Goal: Transaction & Acquisition: Purchase product/service

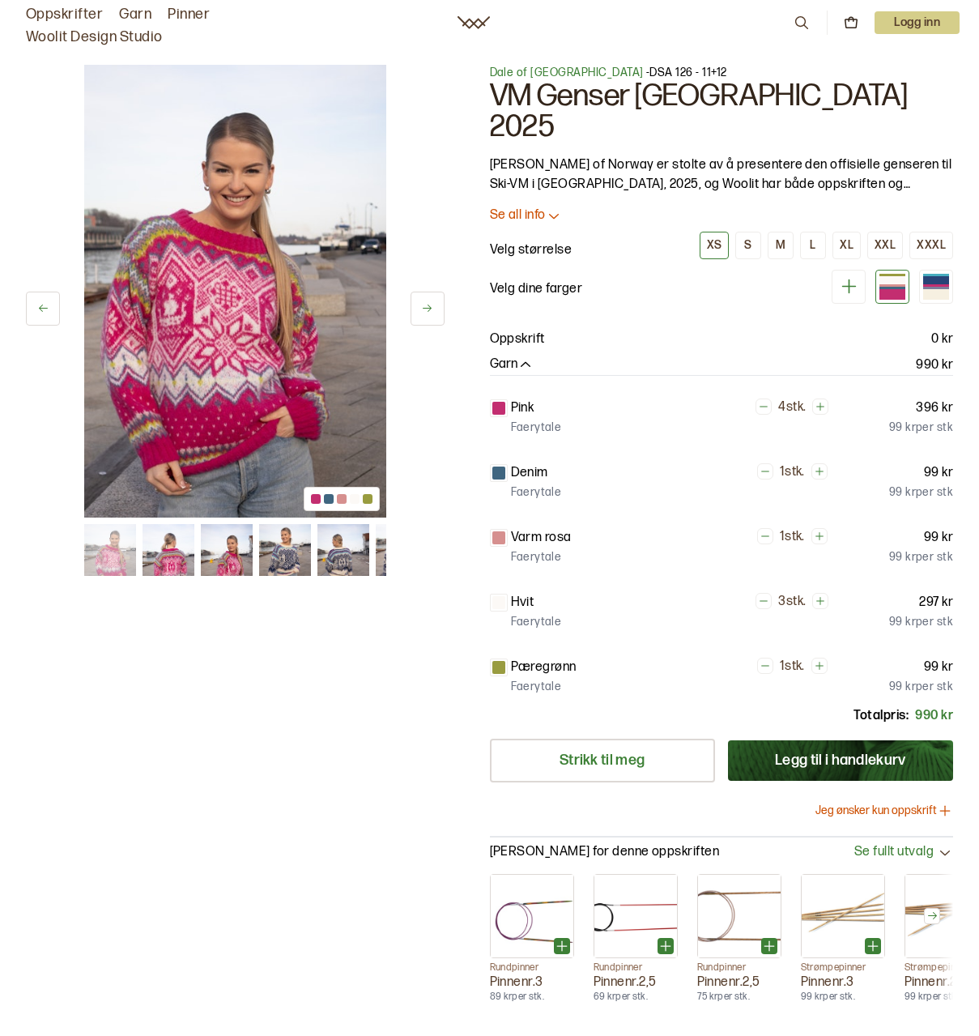
click at [794, 16] on icon at bounding box center [802, 23] width 18 height 18
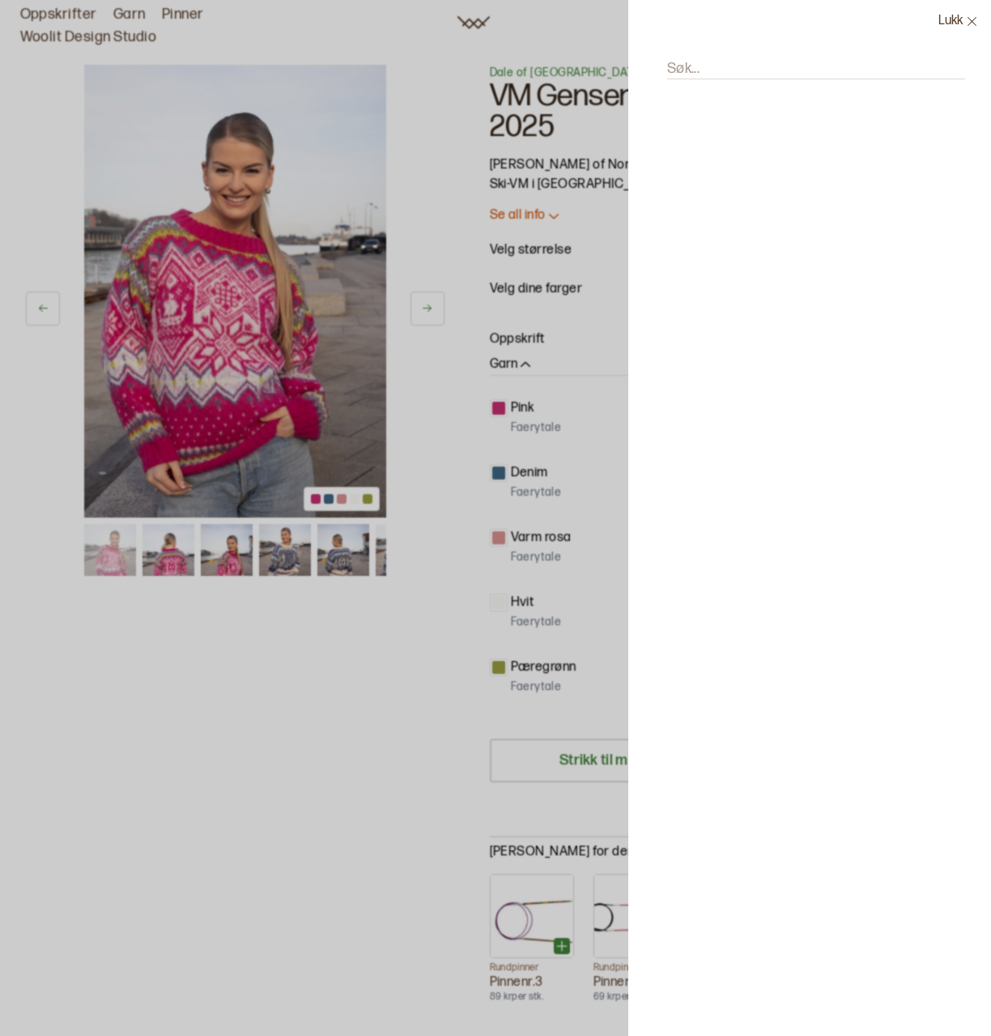
click at [737, 62] on input "Søk..." at bounding box center [816, 69] width 298 height 20
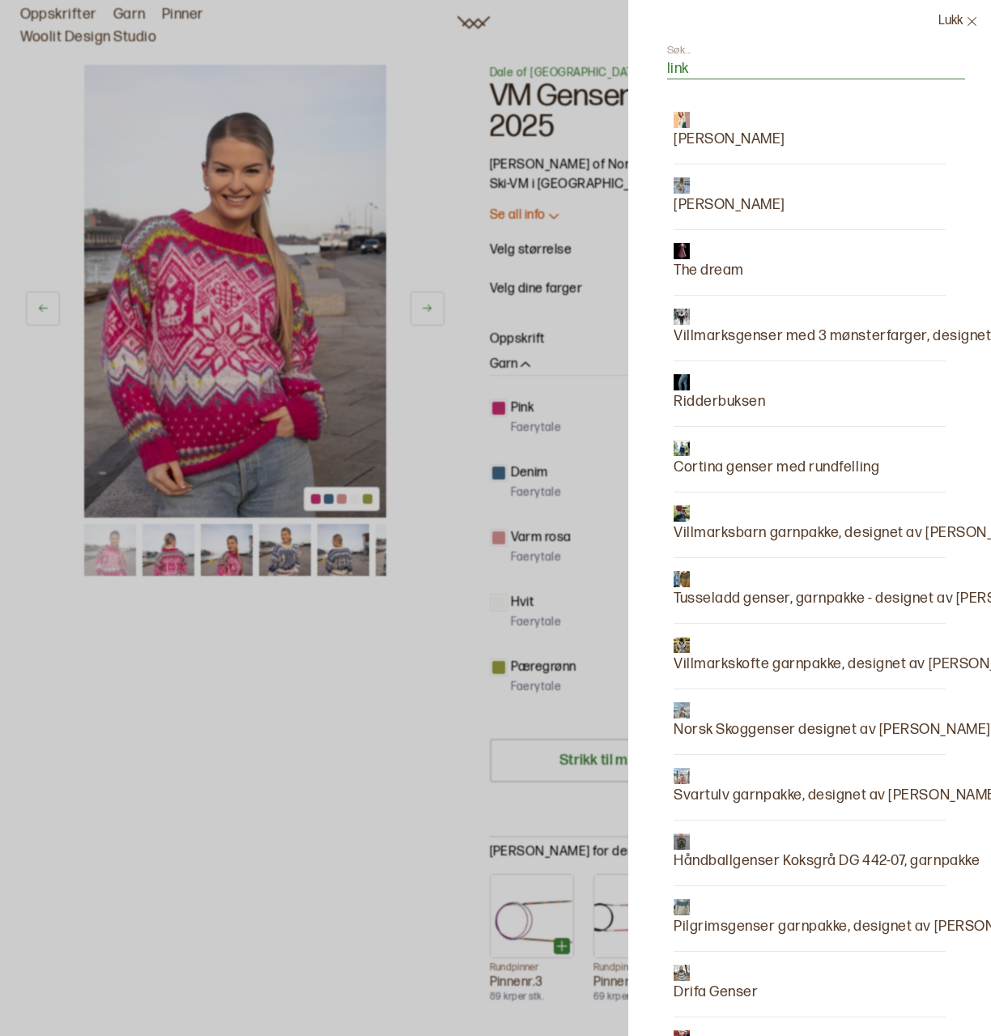
type input "linka"
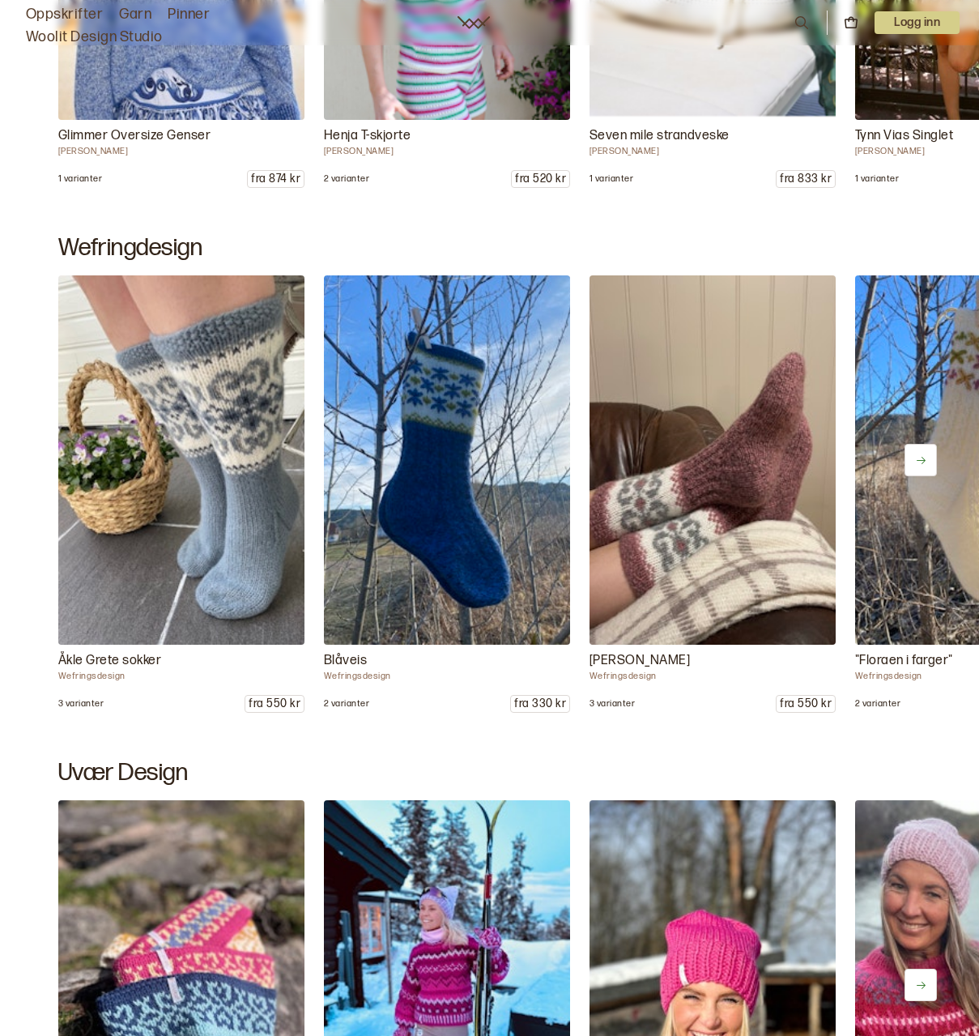
scroll to position [1701, 0]
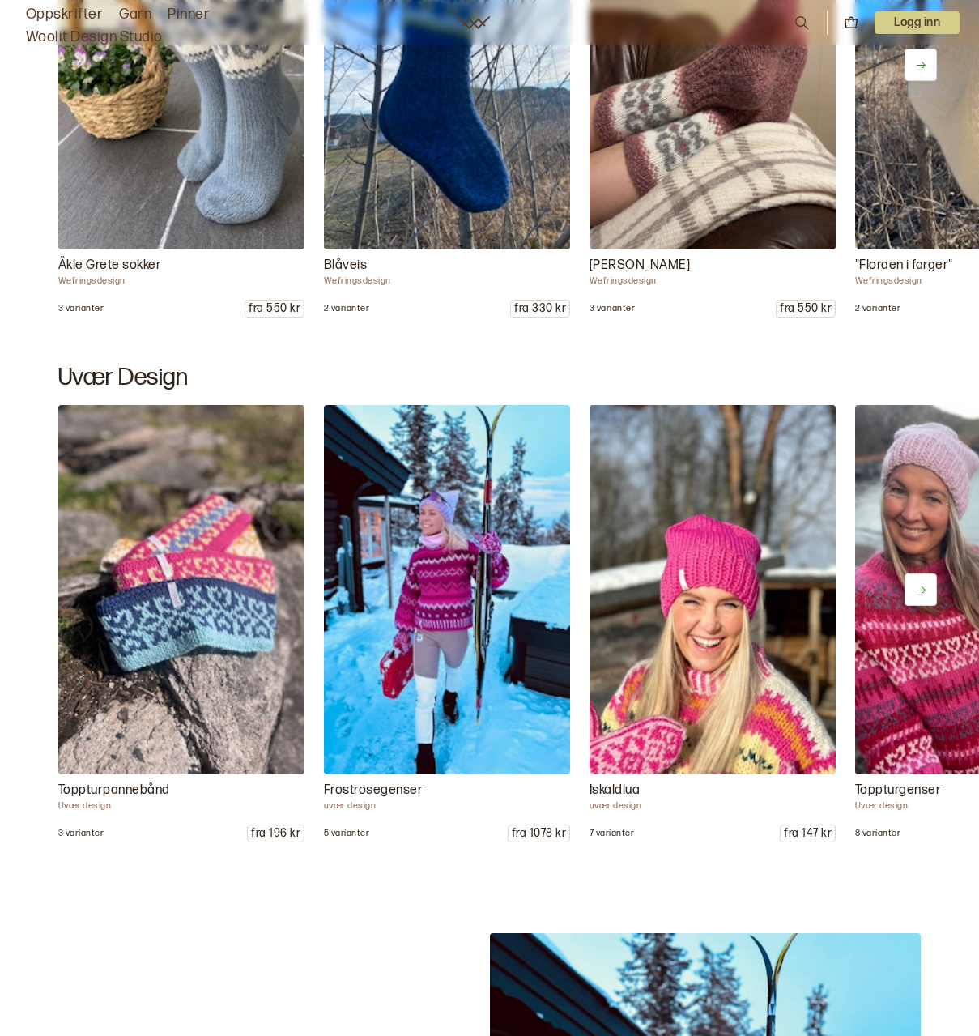
click at [930, 581] on button at bounding box center [921, 589] width 32 height 32
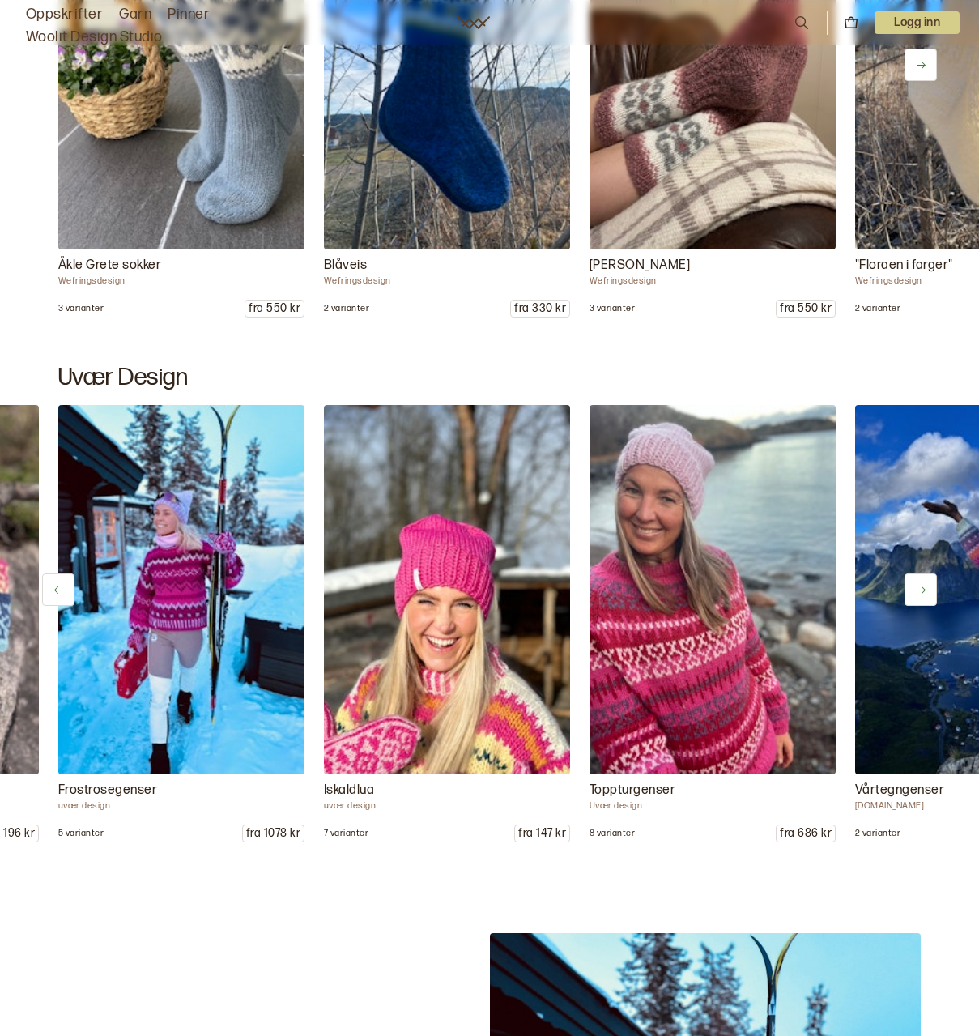
click at [930, 581] on button at bounding box center [921, 589] width 32 height 32
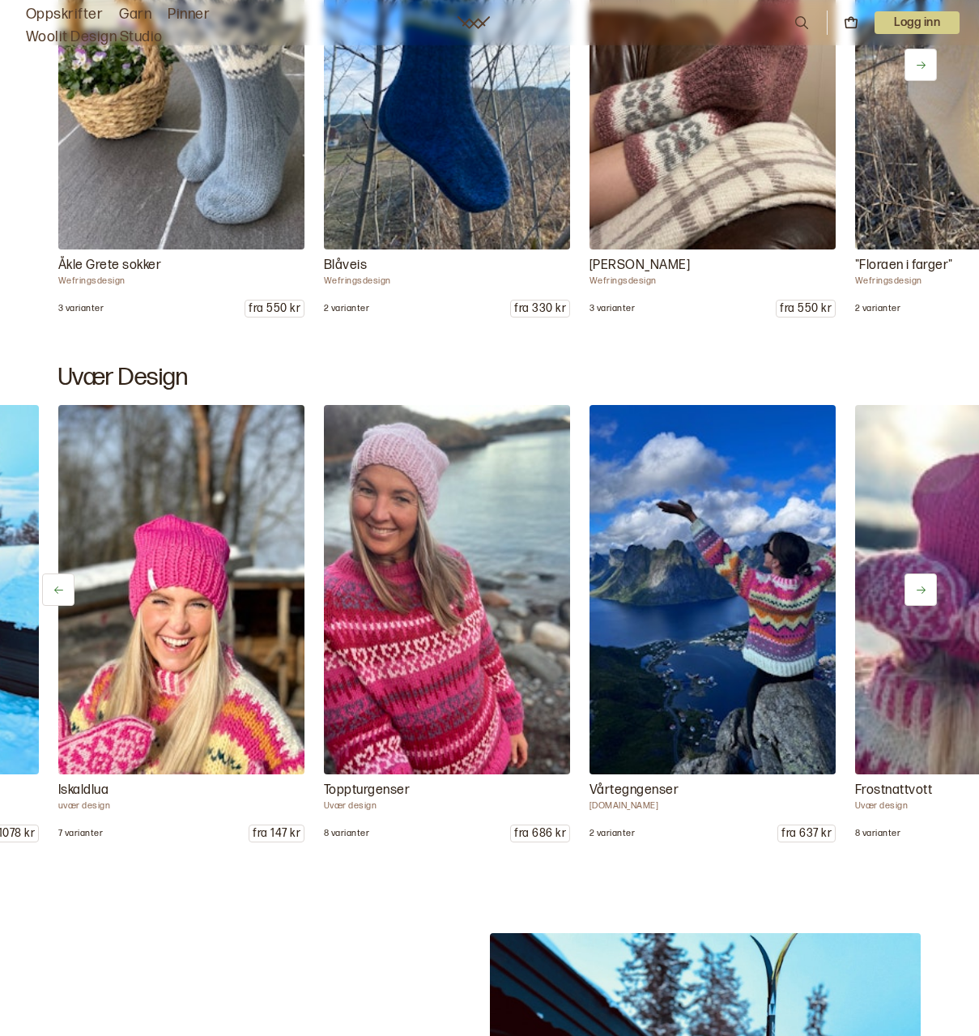
click at [930, 581] on button at bounding box center [921, 589] width 32 height 32
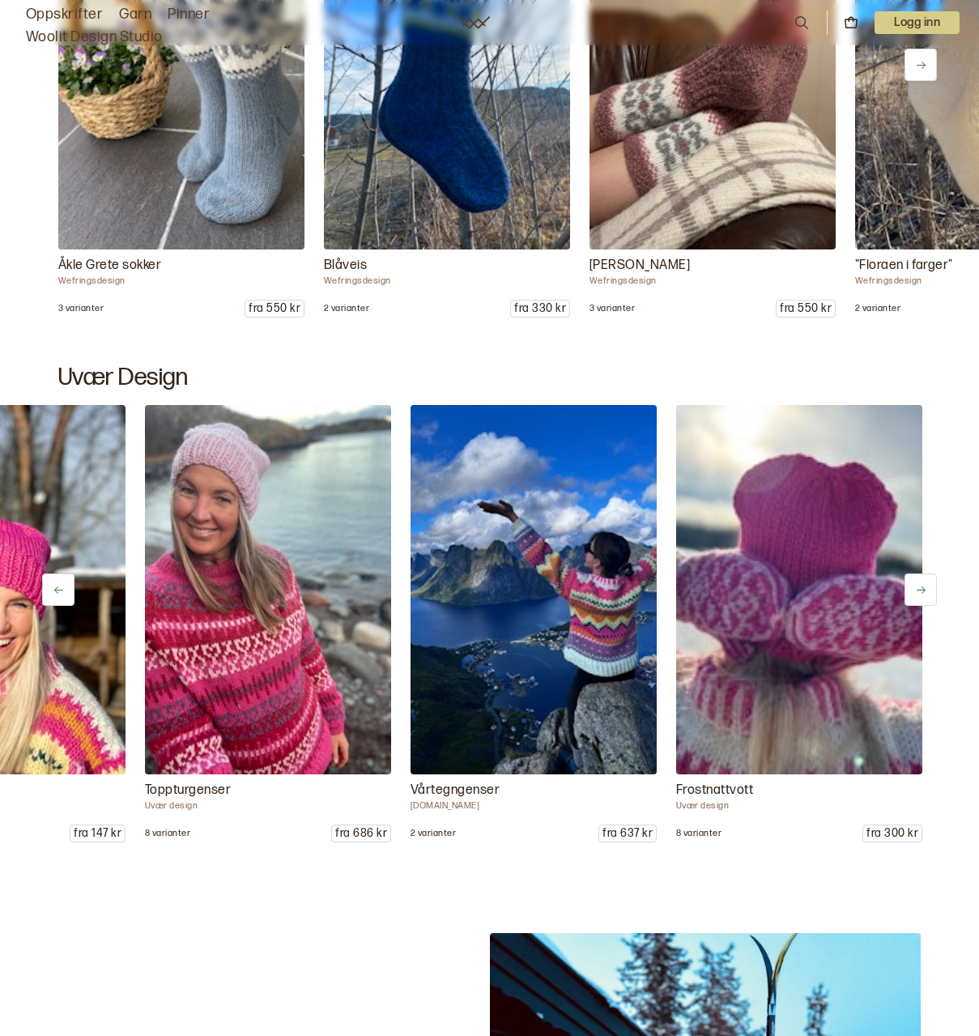
scroll to position [0, 712]
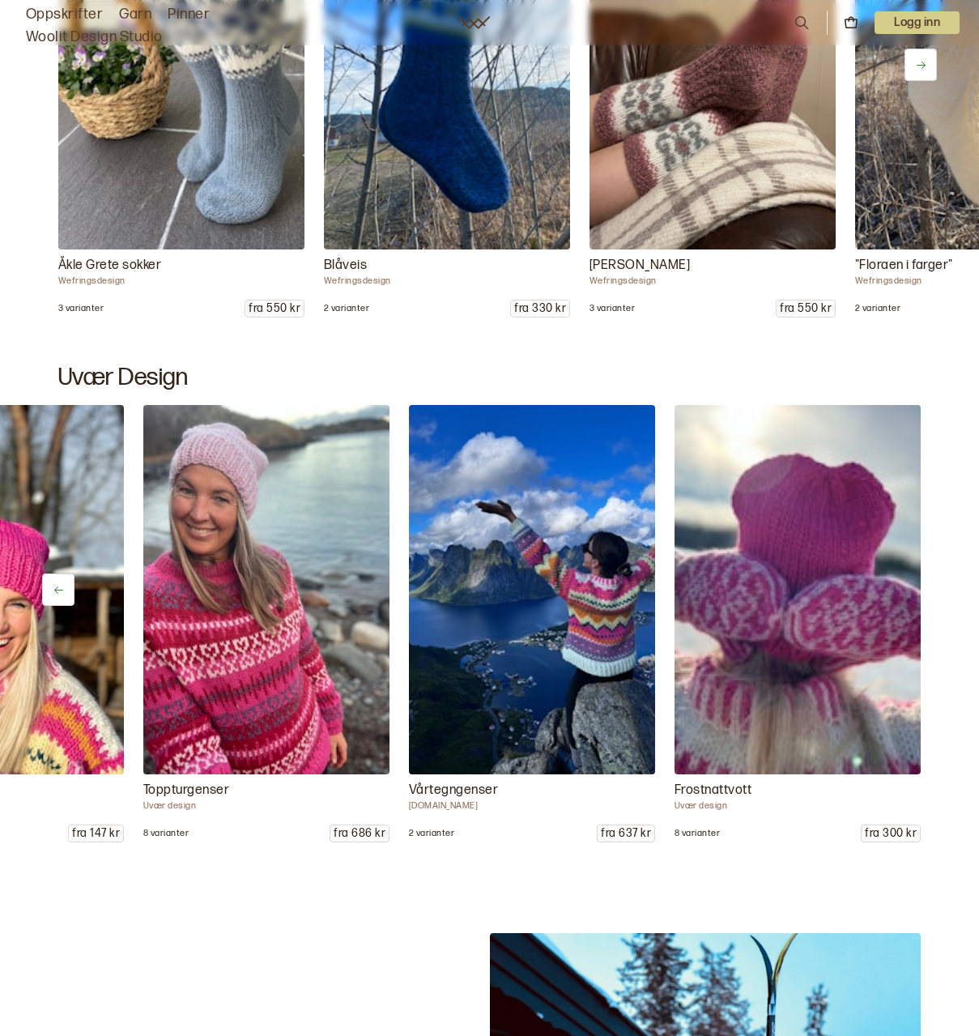
click at [930, 581] on div "Toppturpannebånd Uvær design 3 varianter fra 196 kr Frostrosegenser uvær design…" at bounding box center [489, 623] width 979 height 437
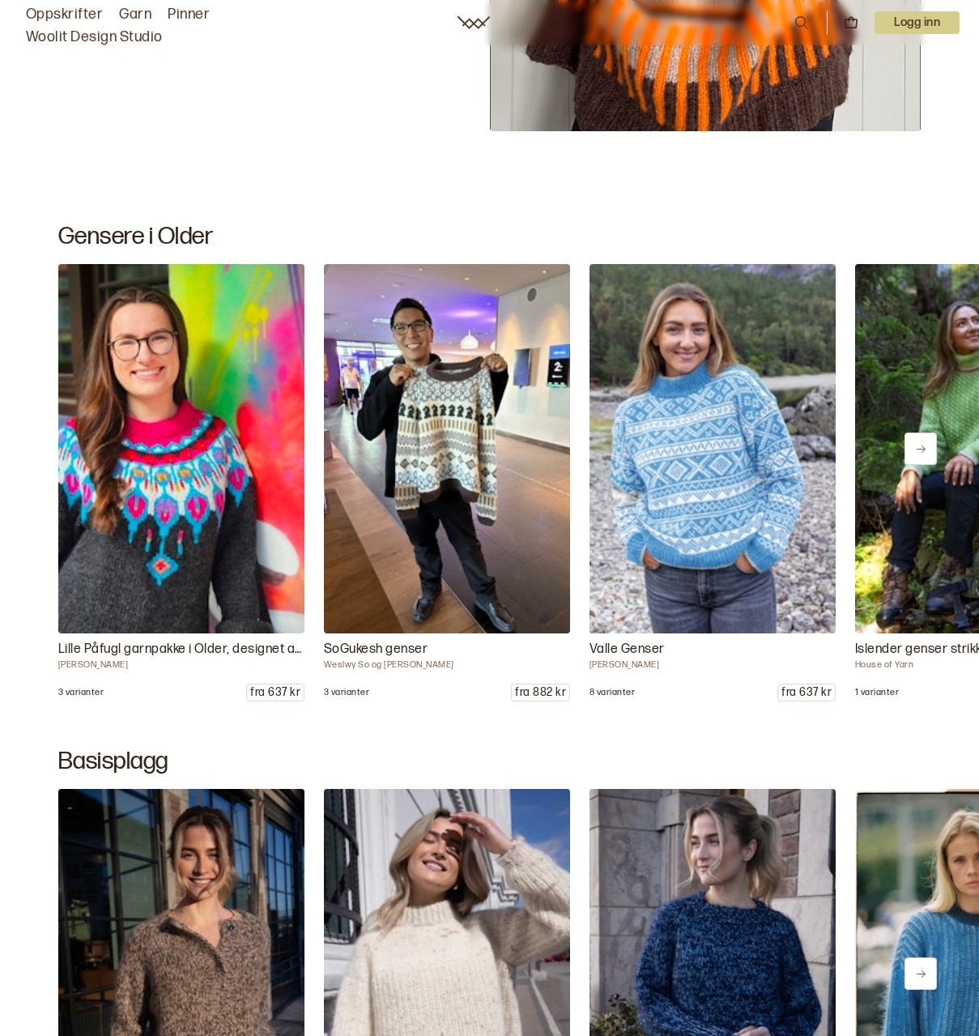
scroll to position [6964, 0]
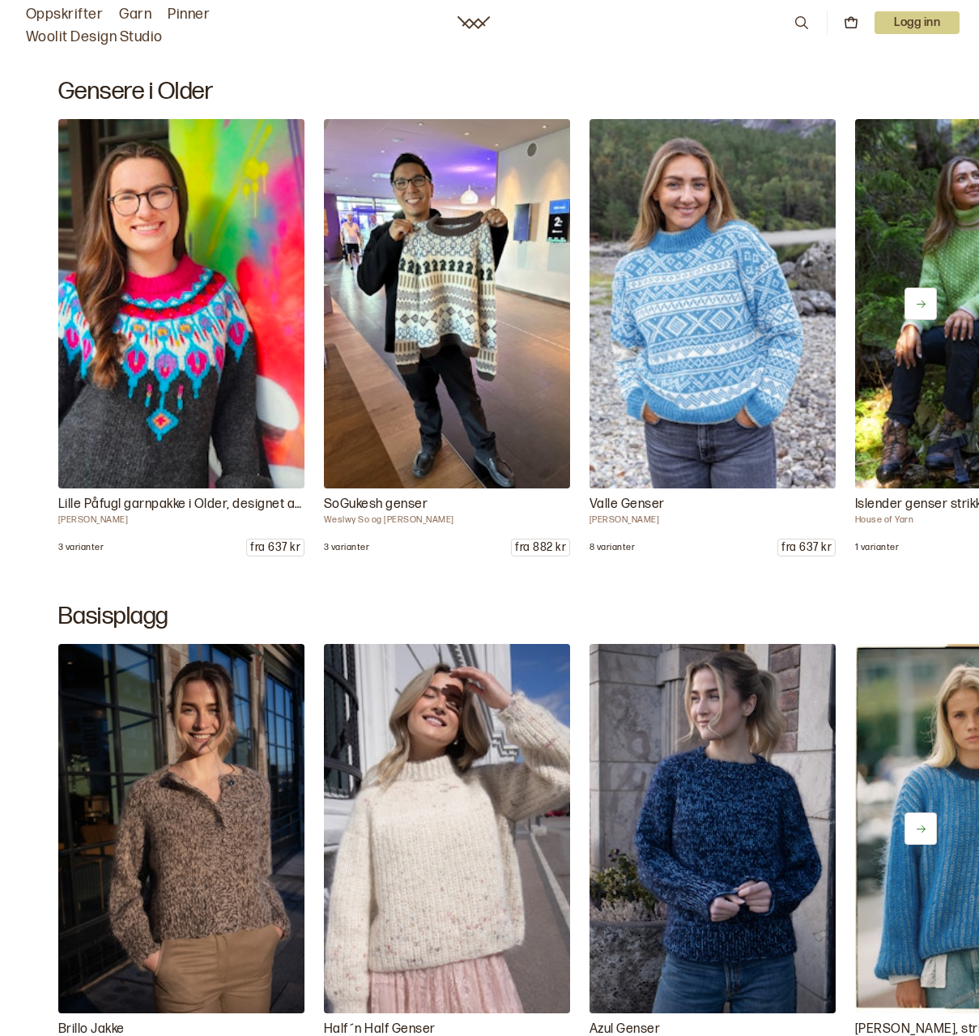
click at [920, 288] on button at bounding box center [921, 303] width 32 height 32
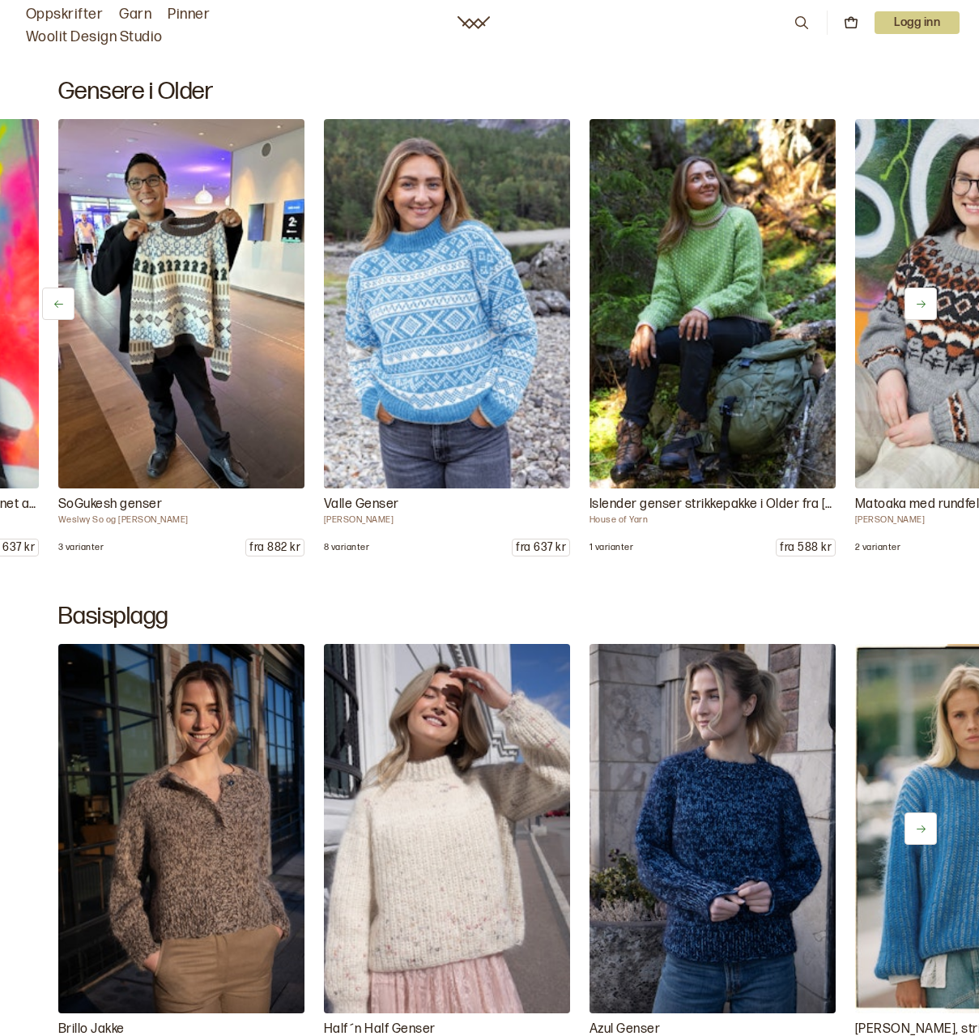
click at [920, 288] on button at bounding box center [921, 303] width 32 height 32
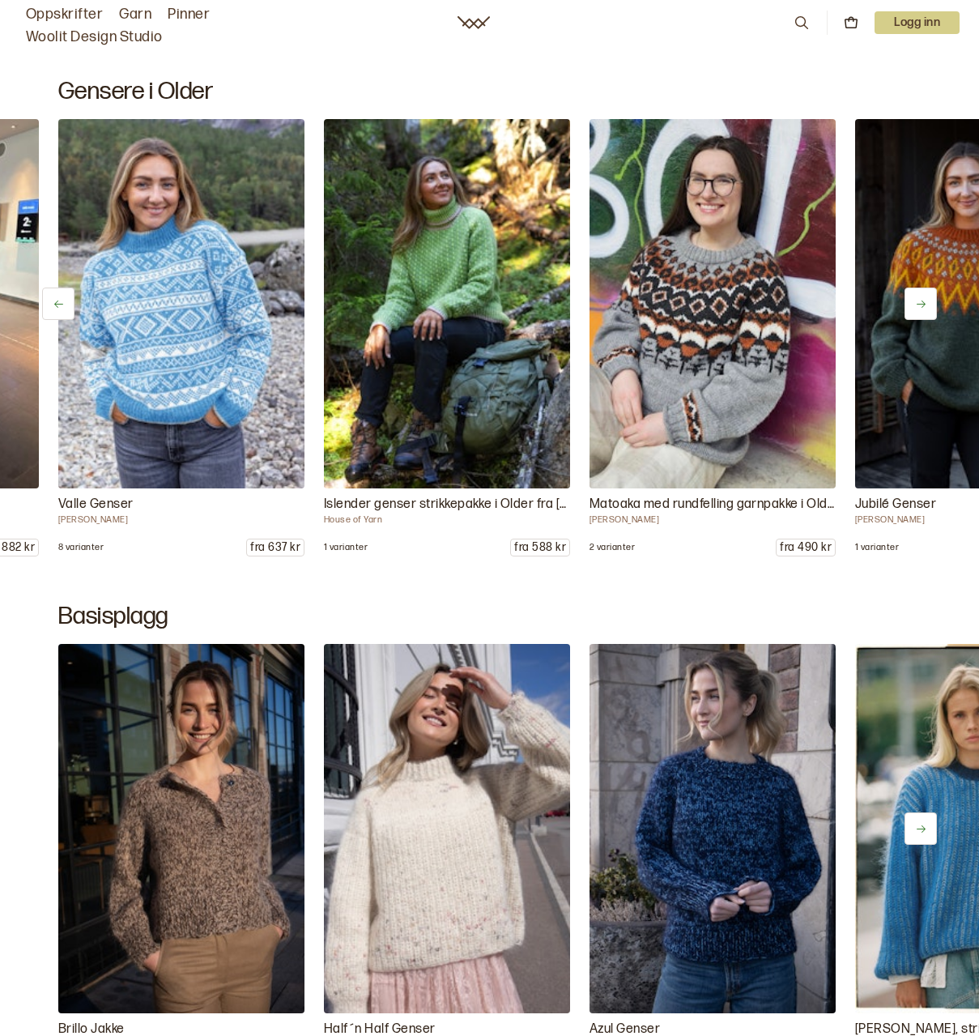
click at [920, 288] on button at bounding box center [921, 303] width 32 height 32
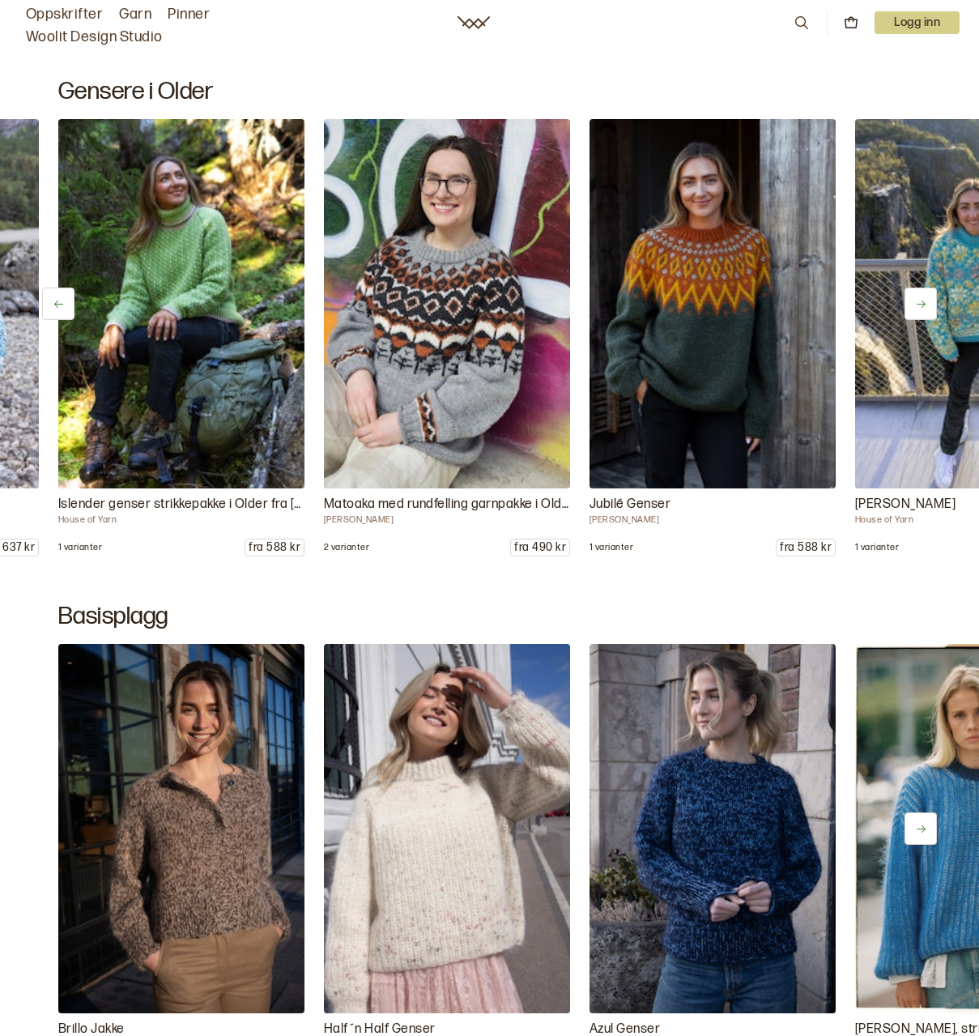
click at [920, 288] on button at bounding box center [921, 303] width 32 height 32
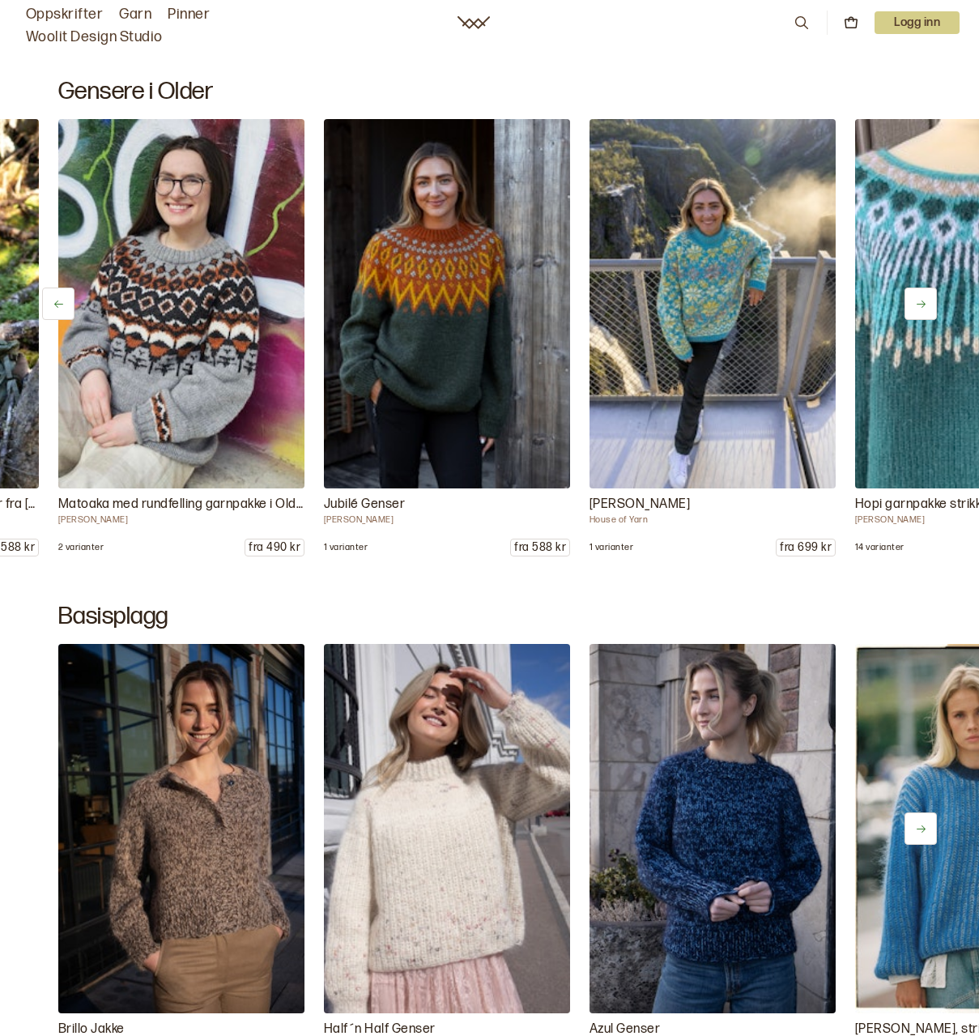
click at [920, 288] on button at bounding box center [921, 303] width 32 height 32
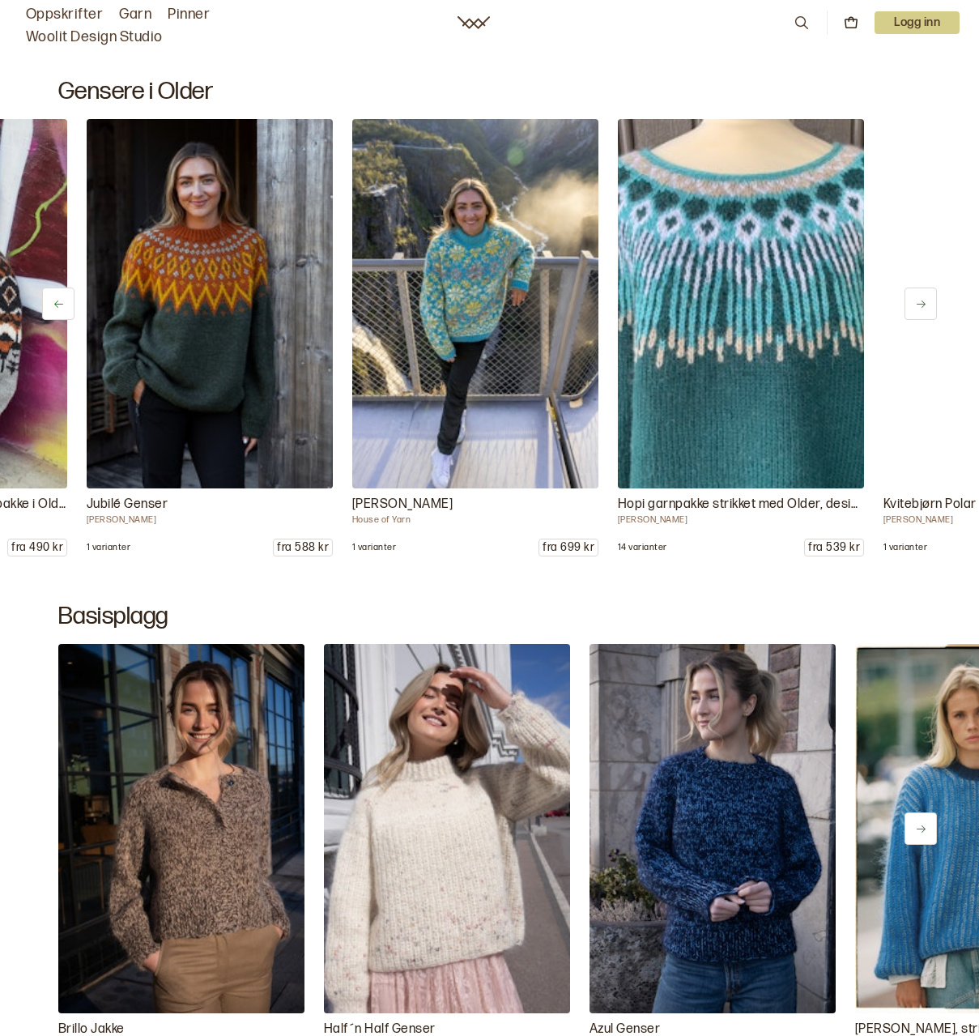
scroll to position [0, 1328]
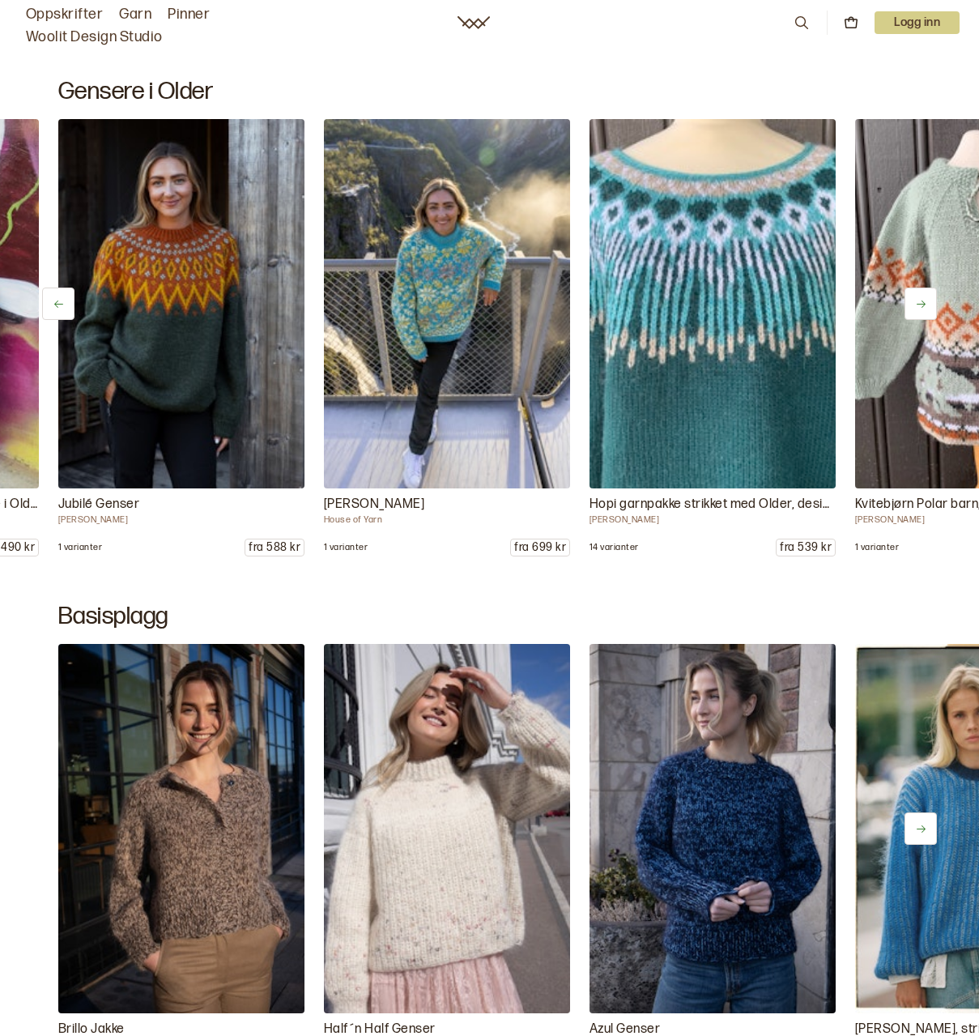
click at [920, 288] on button at bounding box center [921, 303] width 32 height 32
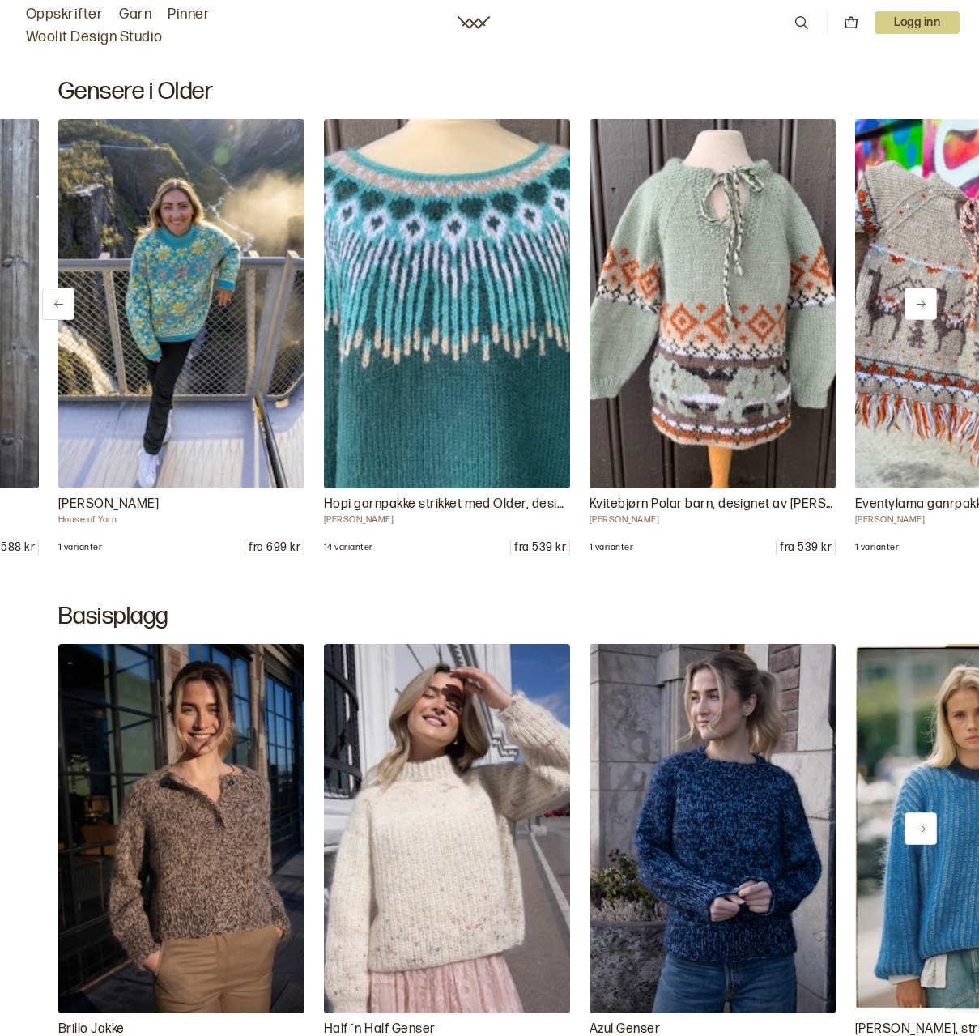
click at [920, 288] on button at bounding box center [921, 303] width 32 height 32
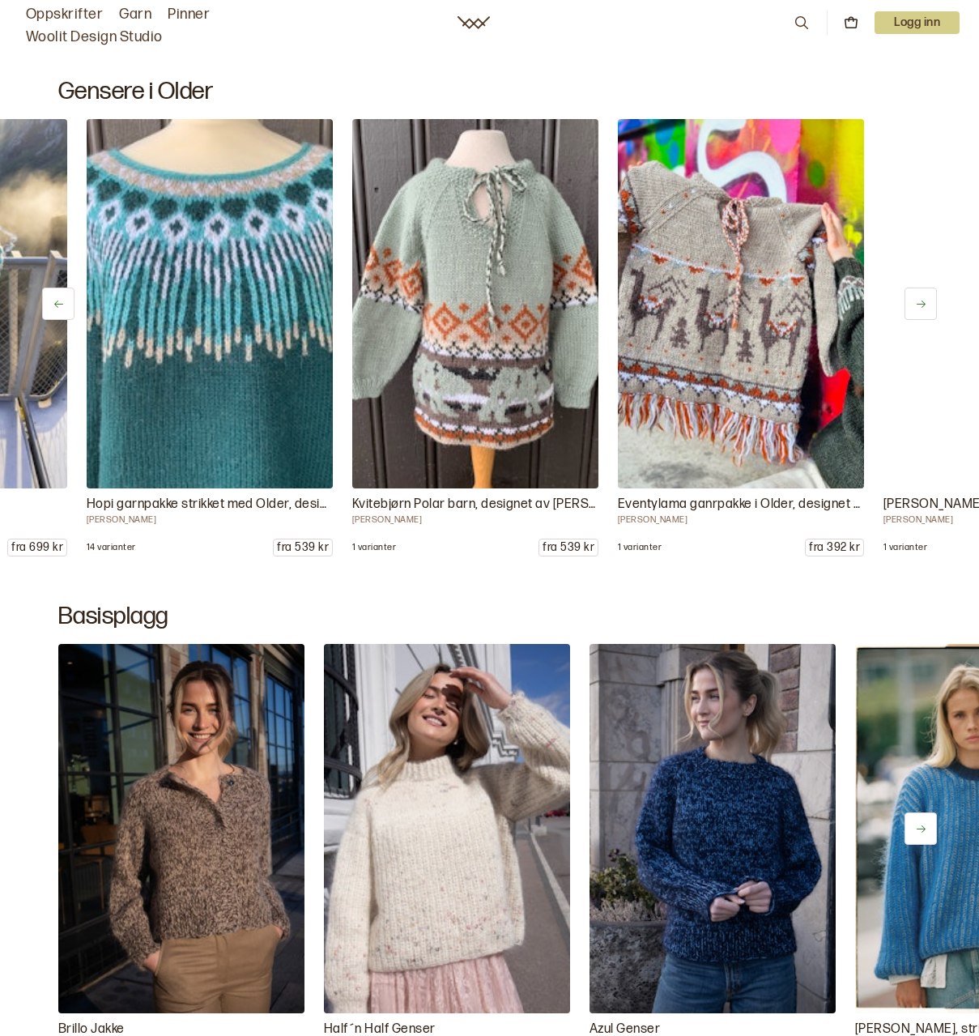
scroll to position [0, 1859]
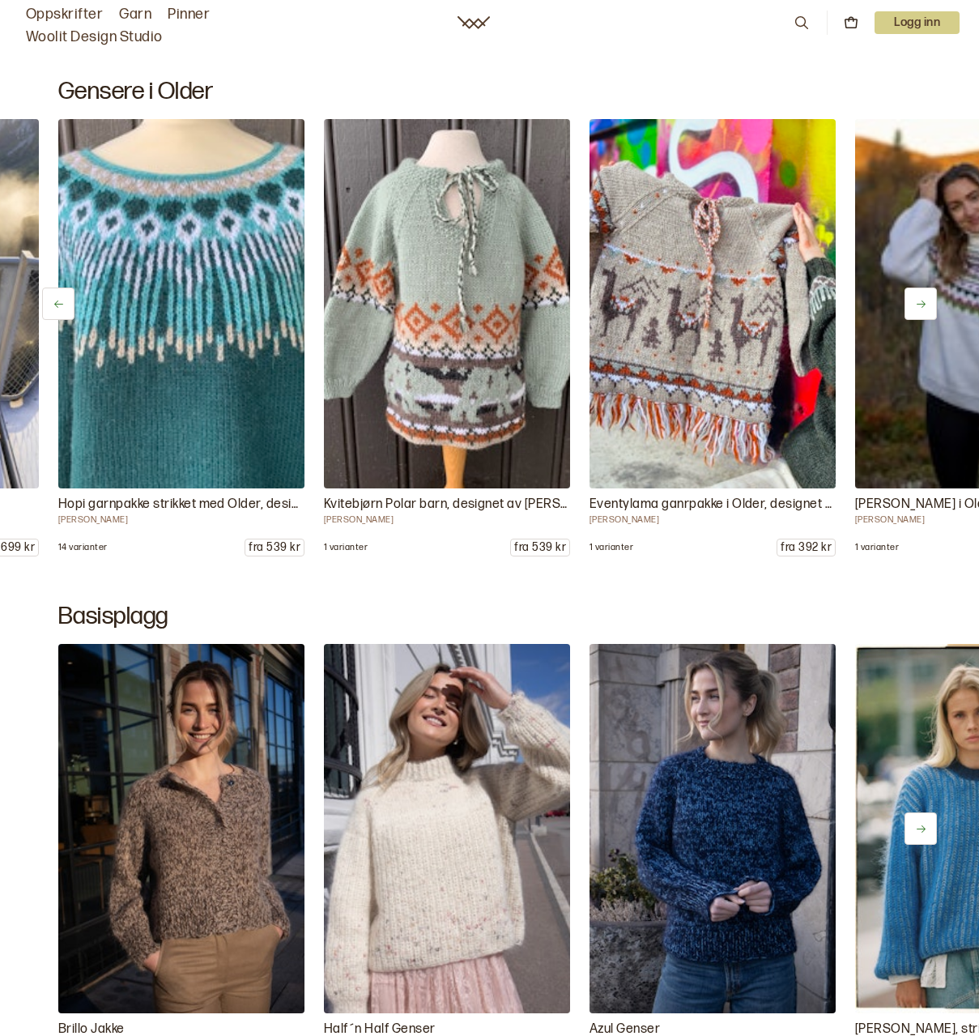
click at [920, 288] on button at bounding box center [921, 303] width 32 height 32
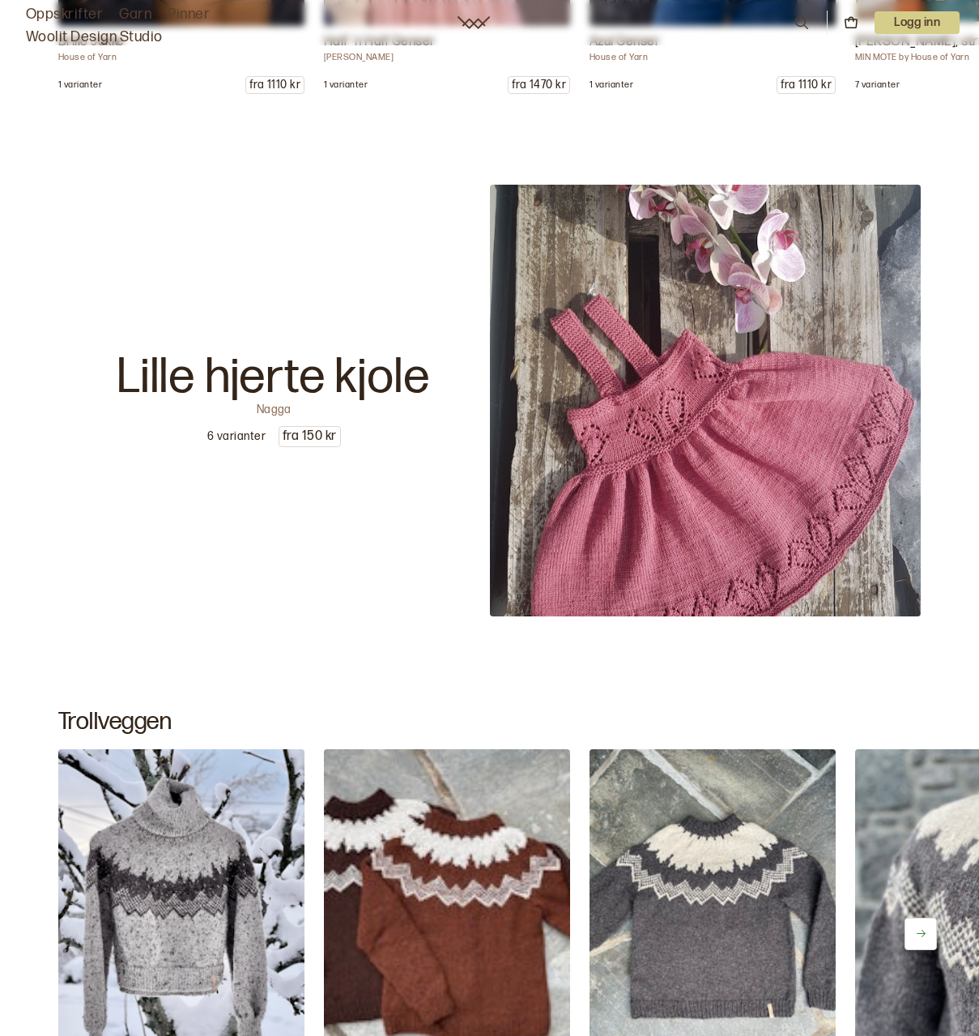
scroll to position [8098, 0]
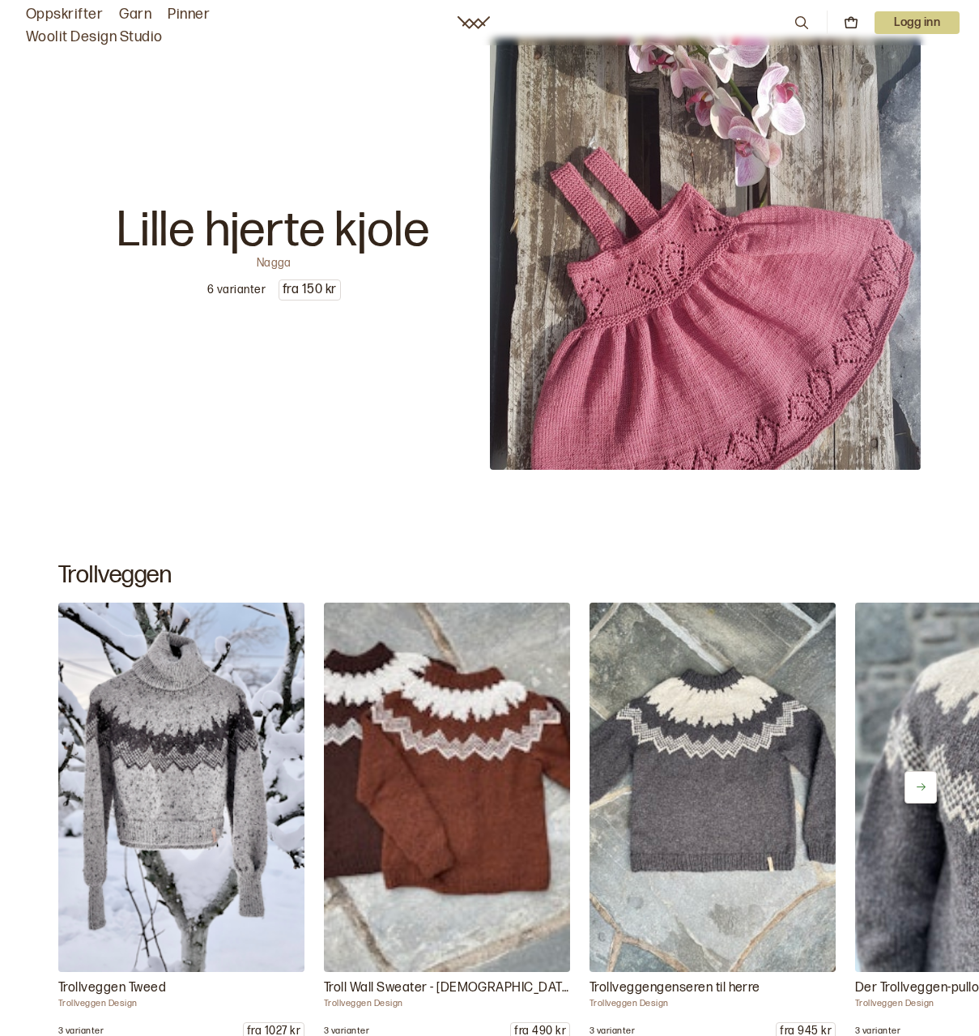
click at [913, 777] on button at bounding box center [921, 787] width 32 height 32
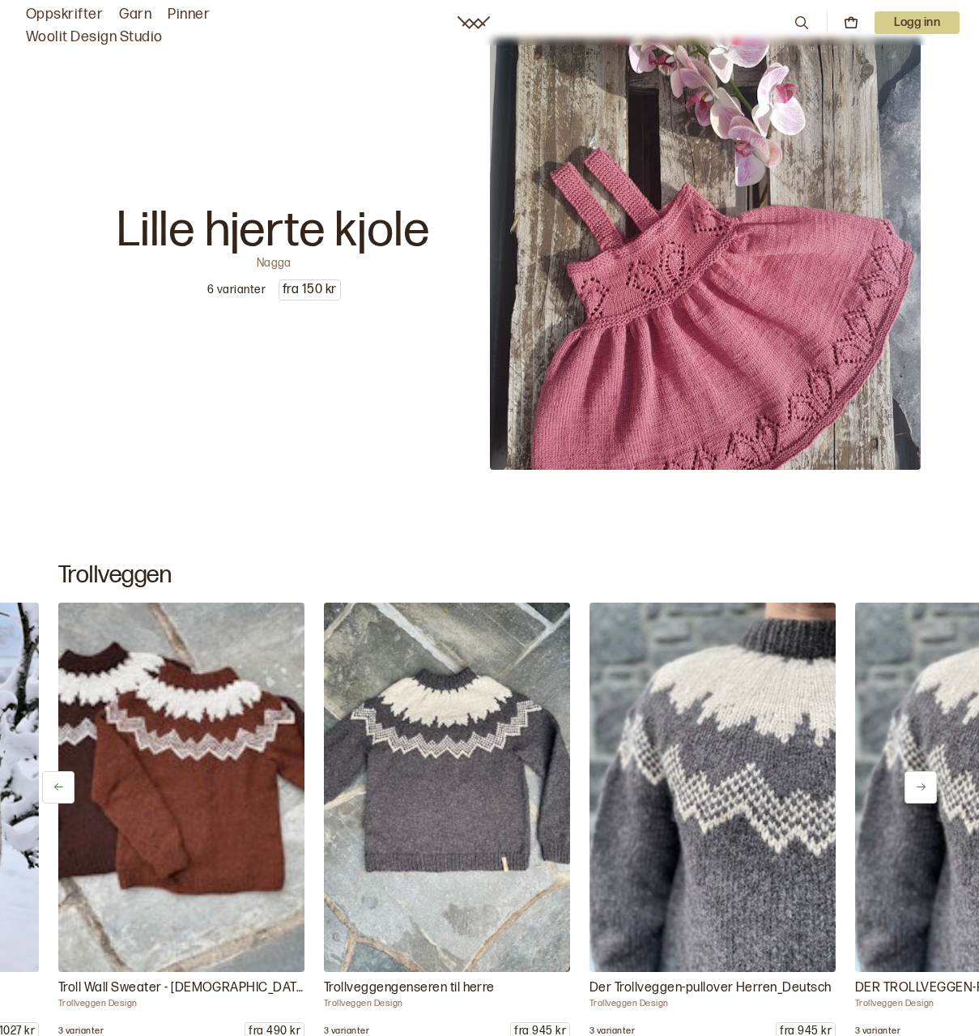
click at [913, 777] on button at bounding box center [921, 787] width 32 height 32
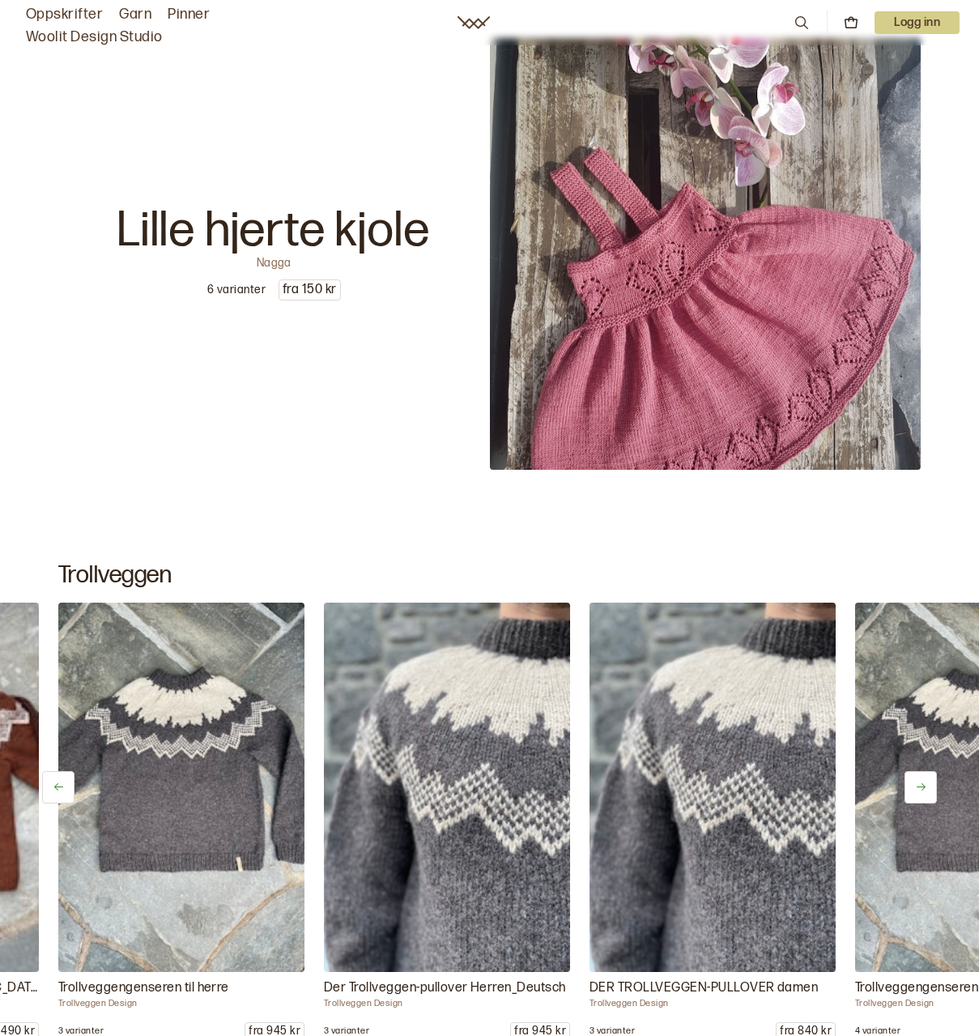
click at [913, 777] on button at bounding box center [921, 787] width 32 height 32
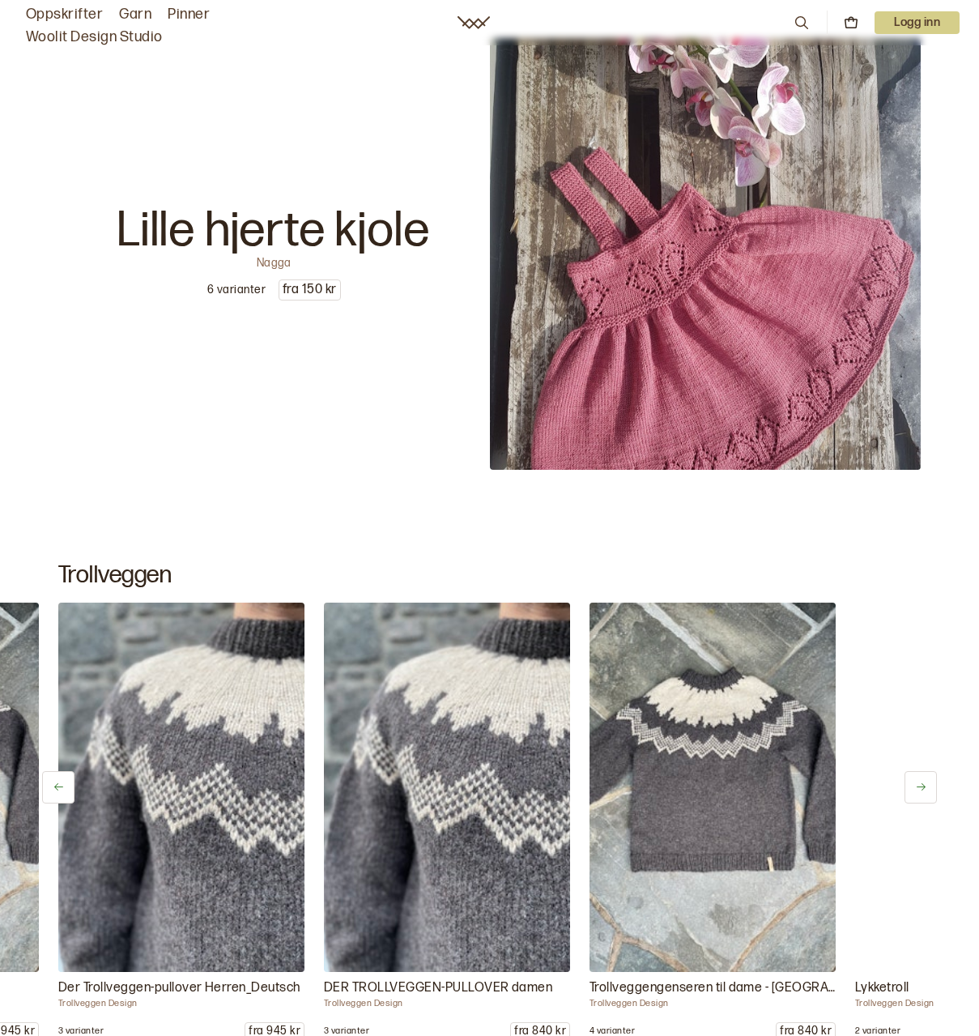
click at [913, 777] on button at bounding box center [921, 787] width 32 height 32
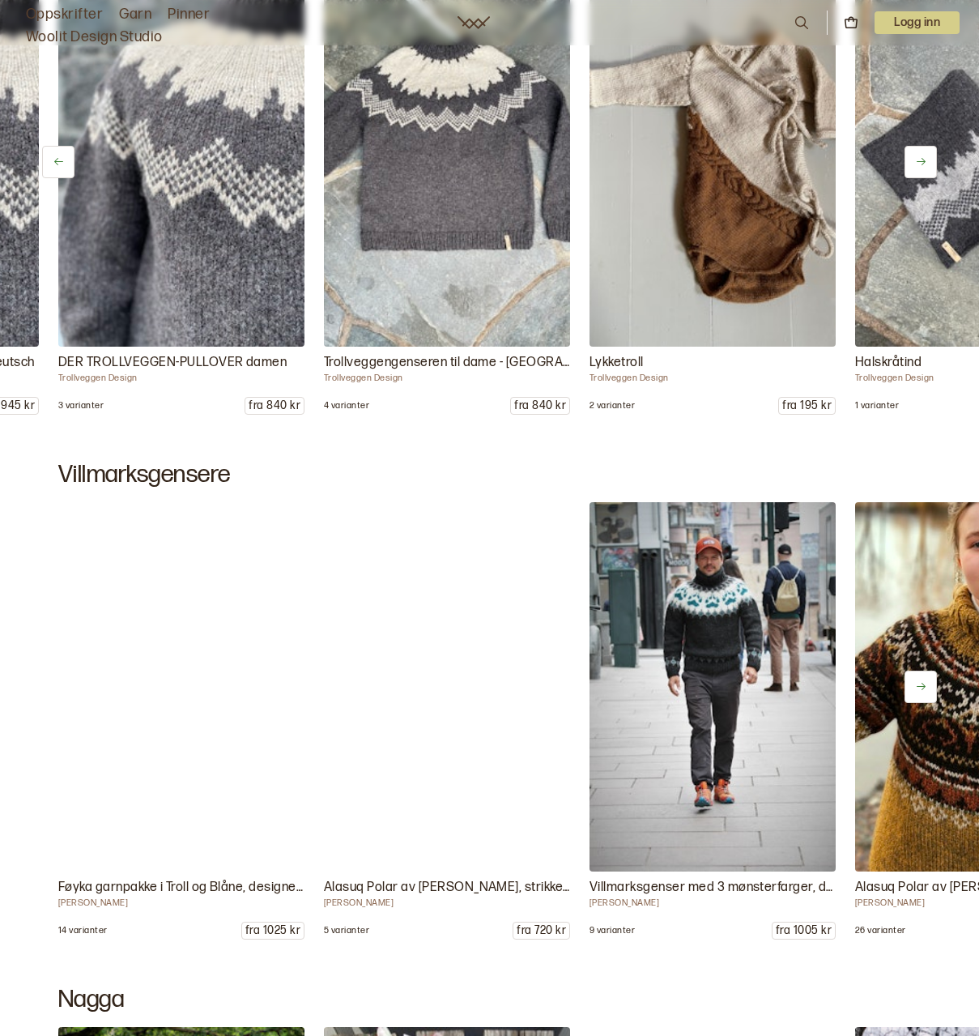
scroll to position [8746, 0]
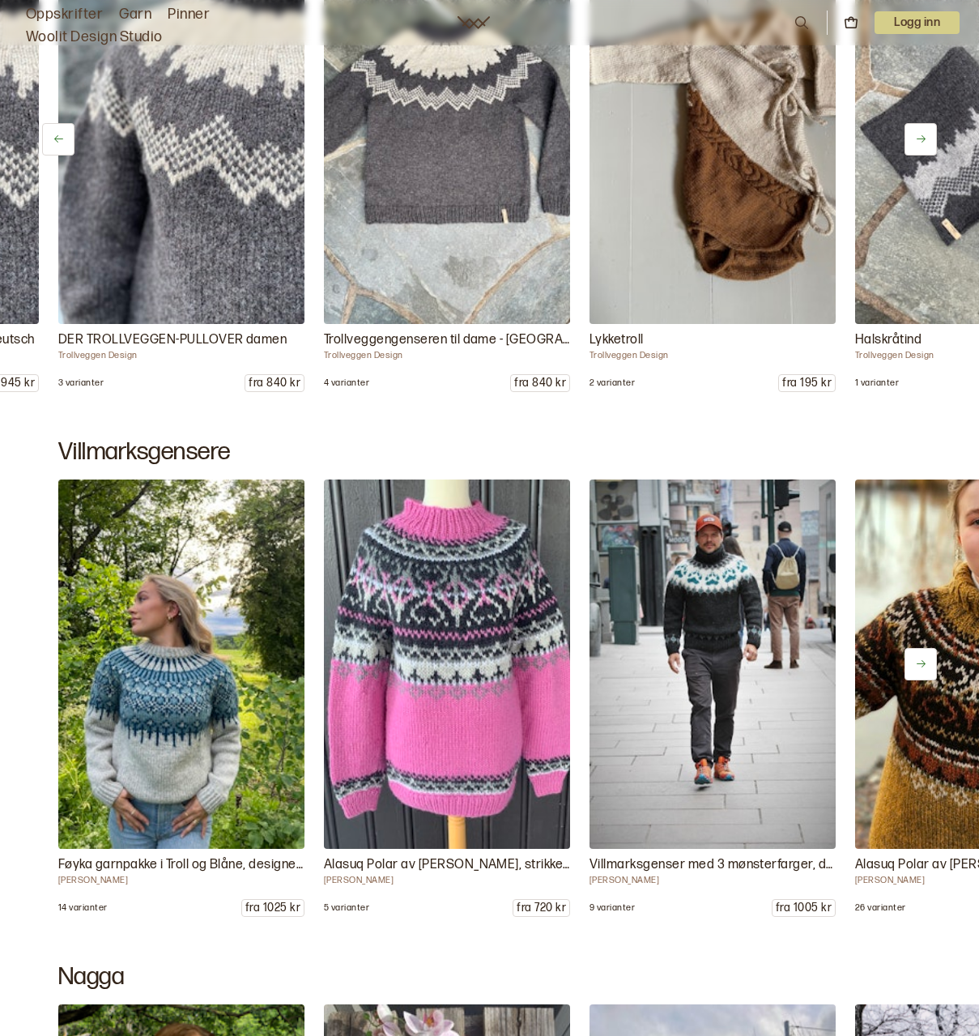
click at [920, 648] on button at bounding box center [921, 664] width 32 height 32
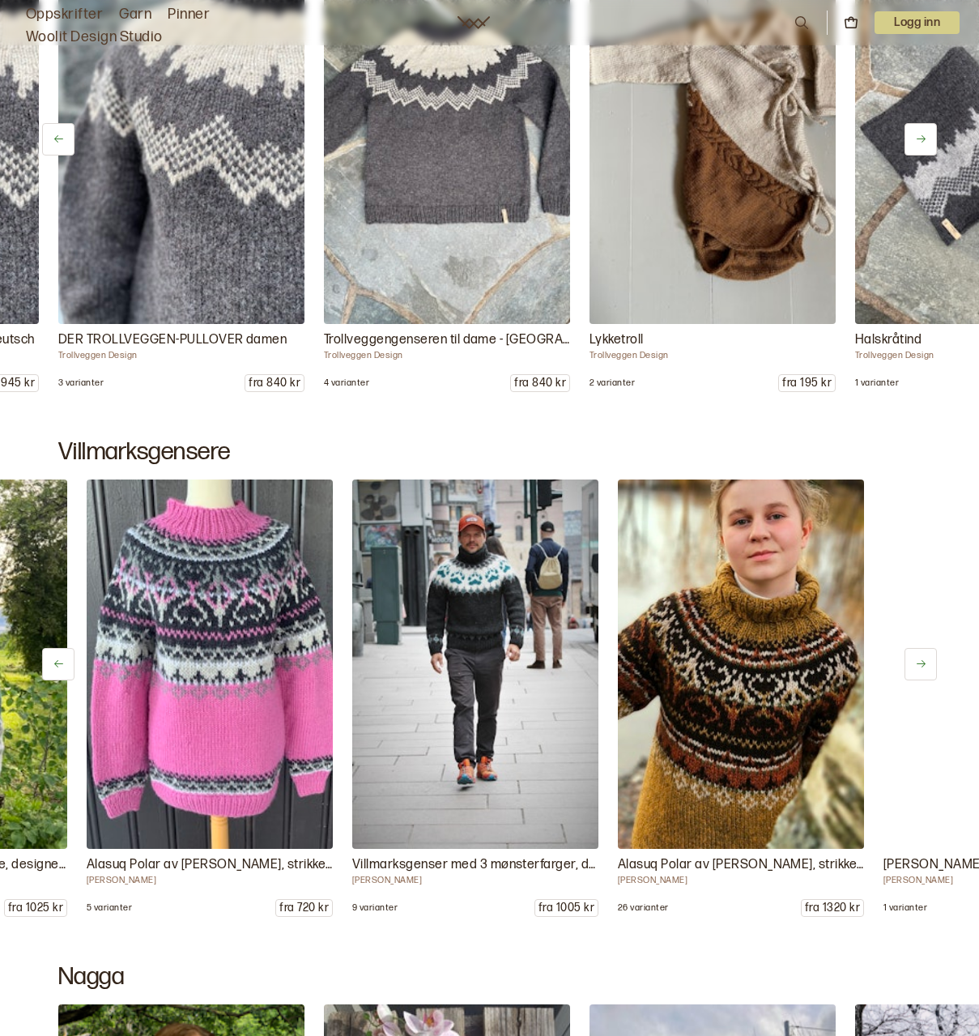
scroll to position [0, 266]
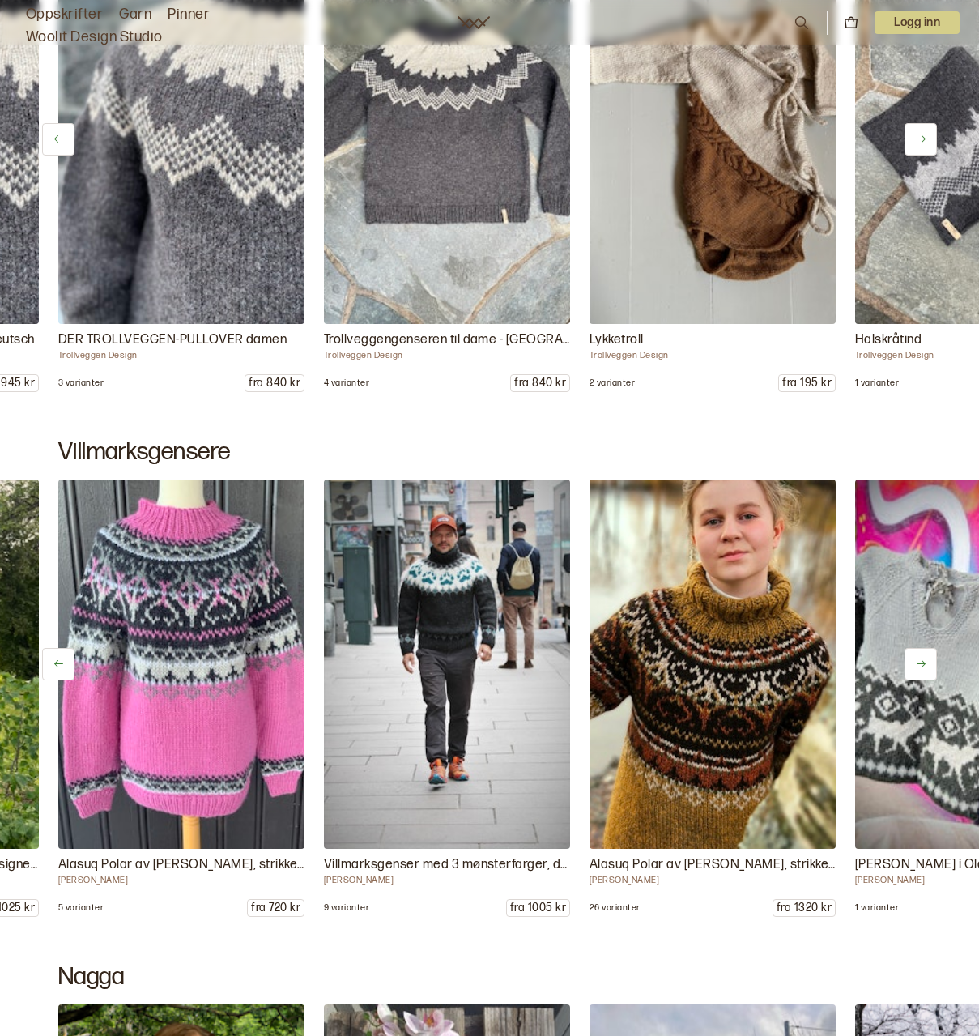
click at [920, 648] on button at bounding box center [921, 664] width 32 height 32
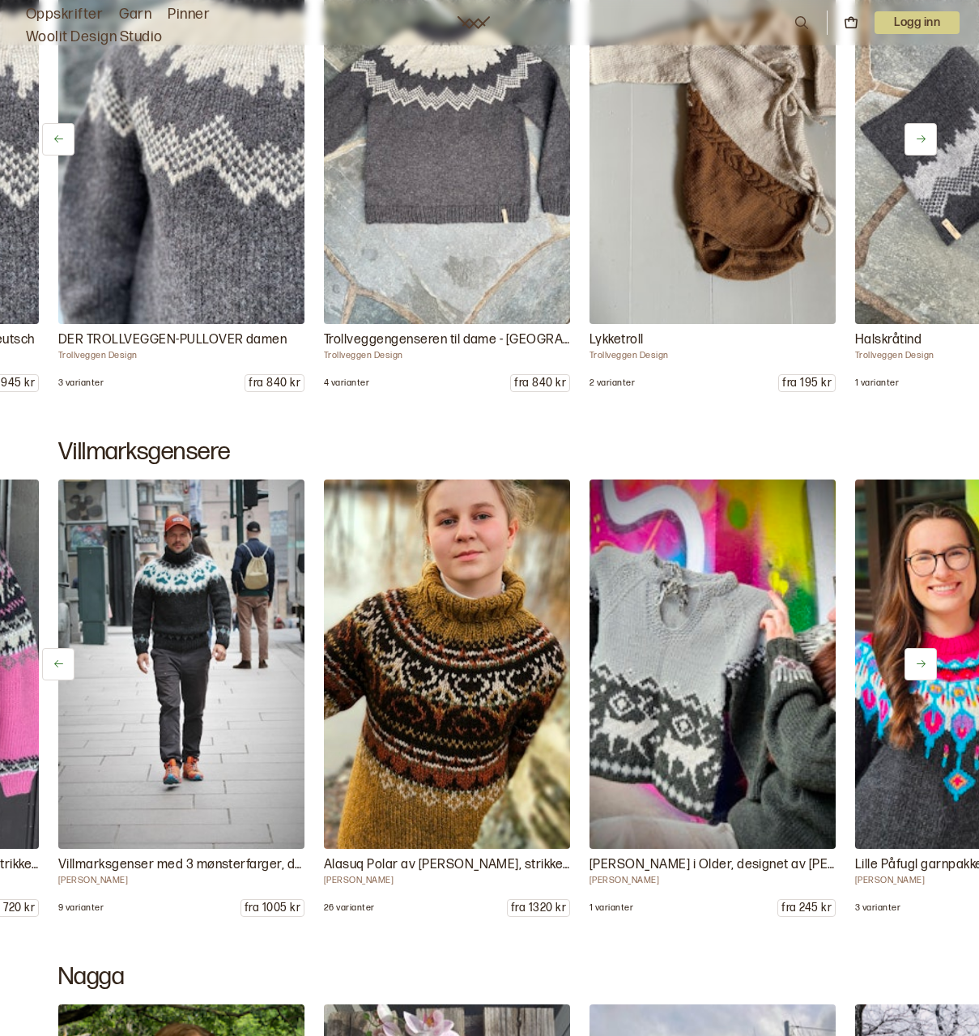
click at [920, 648] on button at bounding box center [921, 664] width 32 height 32
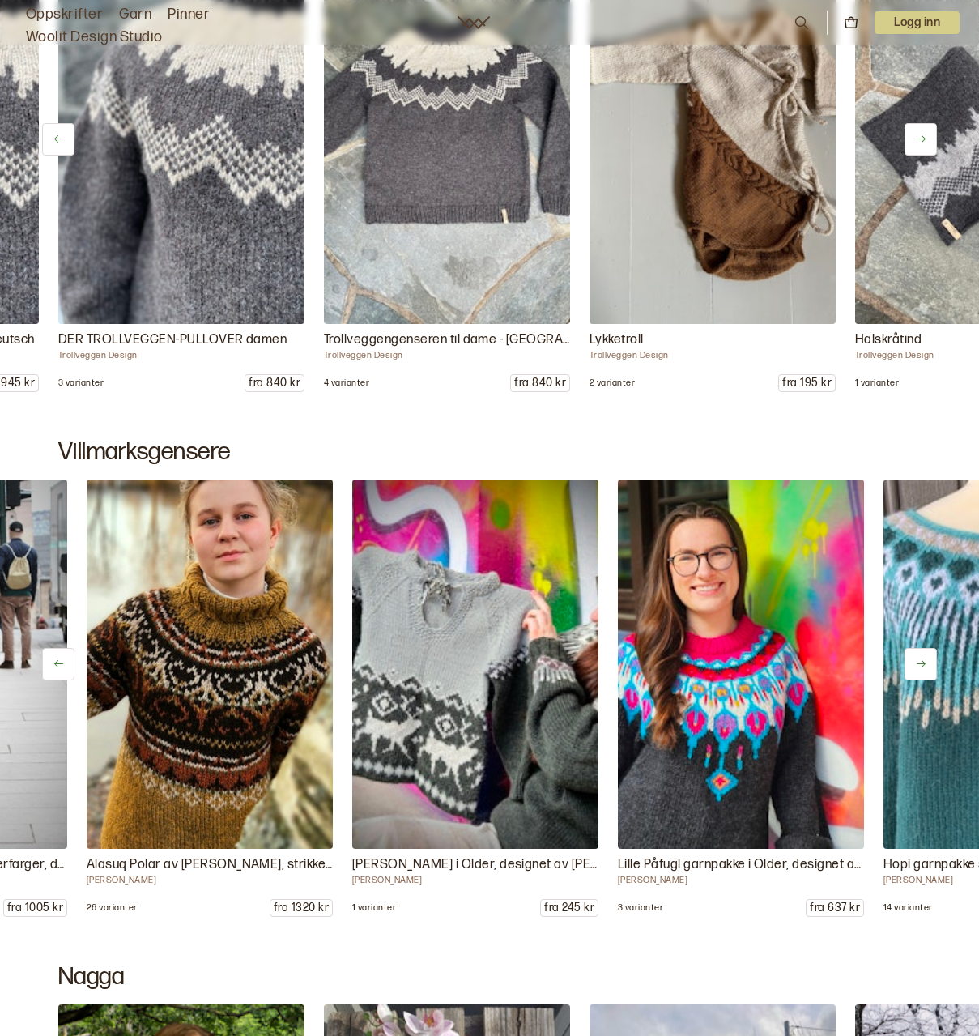
scroll to position [0, 797]
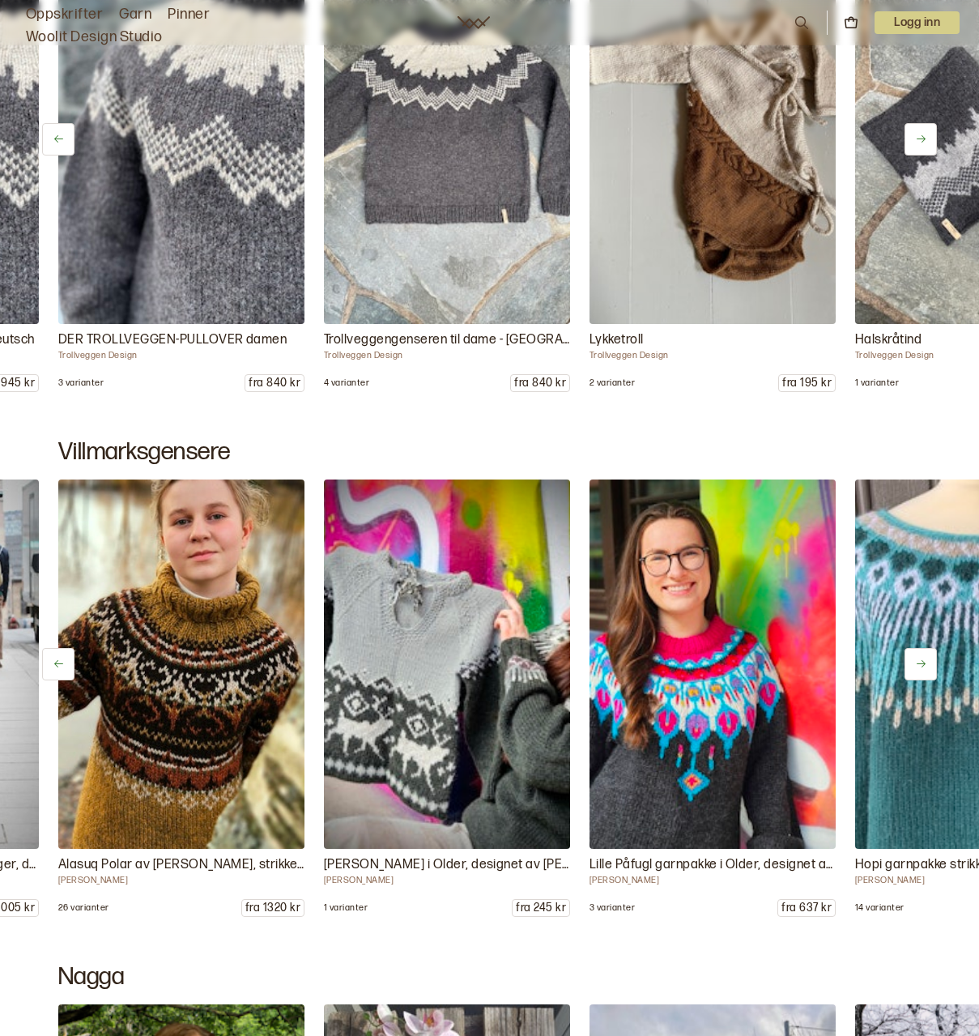
click at [920, 648] on button at bounding box center [921, 664] width 32 height 32
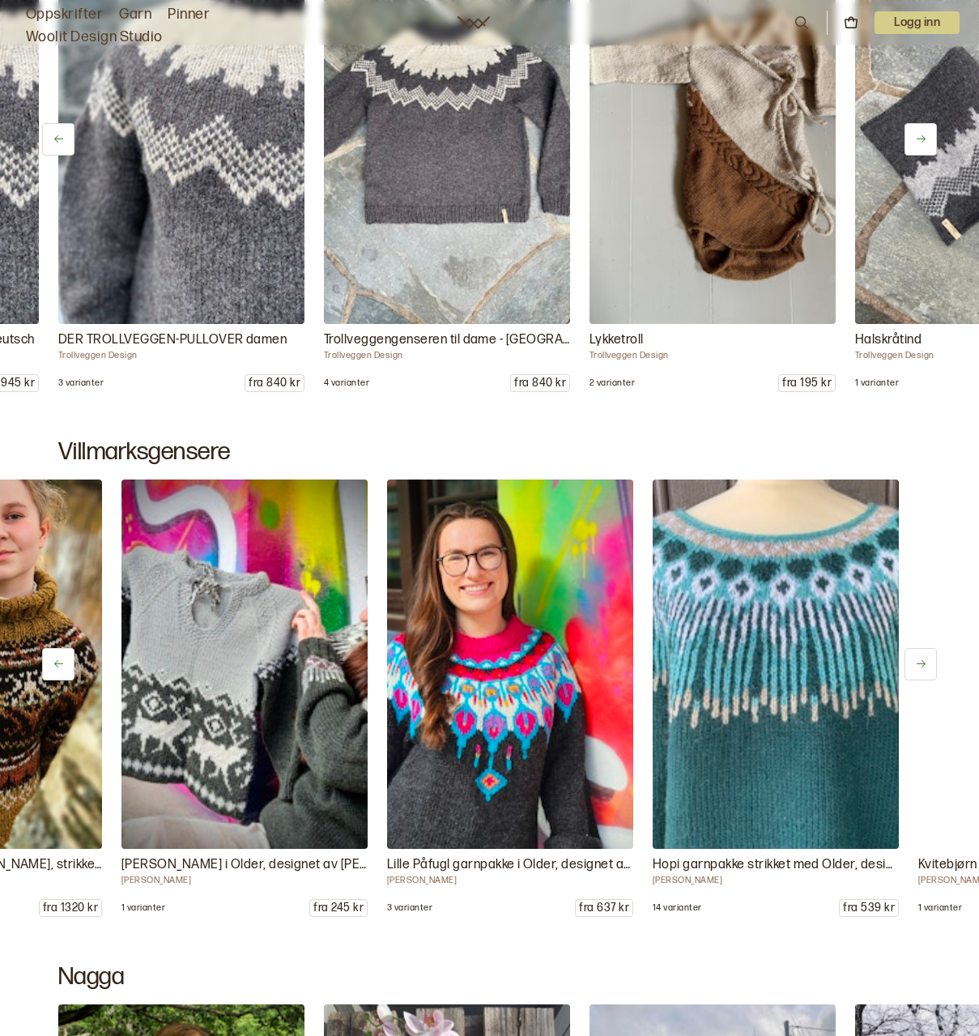
scroll to position [0, 1062]
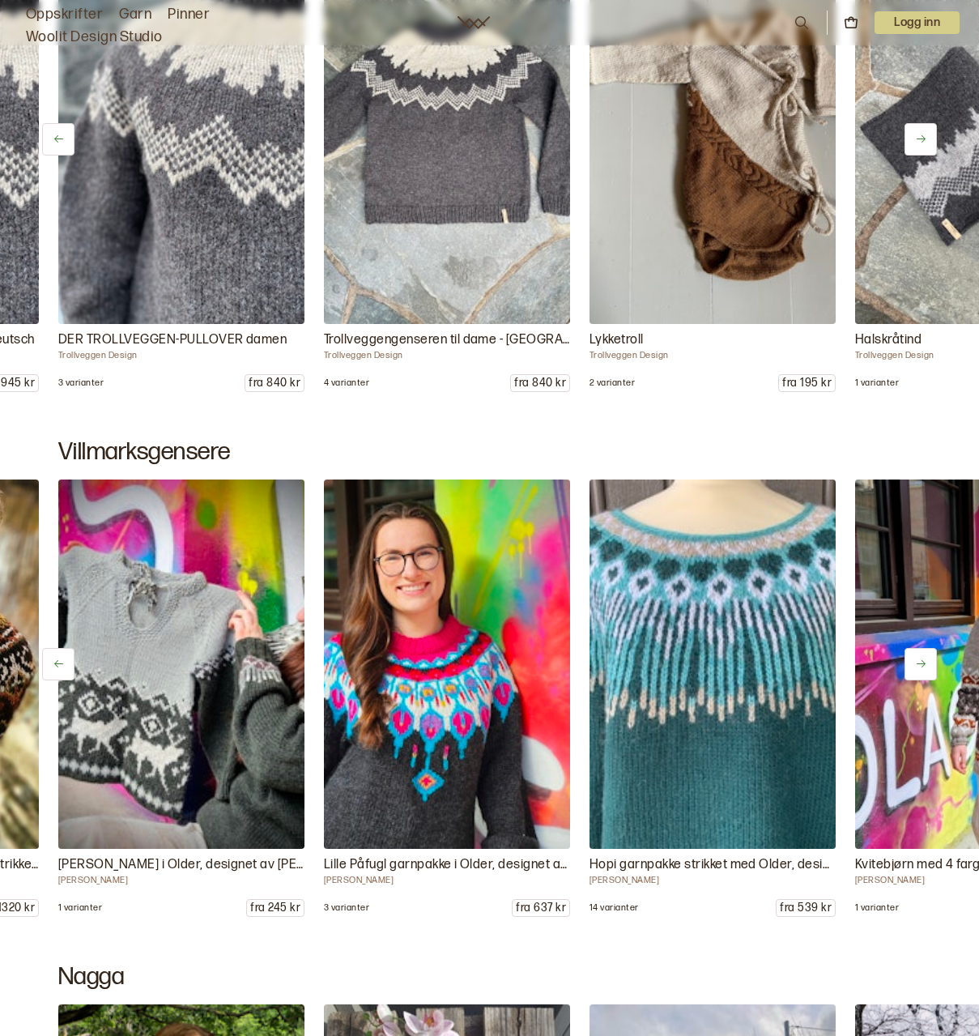
click at [920, 648] on button at bounding box center [921, 664] width 32 height 32
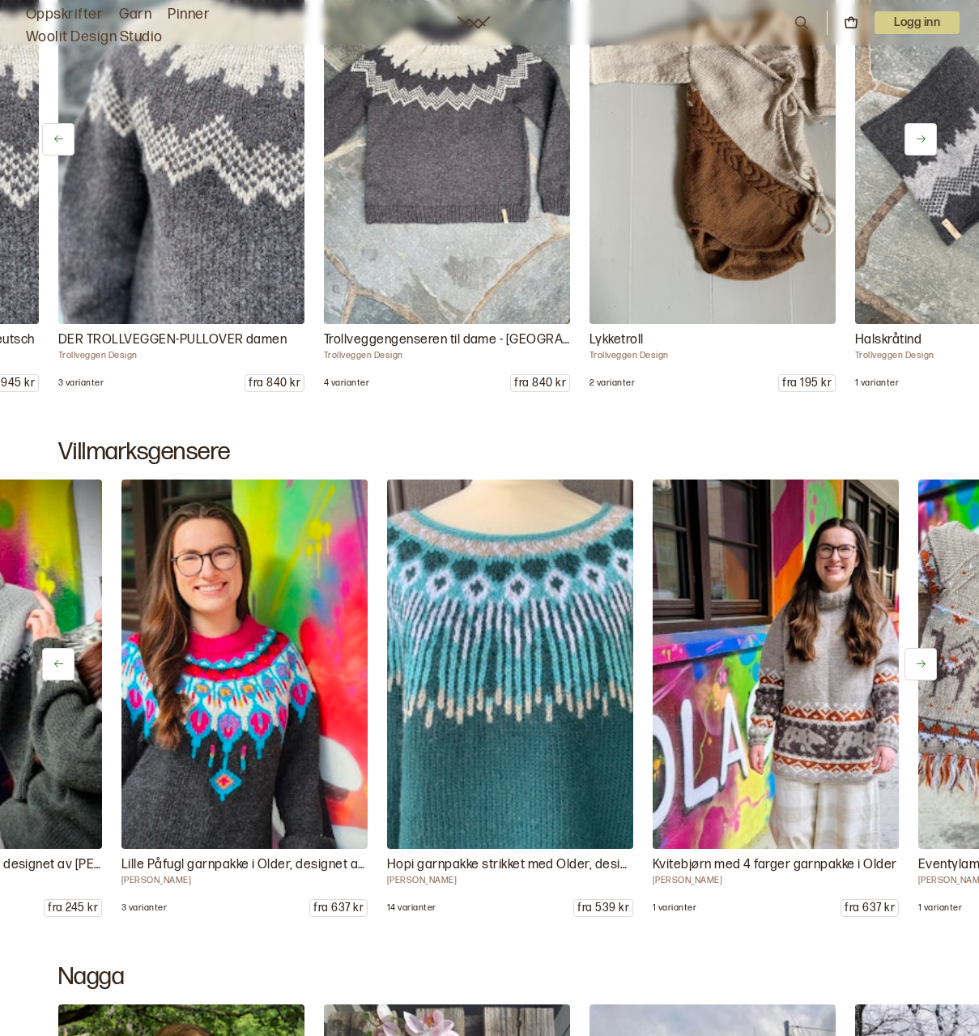
scroll to position [0, 1328]
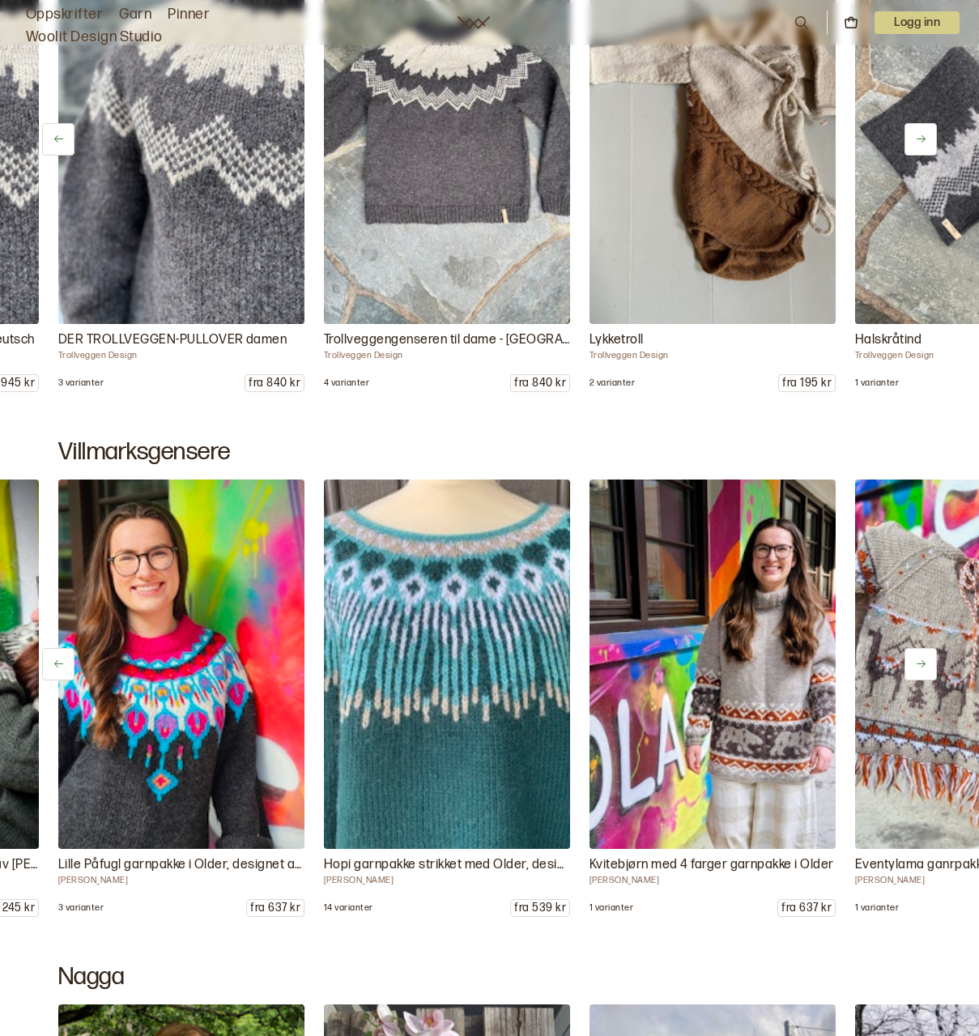
click at [920, 648] on button at bounding box center [921, 664] width 32 height 32
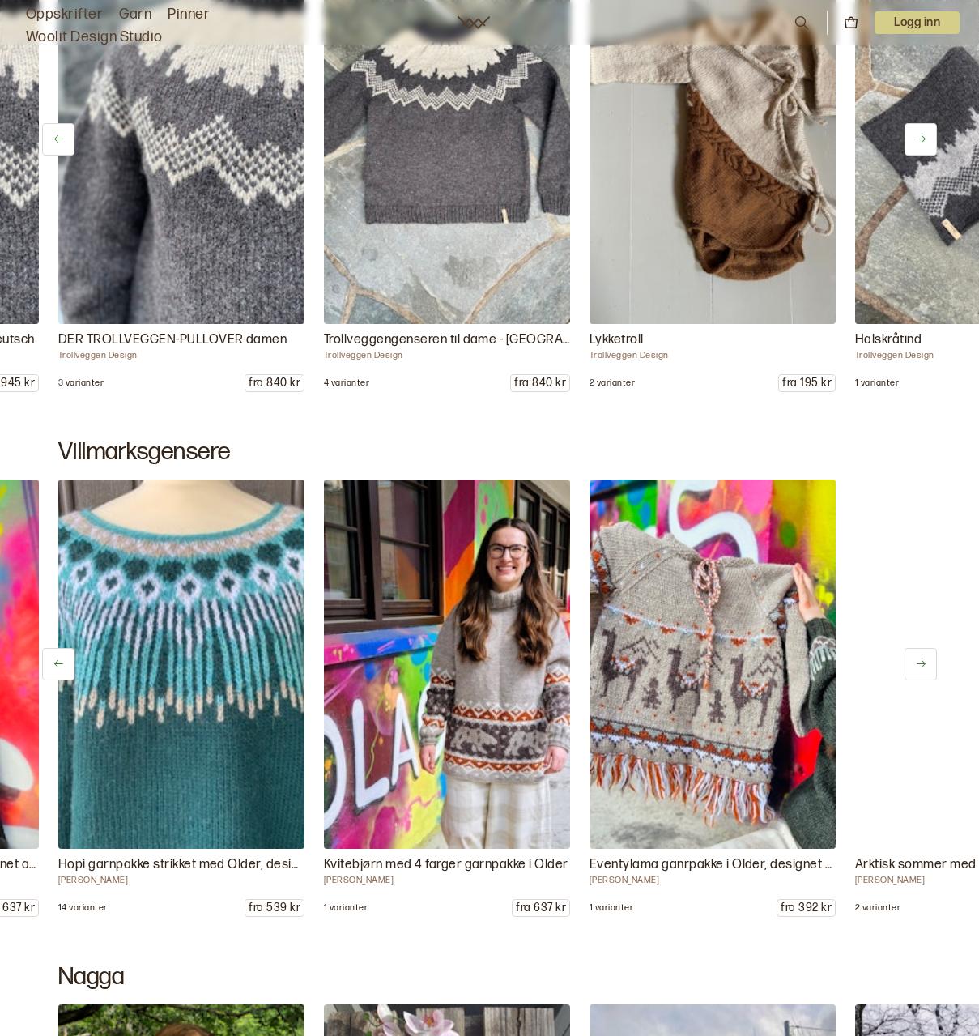
click at [920, 648] on button at bounding box center [921, 664] width 32 height 32
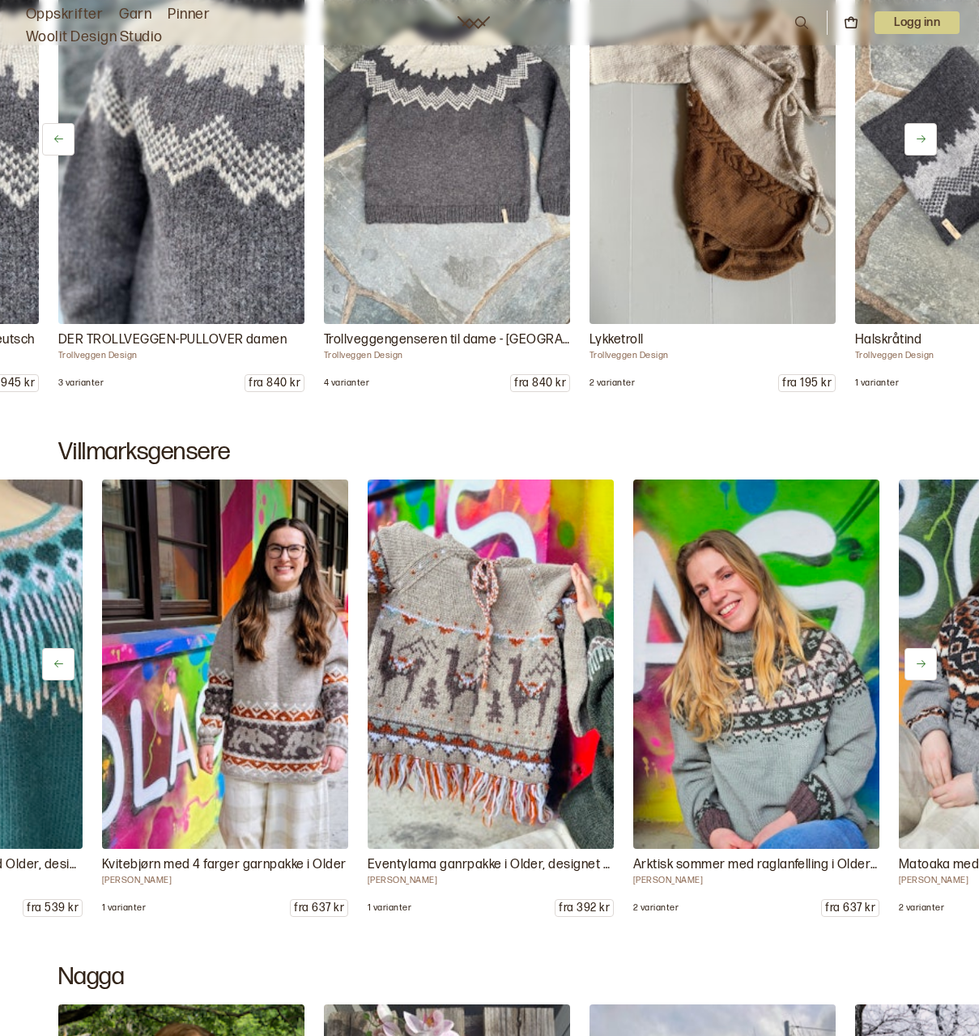
scroll to position [0, 1859]
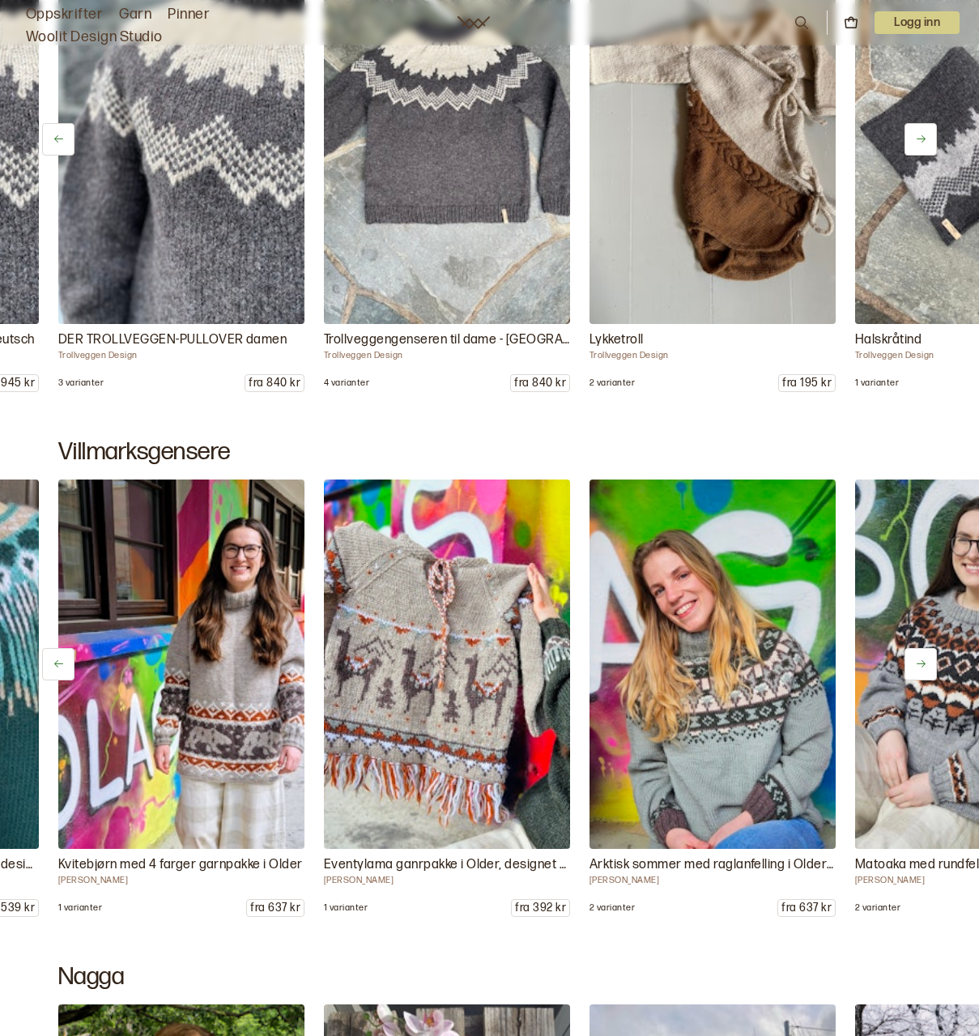
click at [920, 648] on button at bounding box center [921, 664] width 32 height 32
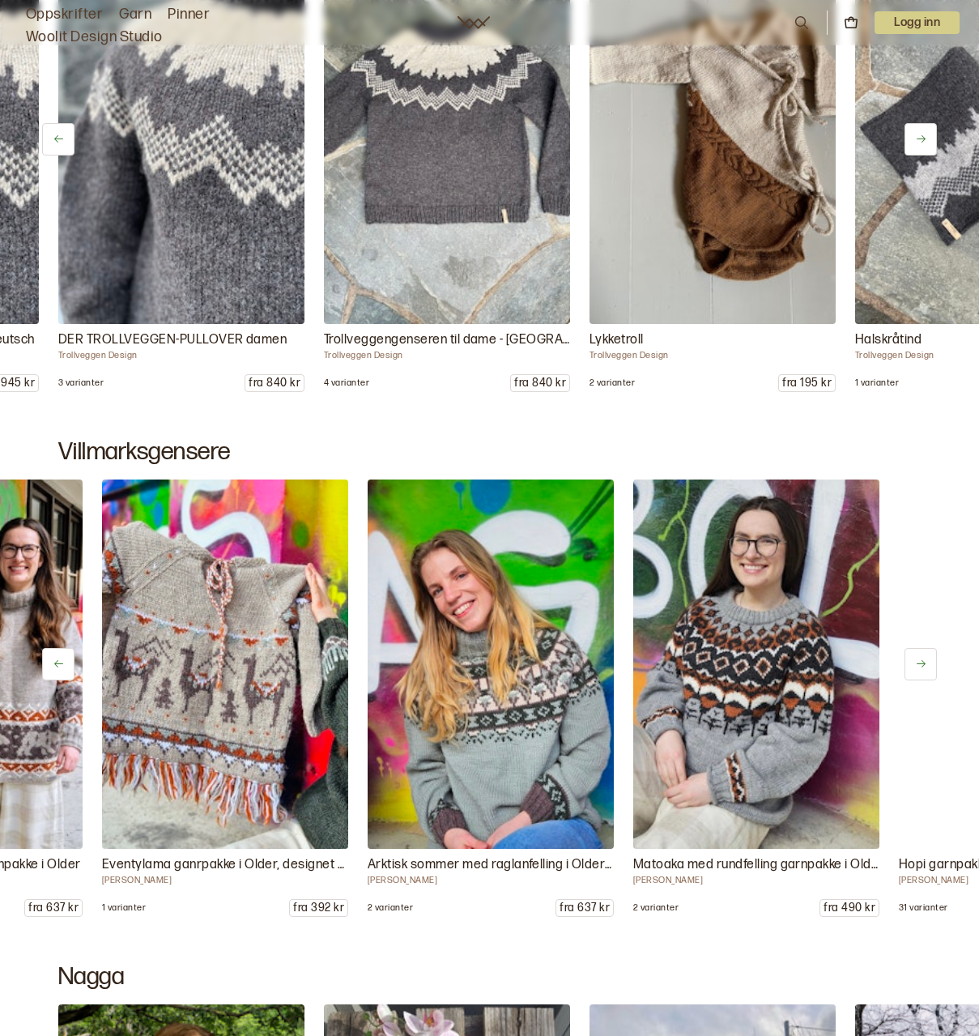
scroll to position [0, 2125]
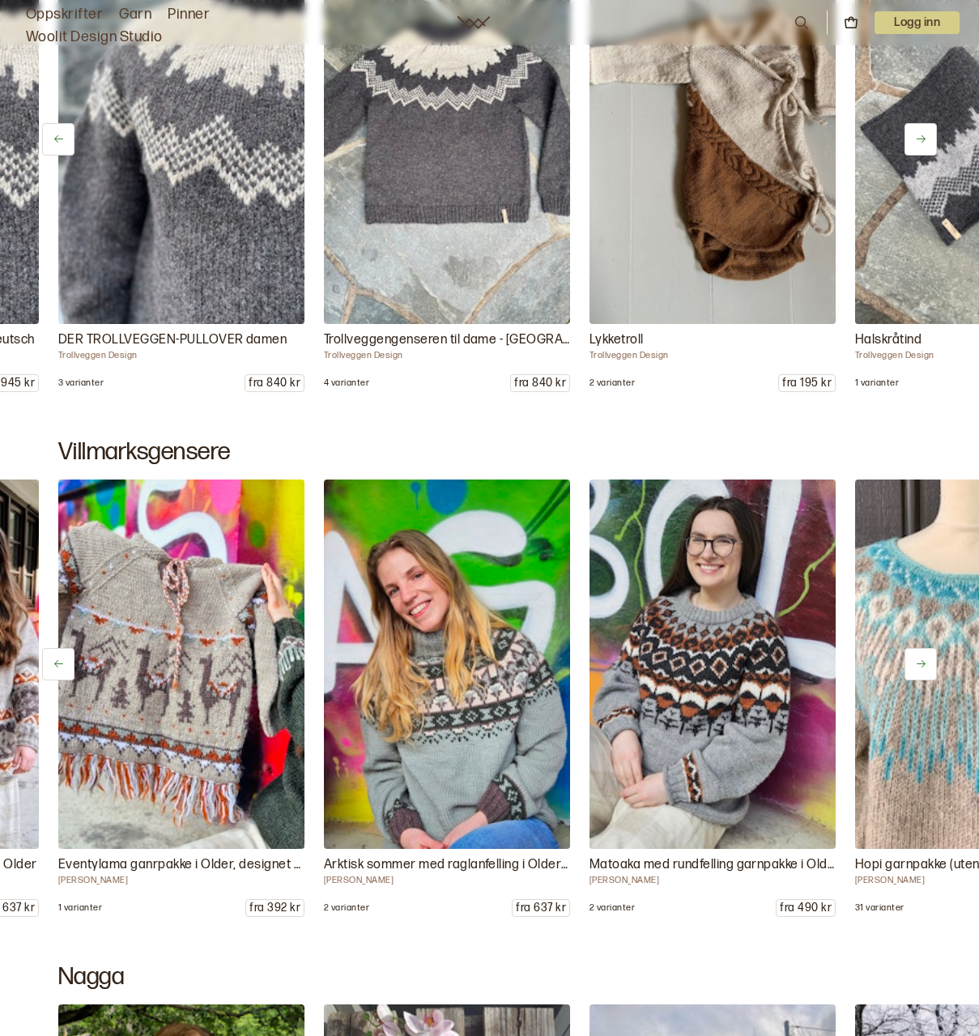
click at [920, 649] on button at bounding box center [921, 664] width 32 height 32
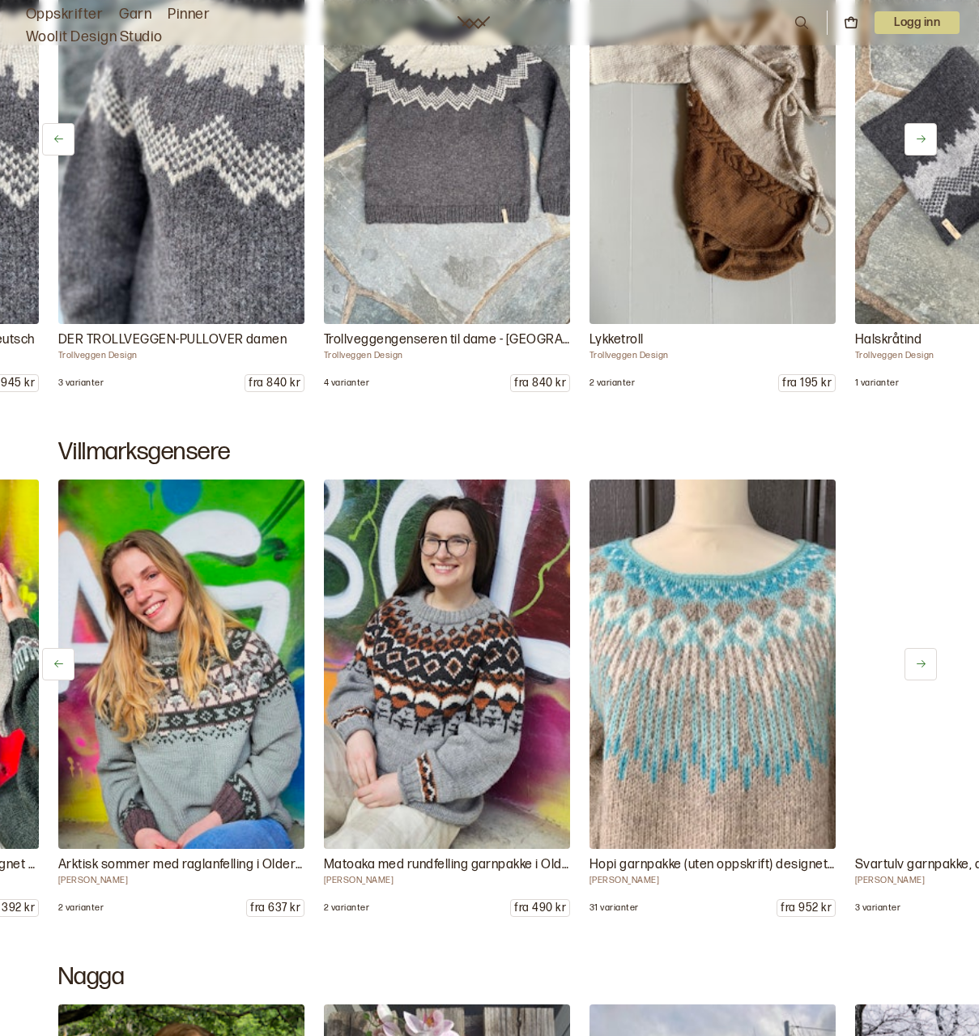
click at [920, 649] on button at bounding box center [921, 664] width 32 height 32
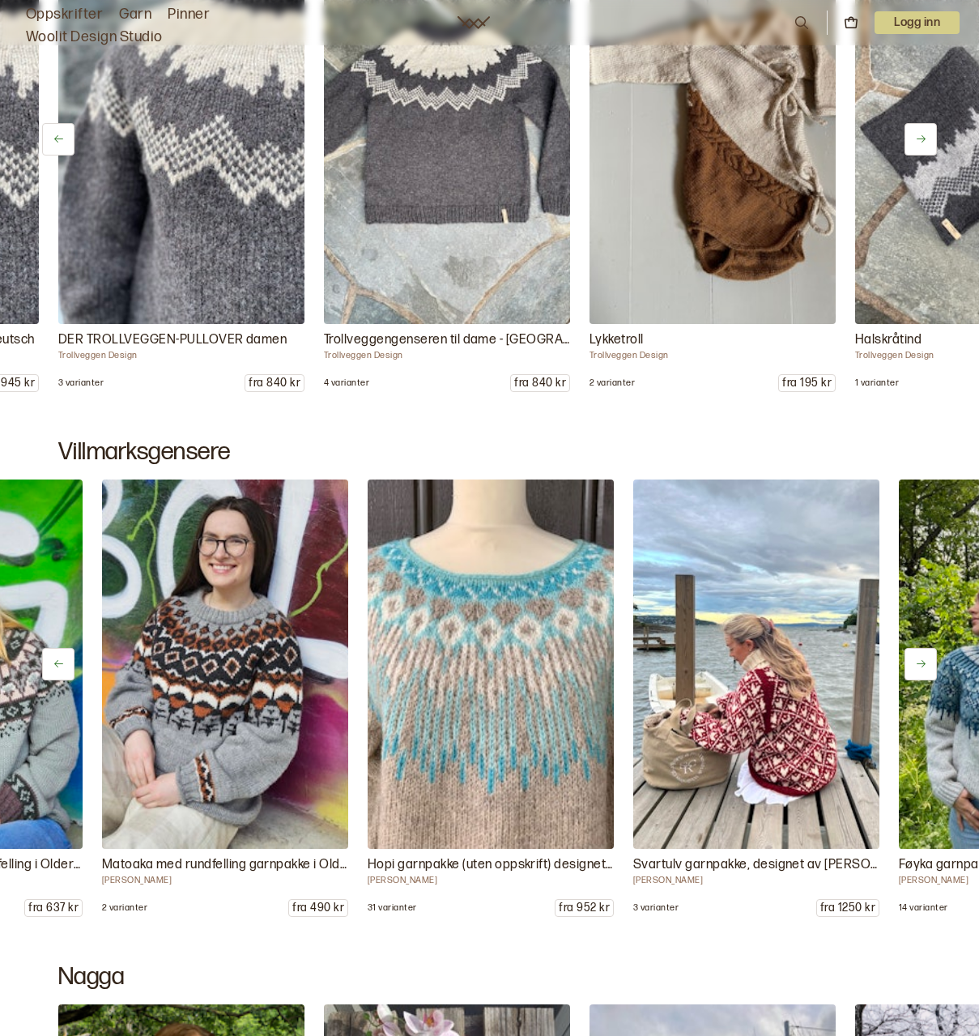
scroll to position [0, 2656]
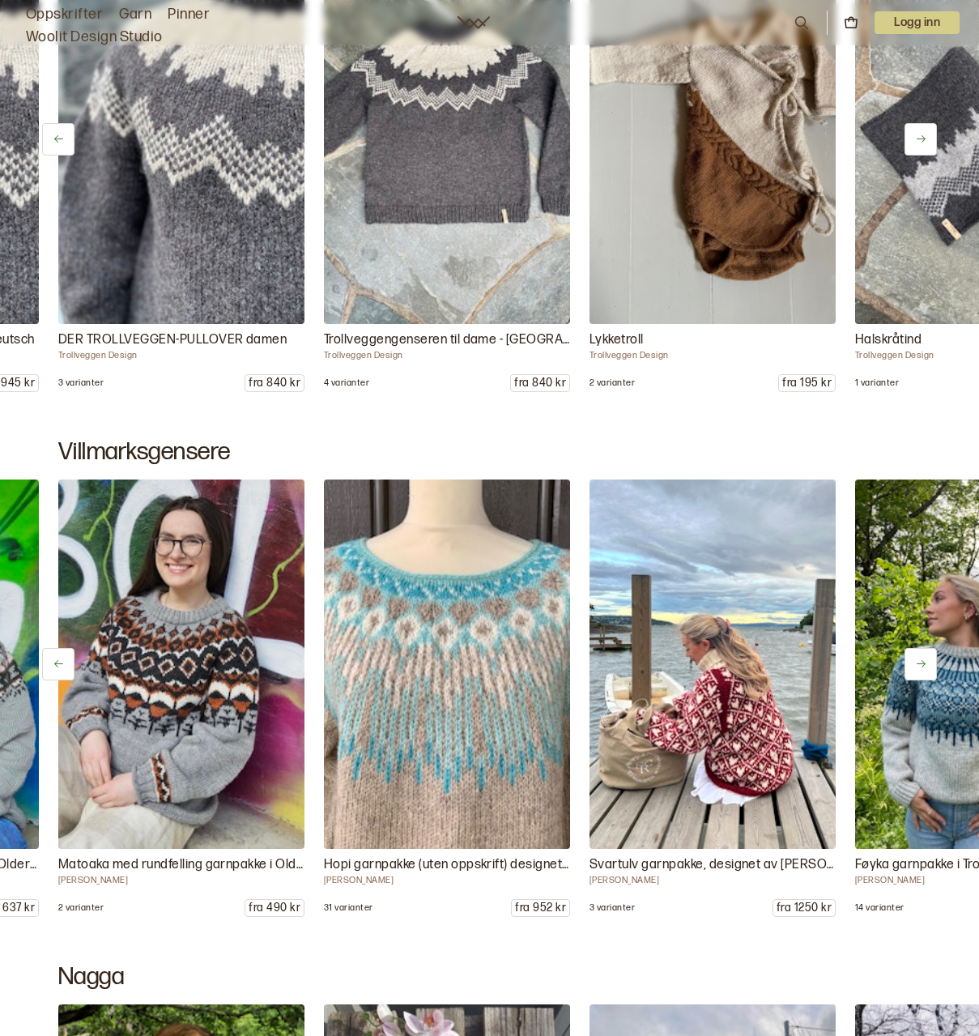
click at [920, 649] on button at bounding box center [921, 664] width 32 height 32
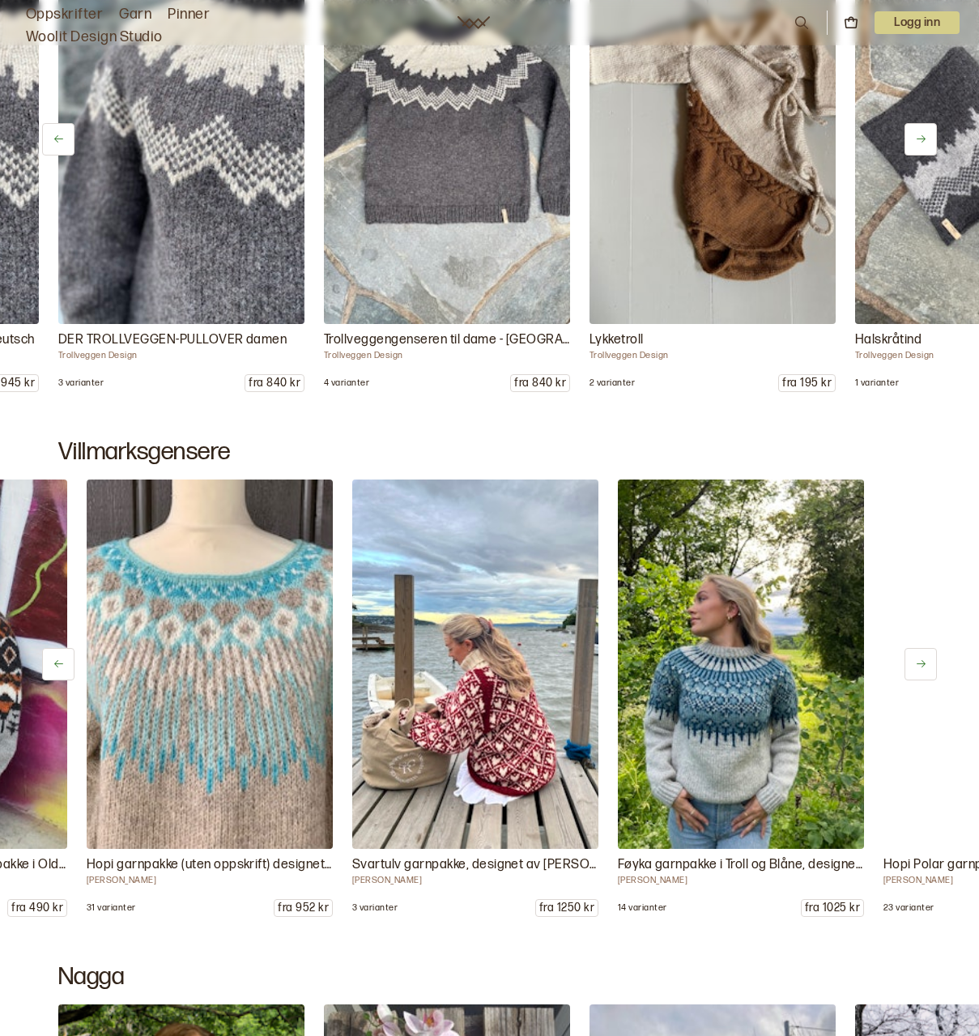
scroll to position [0, 2922]
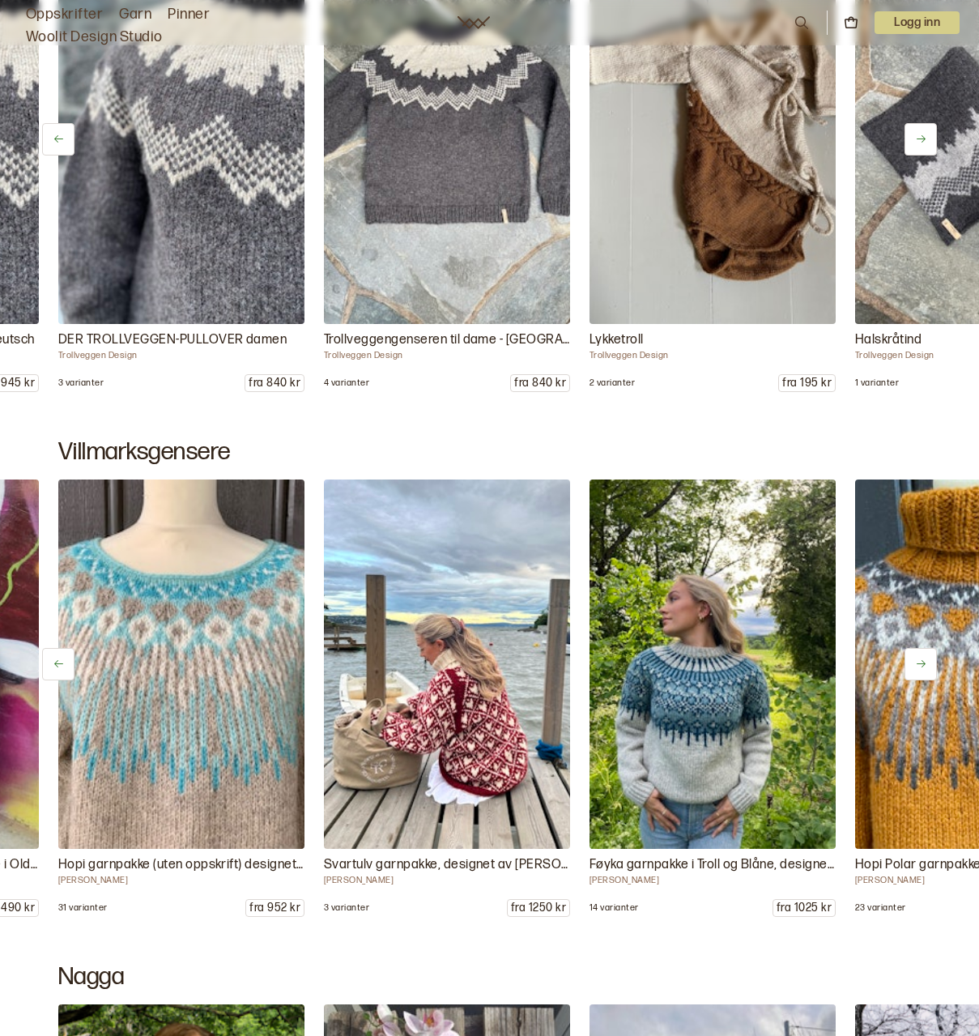
click at [920, 649] on button at bounding box center [921, 664] width 32 height 32
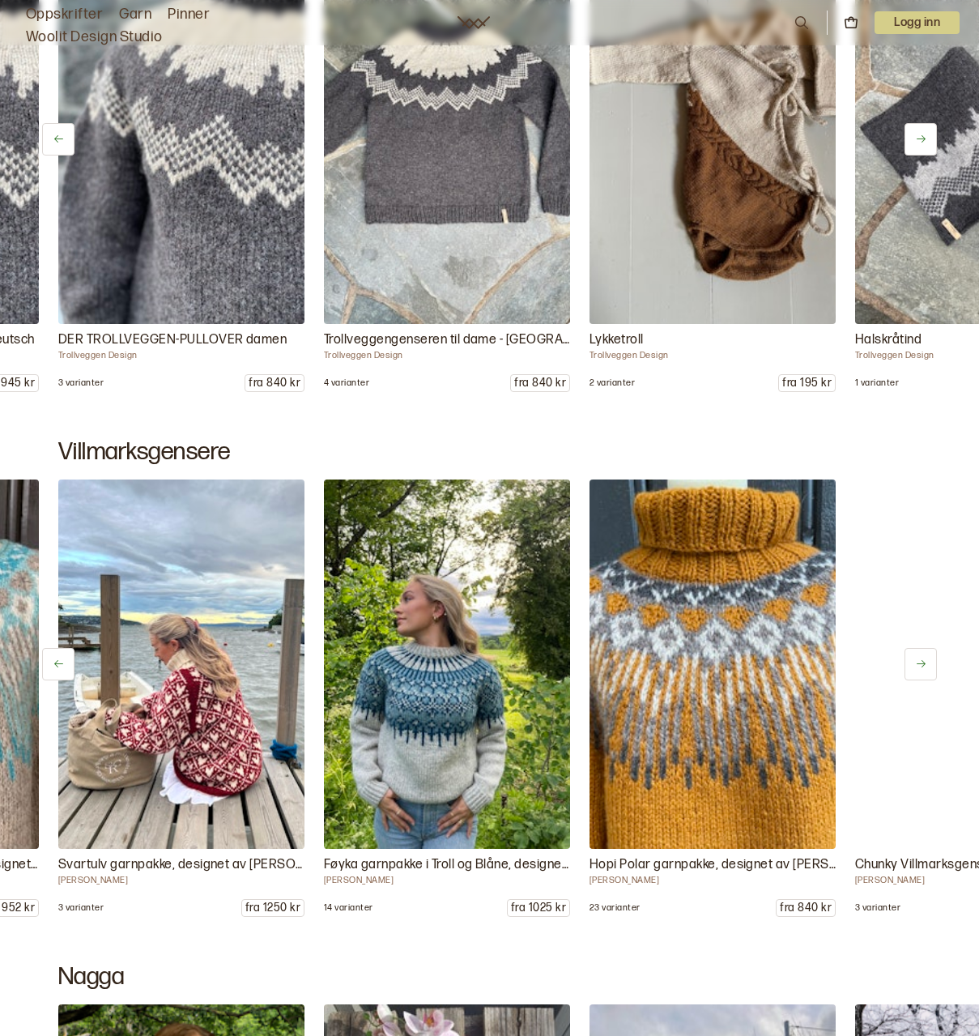
click at [920, 649] on button at bounding box center [921, 664] width 32 height 32
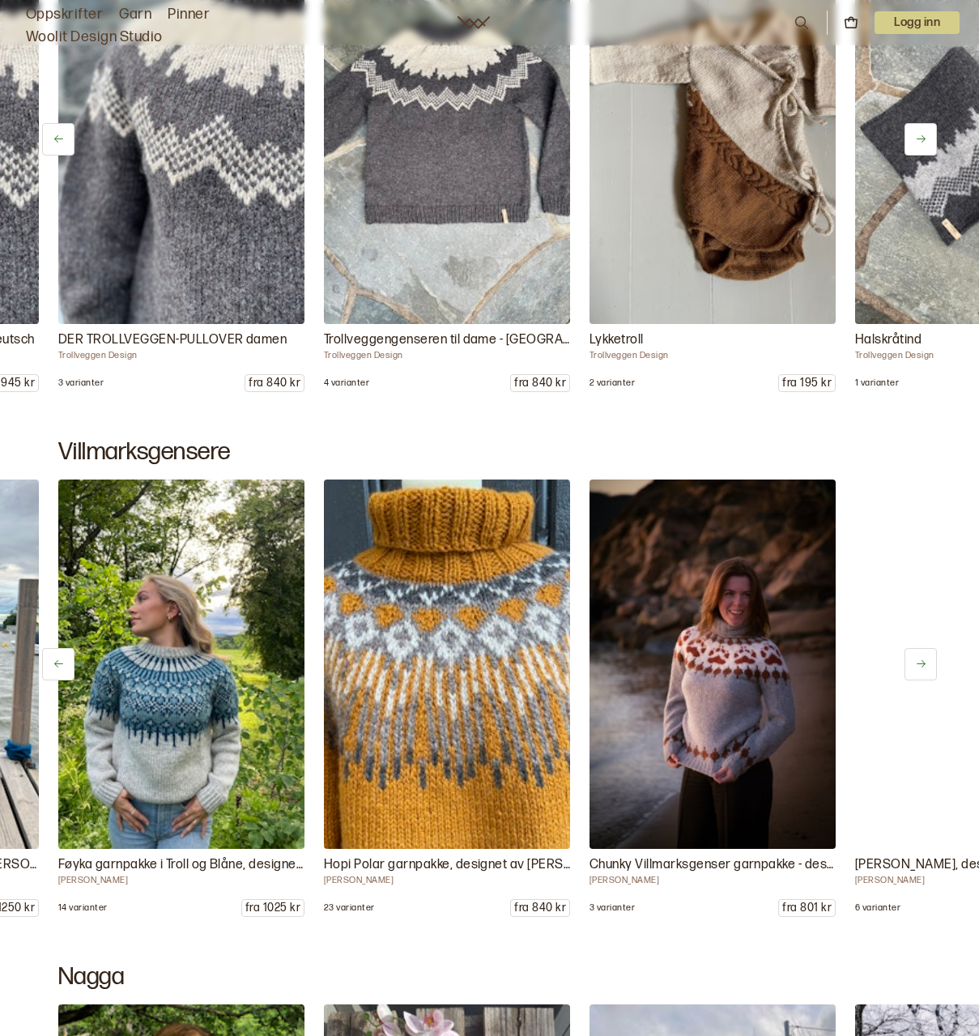
click at [920, 649] on button at bounding box center [921, 664] width 32 height 32
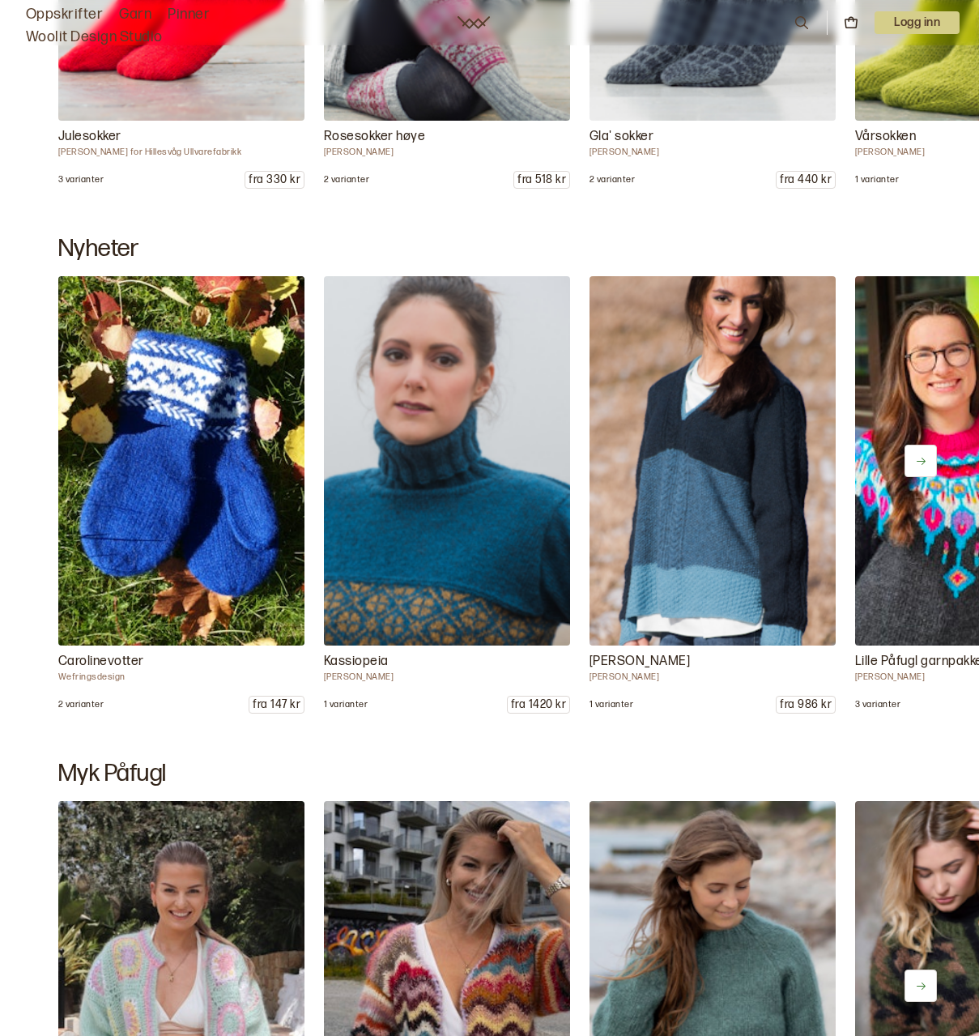
scroll to position [11095, 0]
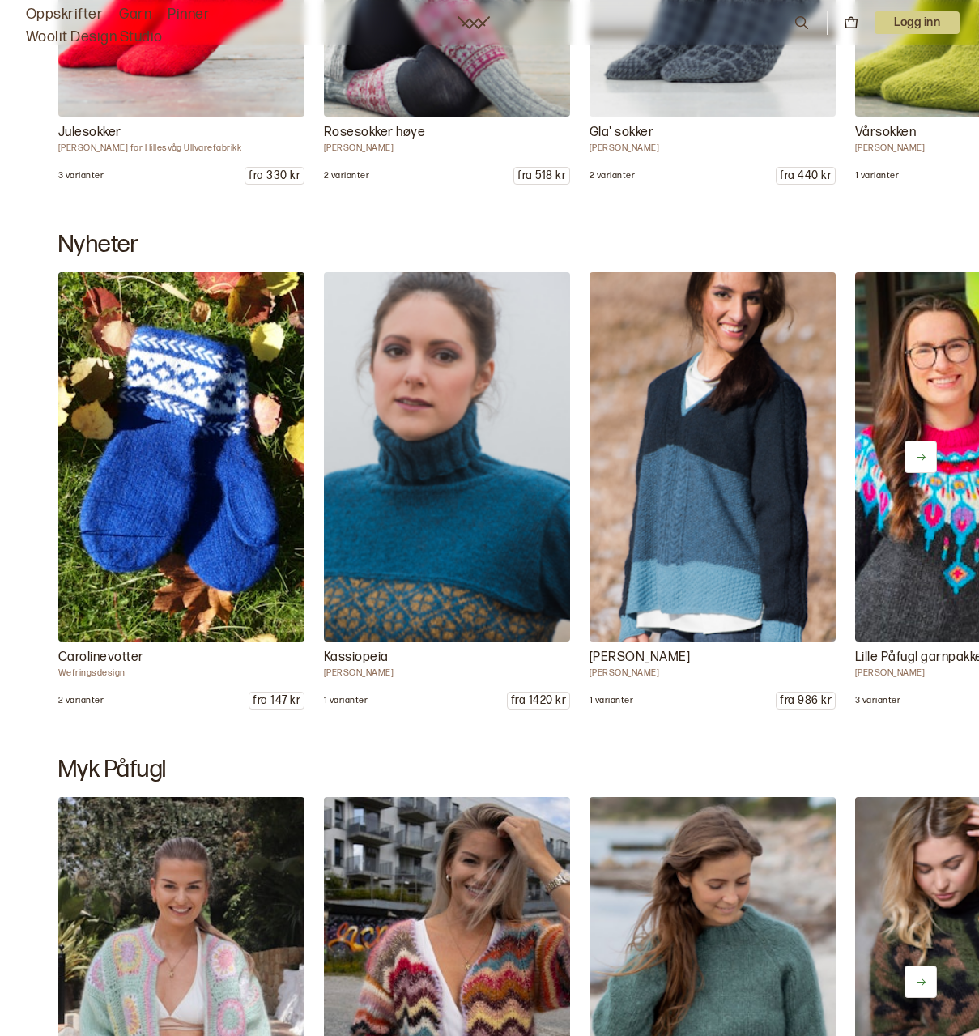
click at [922, 449] on button at bounding box center [921, 457] width 32 height 32
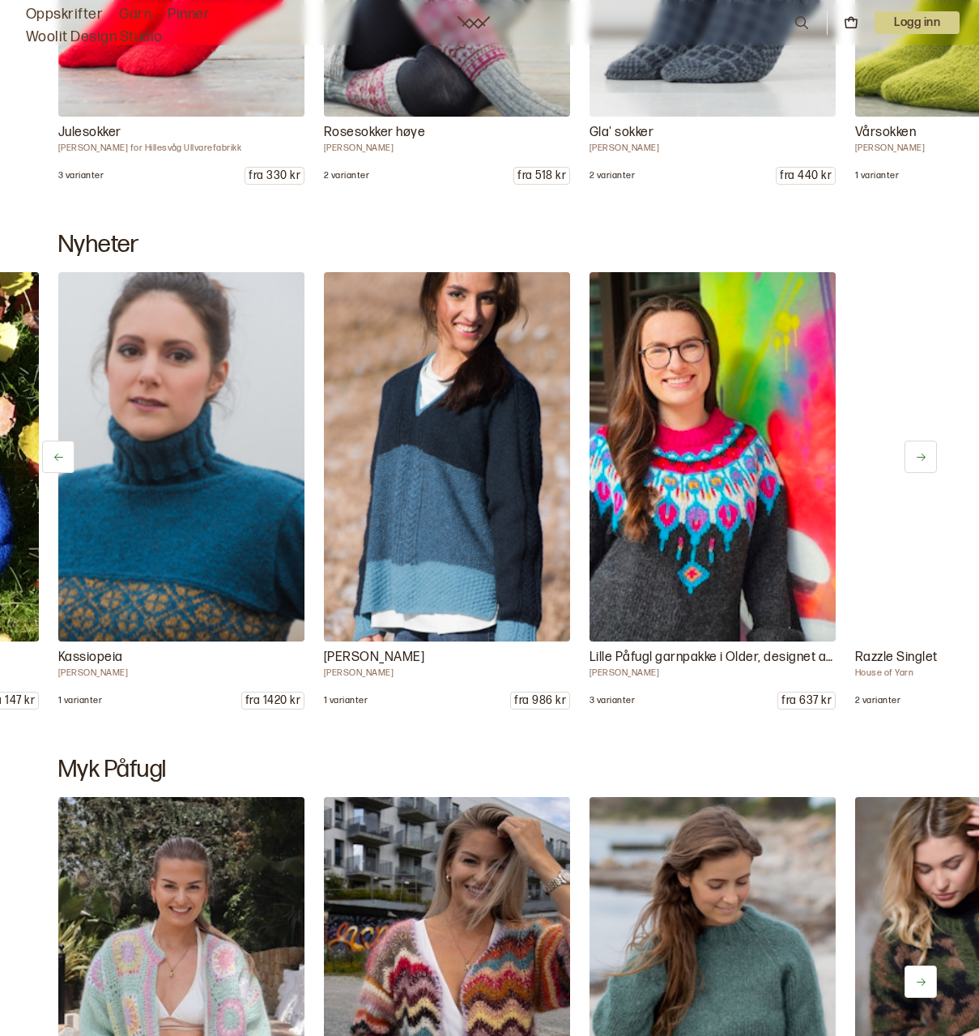
click at [922, 449] on button at bounding box center [921, 457] width 32 height 32
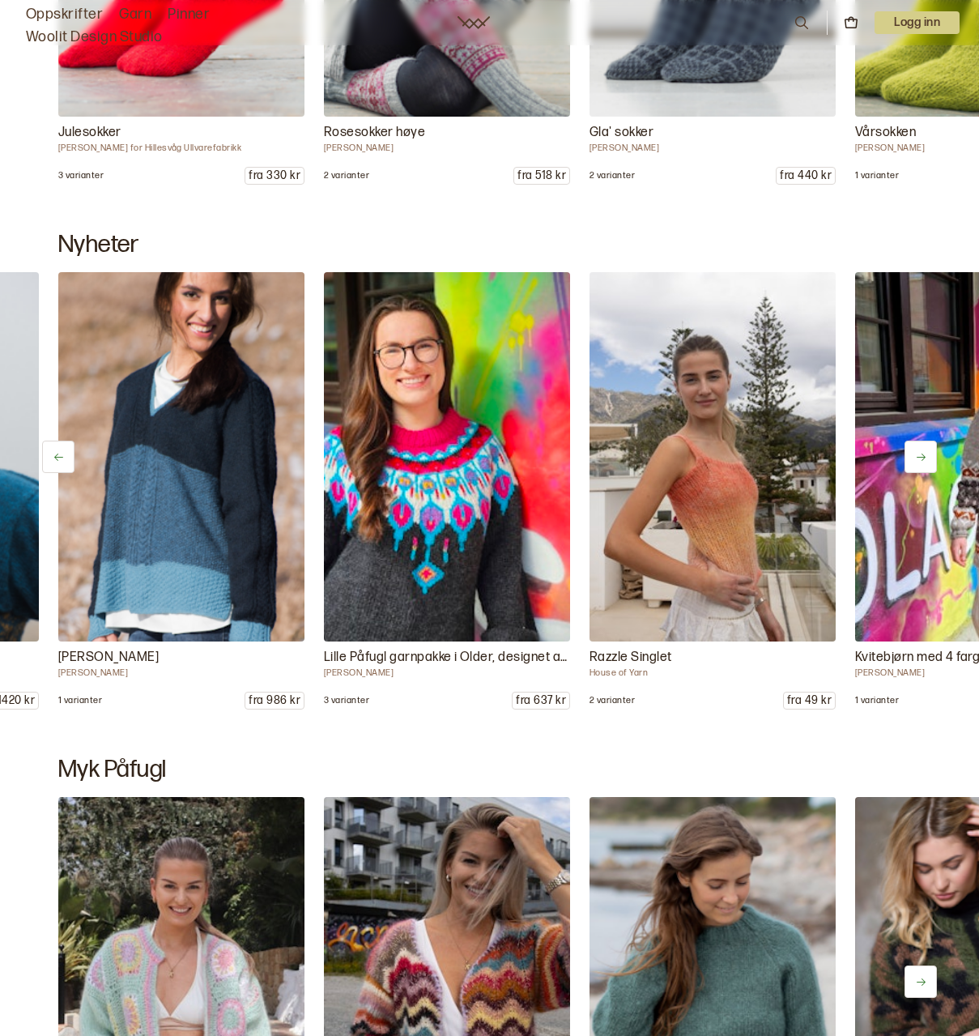
click at [922, 449] on button at bounding box center [921, 457] width 32 height 32
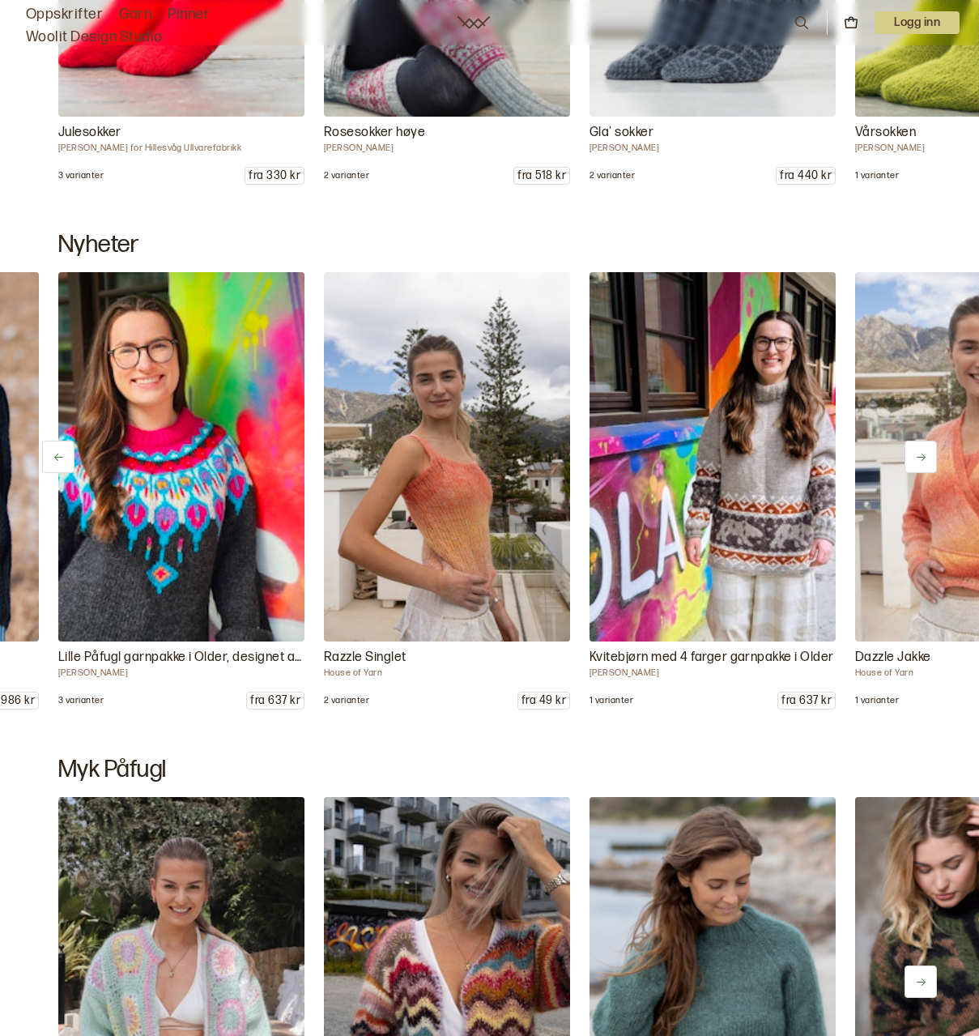
click at [922, 449] on button at bounding box center [921, 457] width 32 height 32
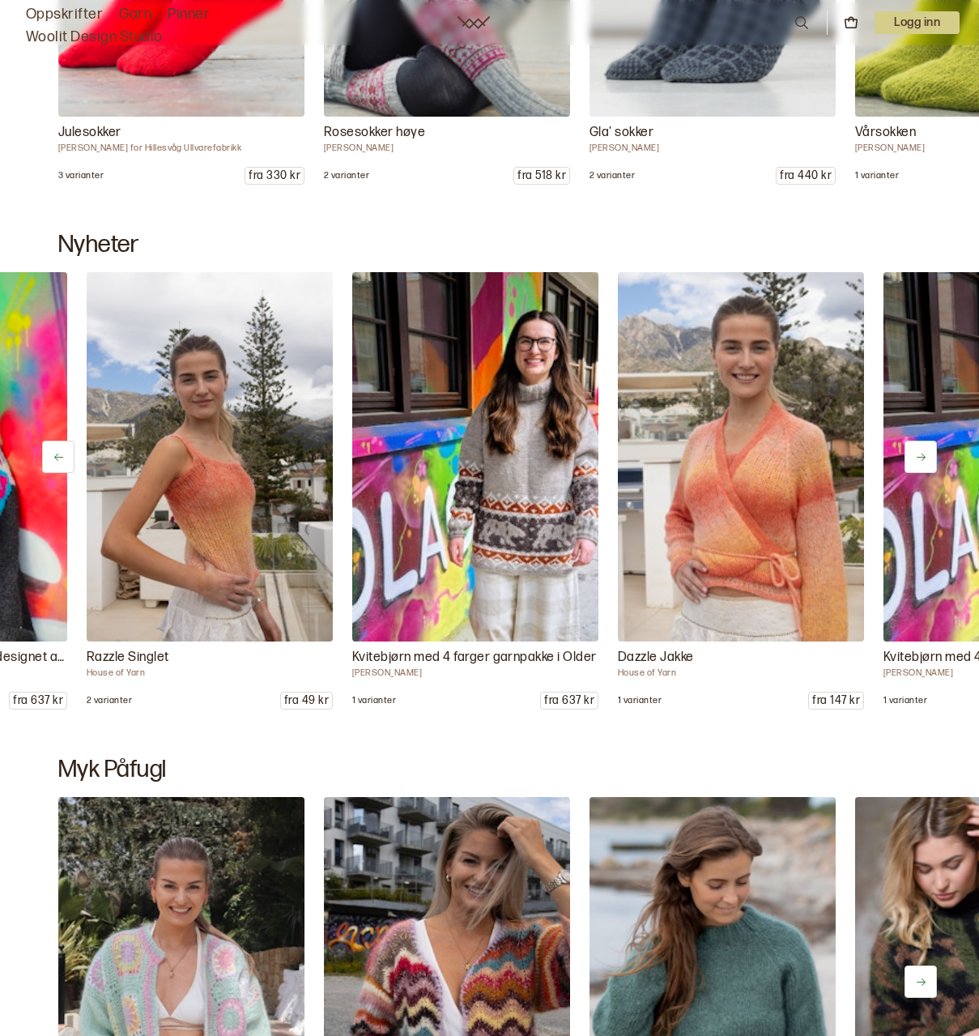
scroll to position [0, 1062]
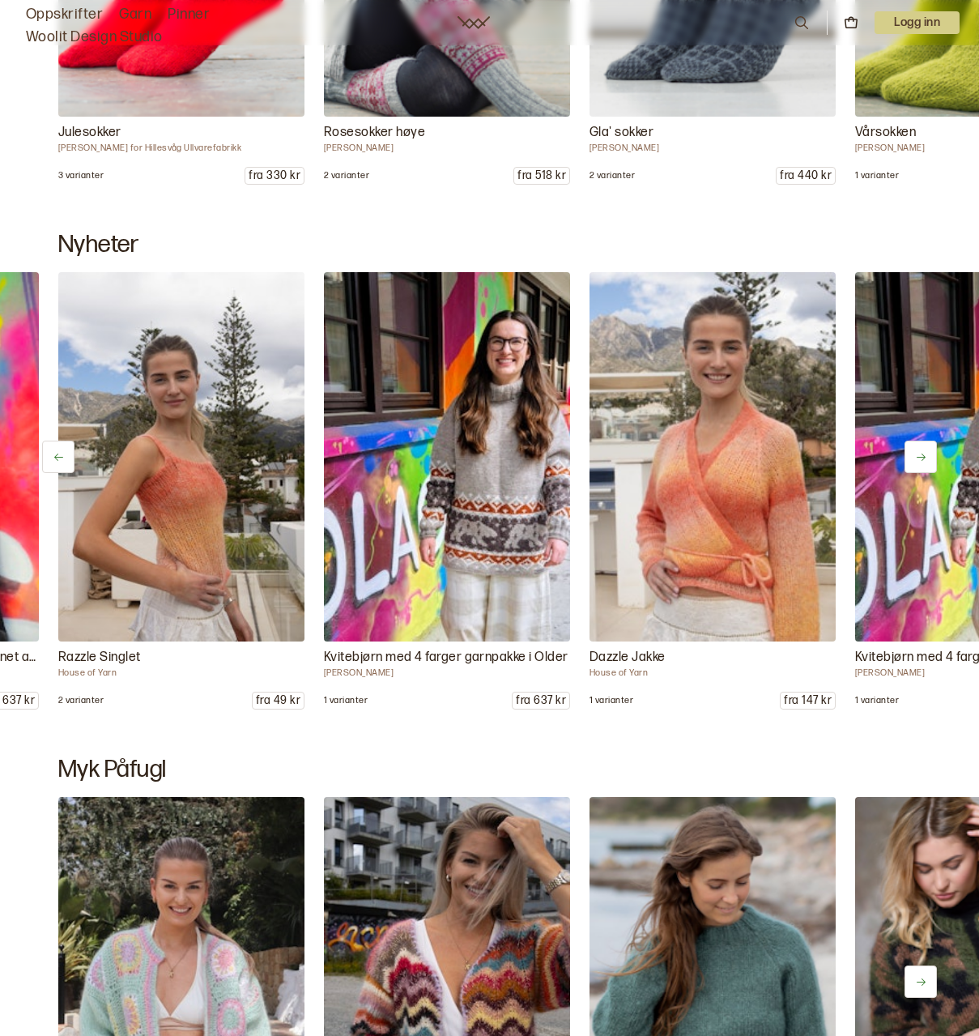
click at [922, 449] on button at bounding box center [921, 457] width 32 height 32
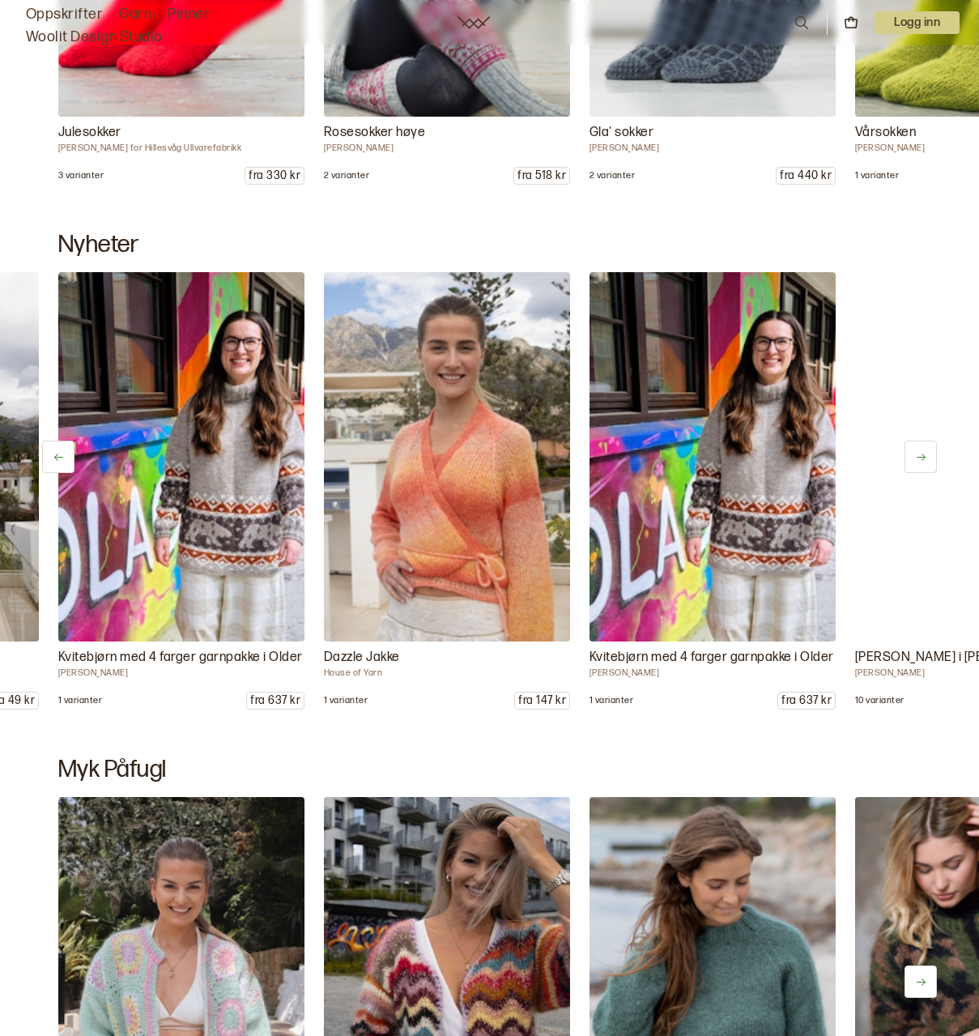
click at [922, 449] on button at bounding box center [921, 457] width 32 height 32
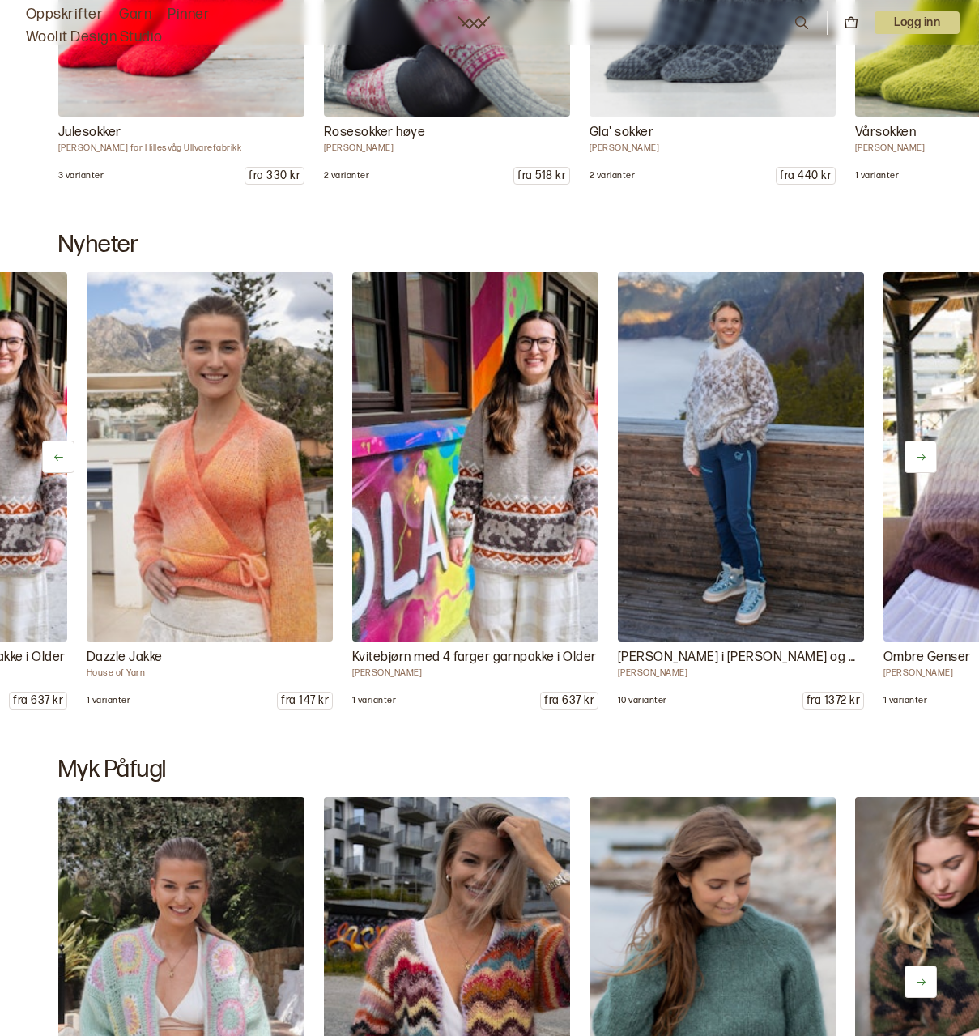
scroll to position [0, 1594]
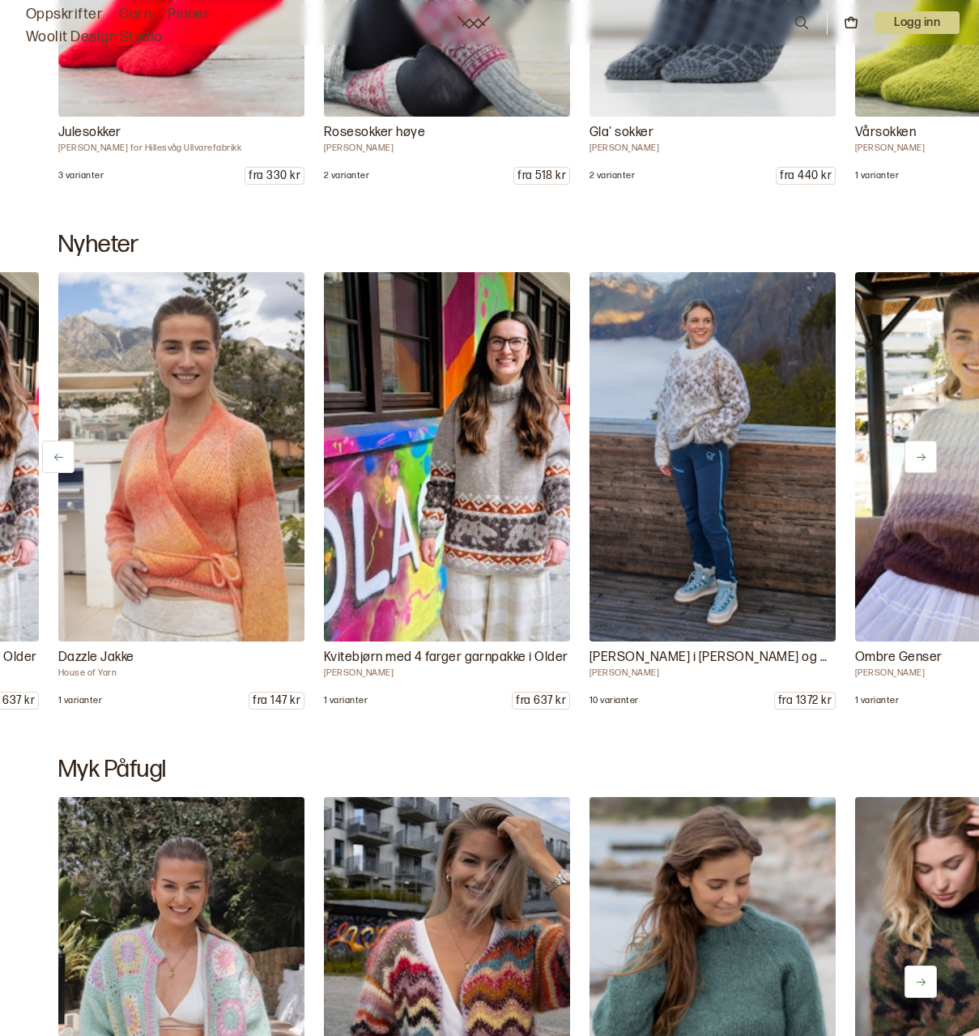
click at [922, 449] on button at bounding box center [921, 457] width 32 height 32
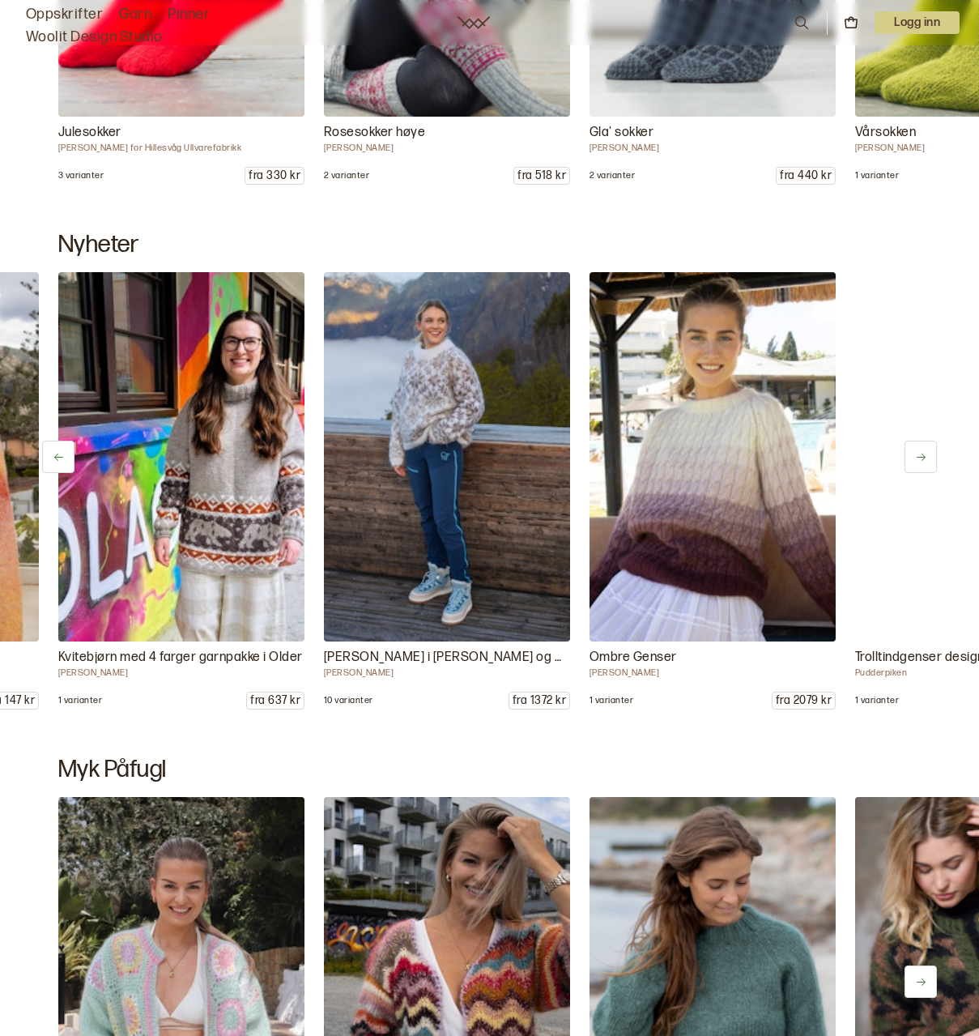
click at [922, 449] on button at bounding box center [921, 457] width 32 height 32
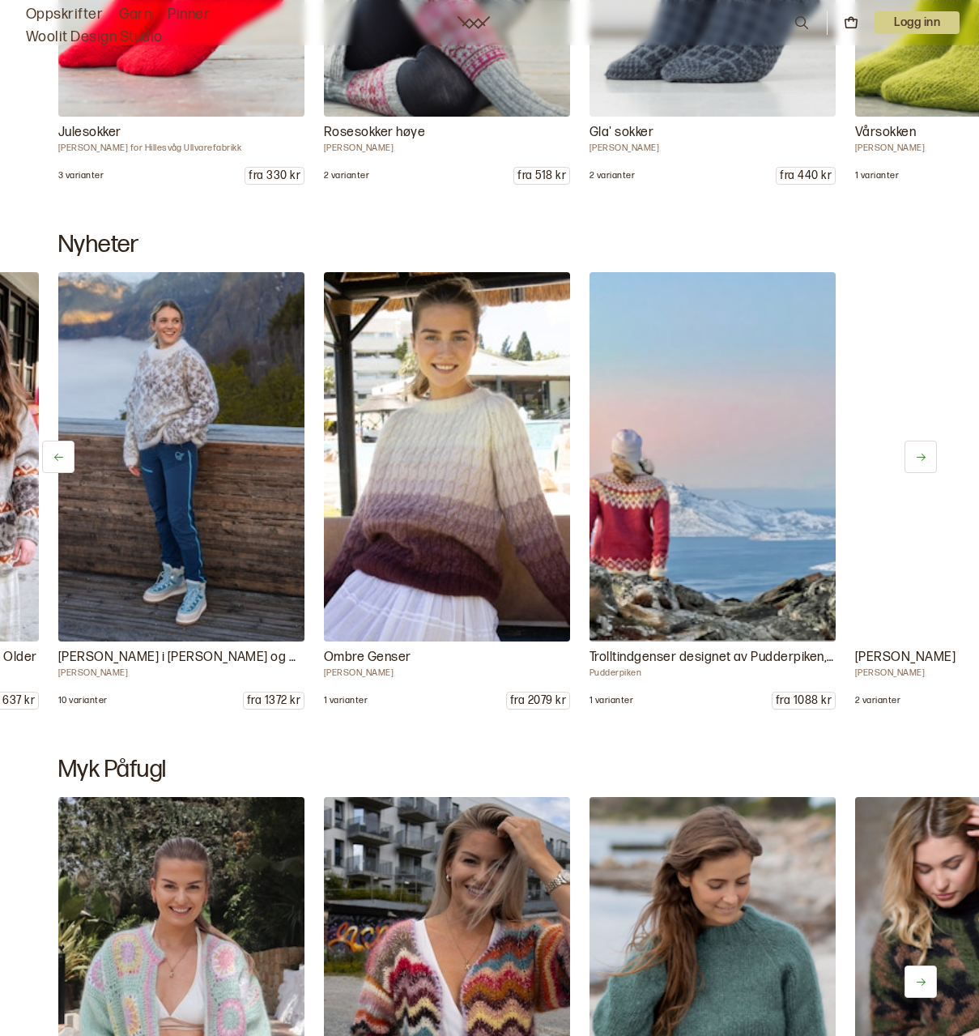
click at [922, 449] on button at bounding box center [921, 457] width 32 height 32
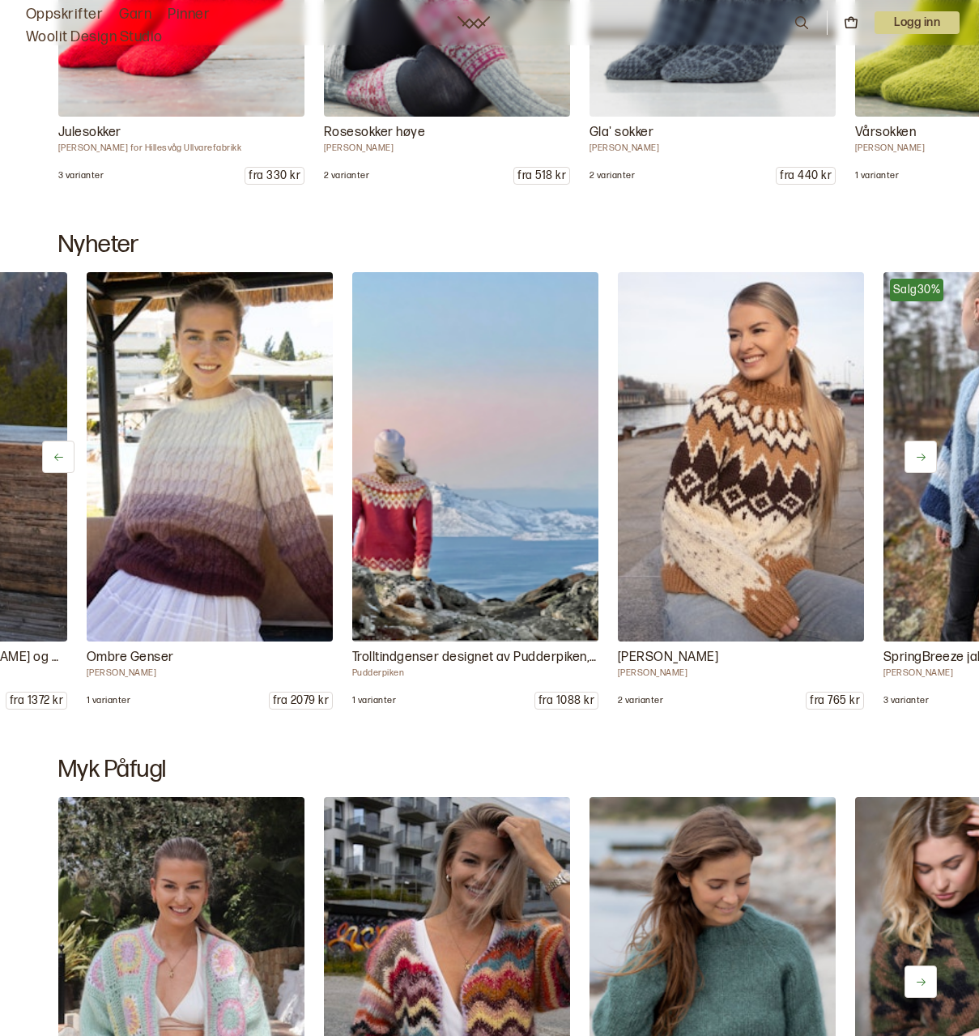
scroll to position [0, 2391]
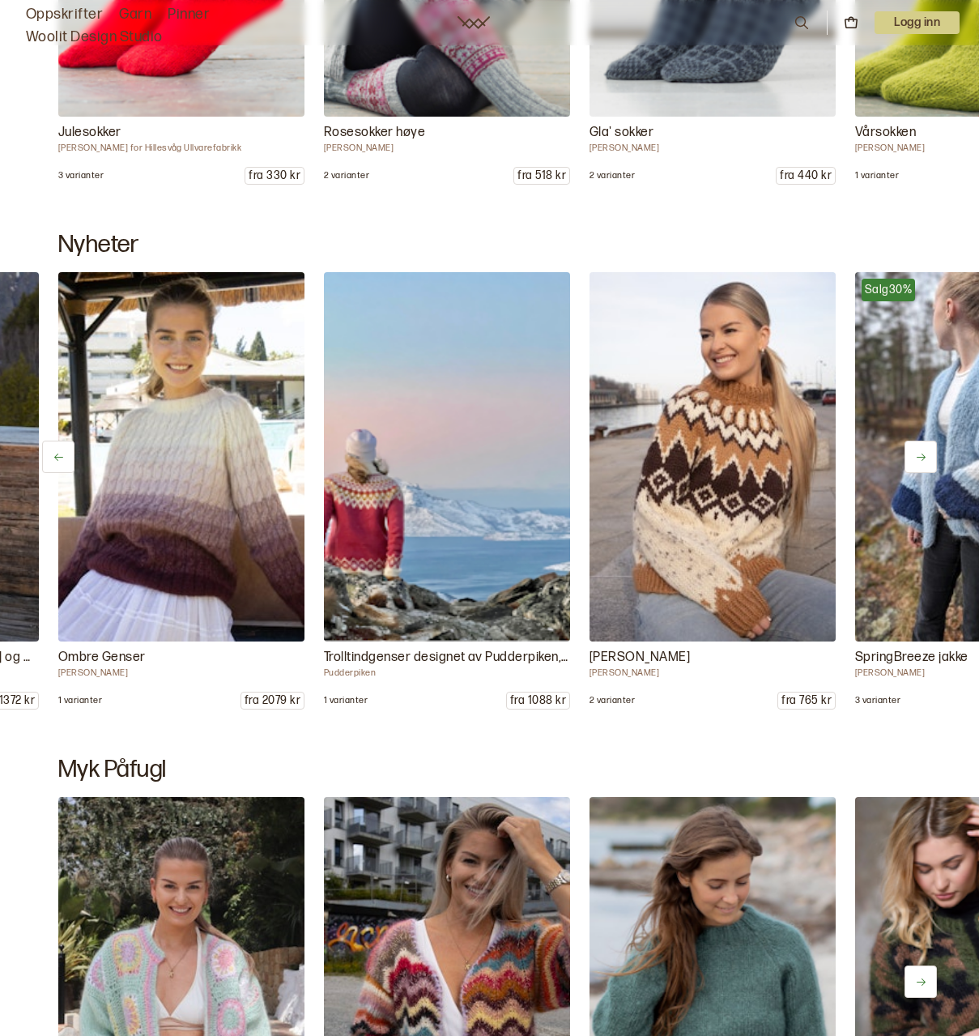
click at [922, 449] on button at bounding box center [921, 457] width 32 height 32
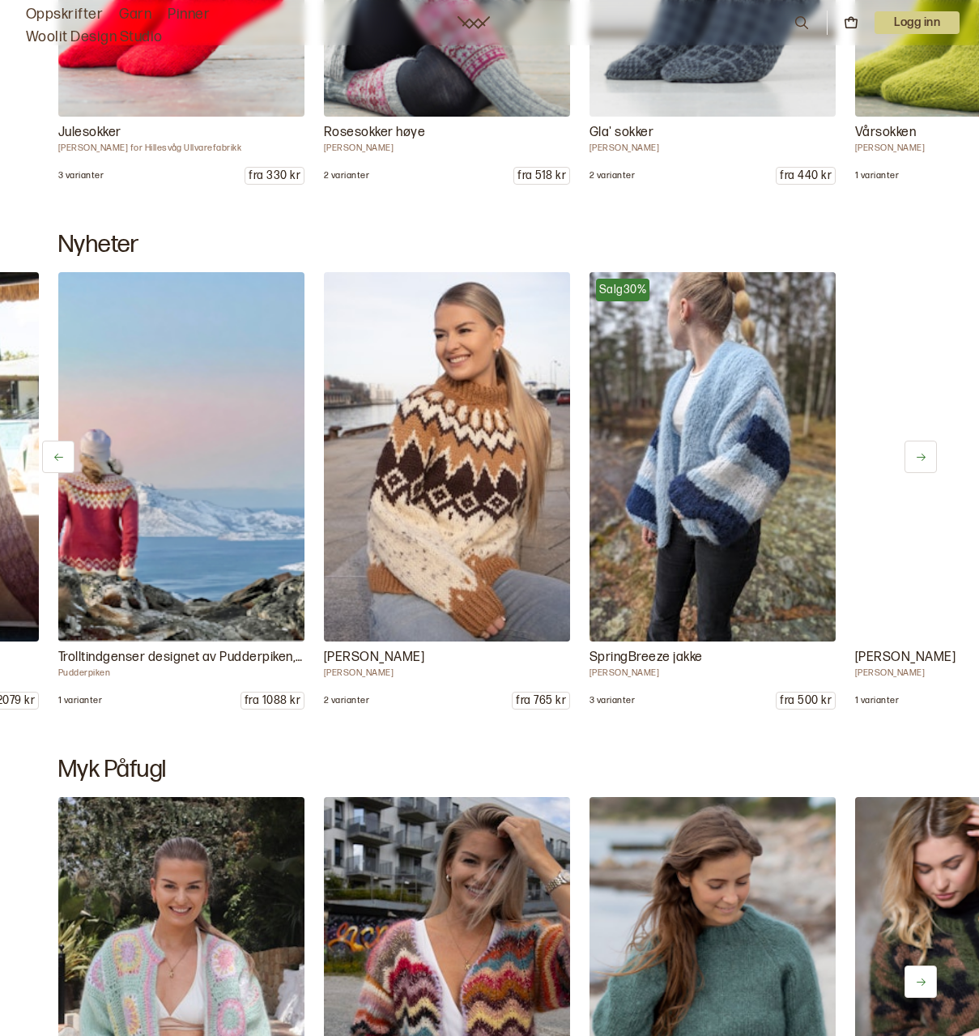
click at [922, 449] on button at bounding box center [921, 457] width 32 height 32
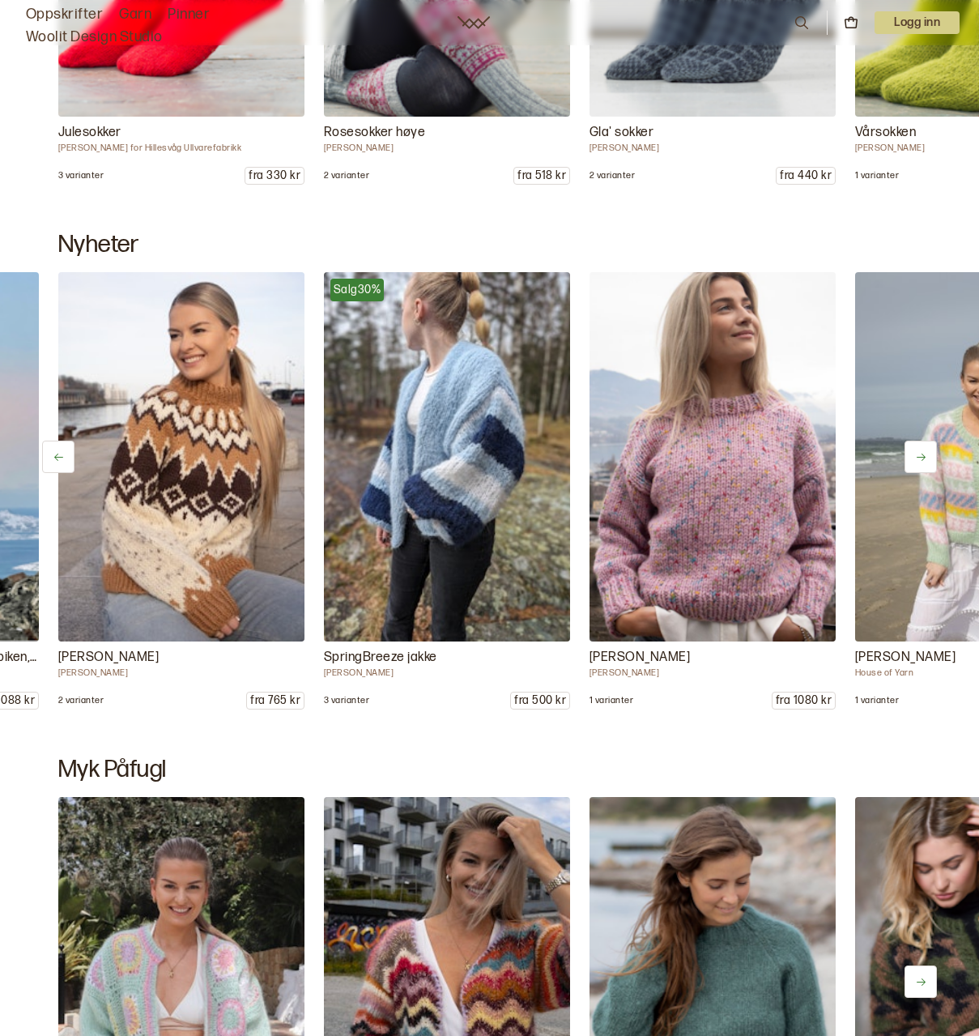
click at [922, 449] on button at bounding box center [921, 457] width 32 height 32
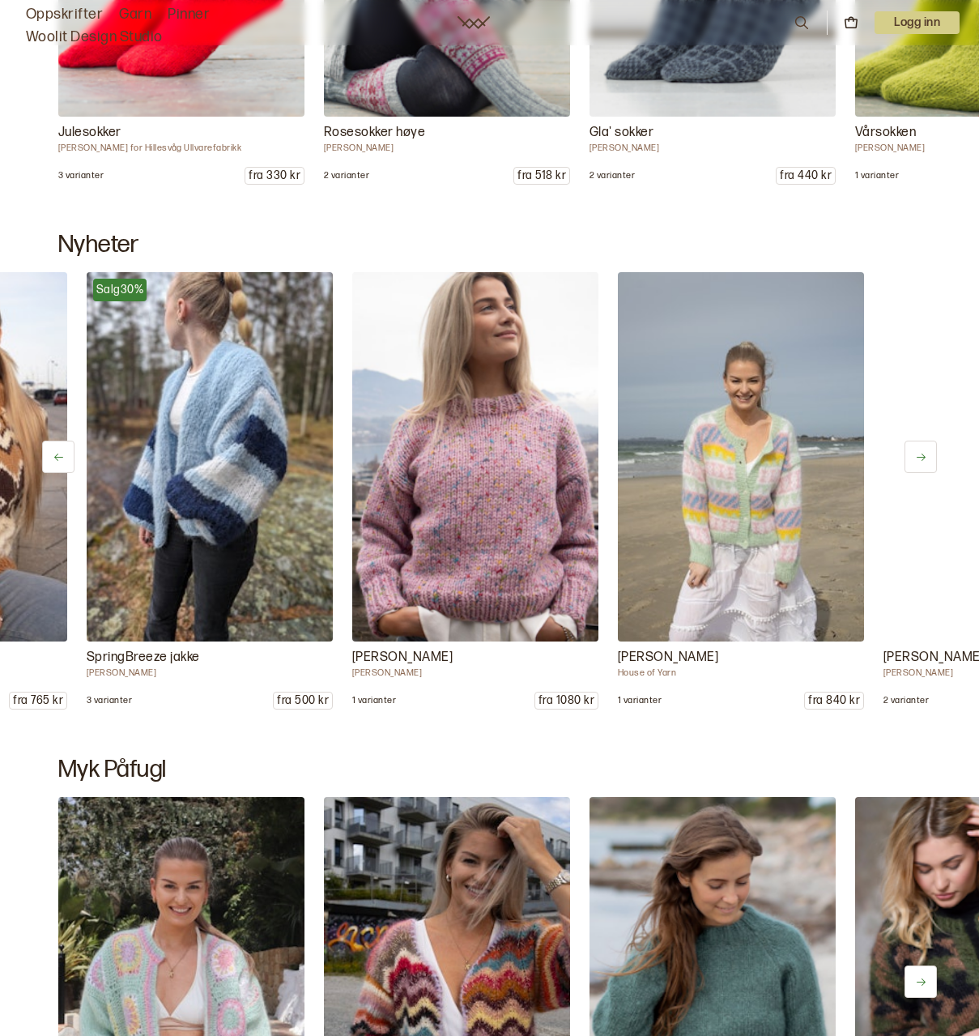
scroll to position [0, 3187]
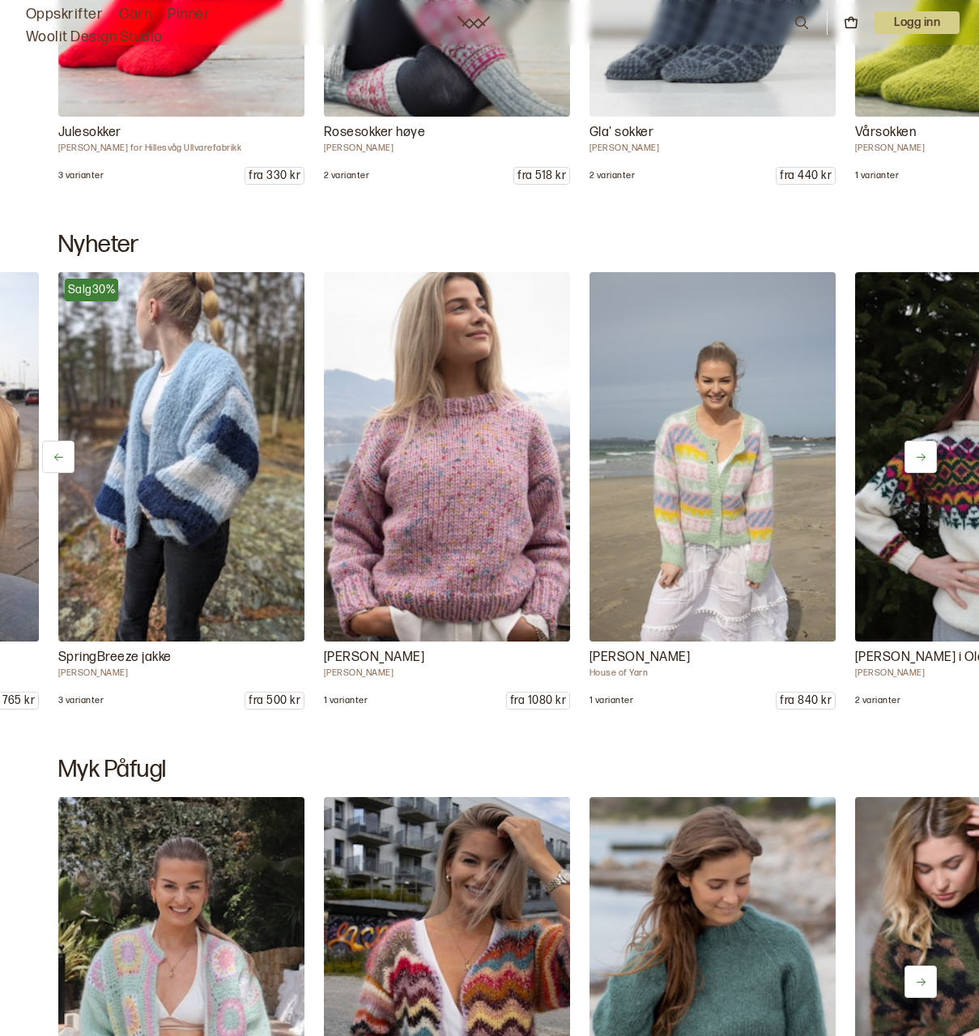
click at [922, 449] on button at bounding box center [921, 457] width 32 height 32
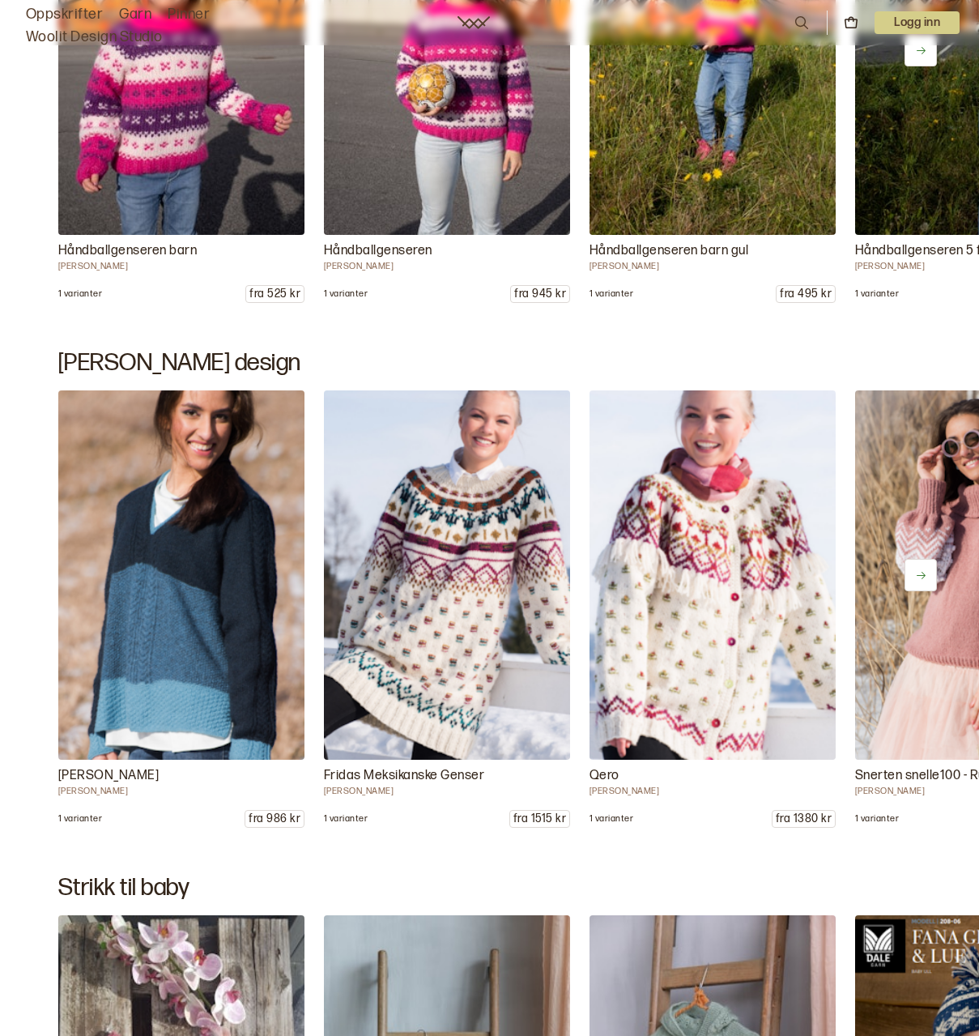
scroll to position [12552, 0]
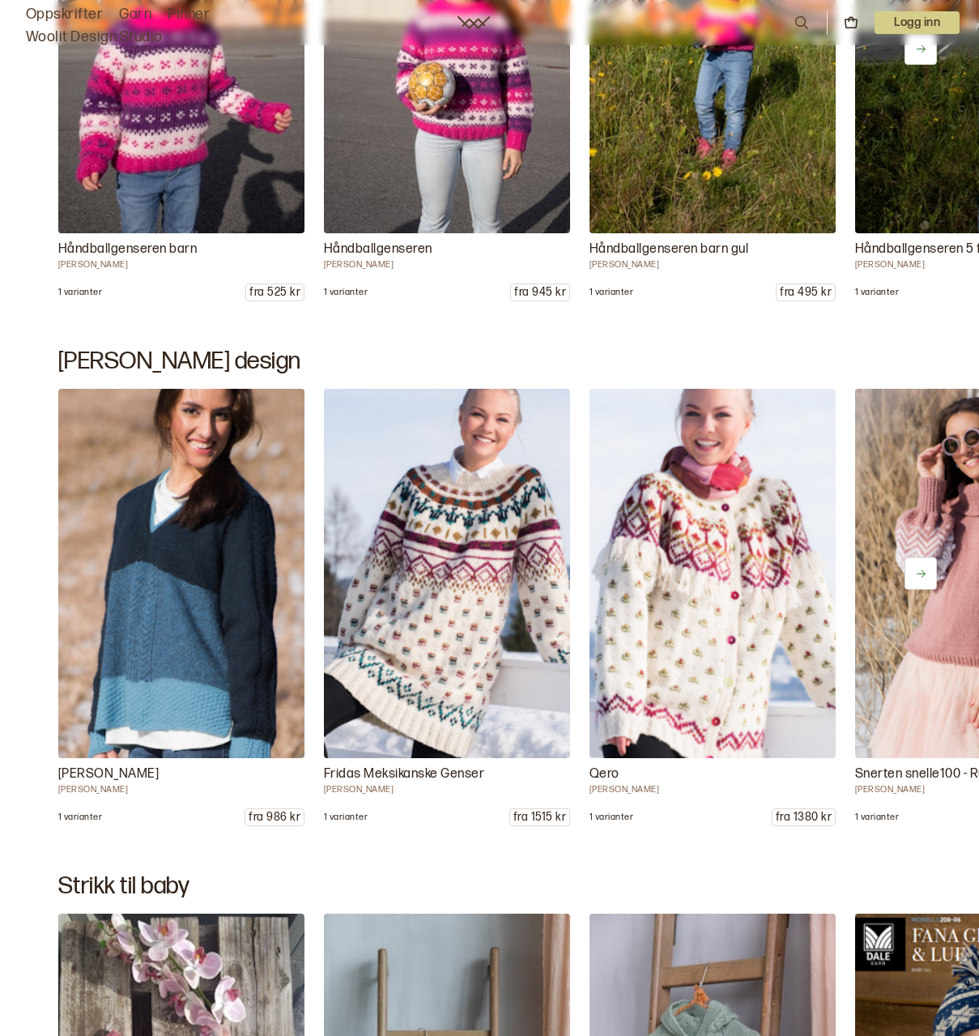
click at [926, 562] on button at bounding box center [921, 573] width 32 height 32
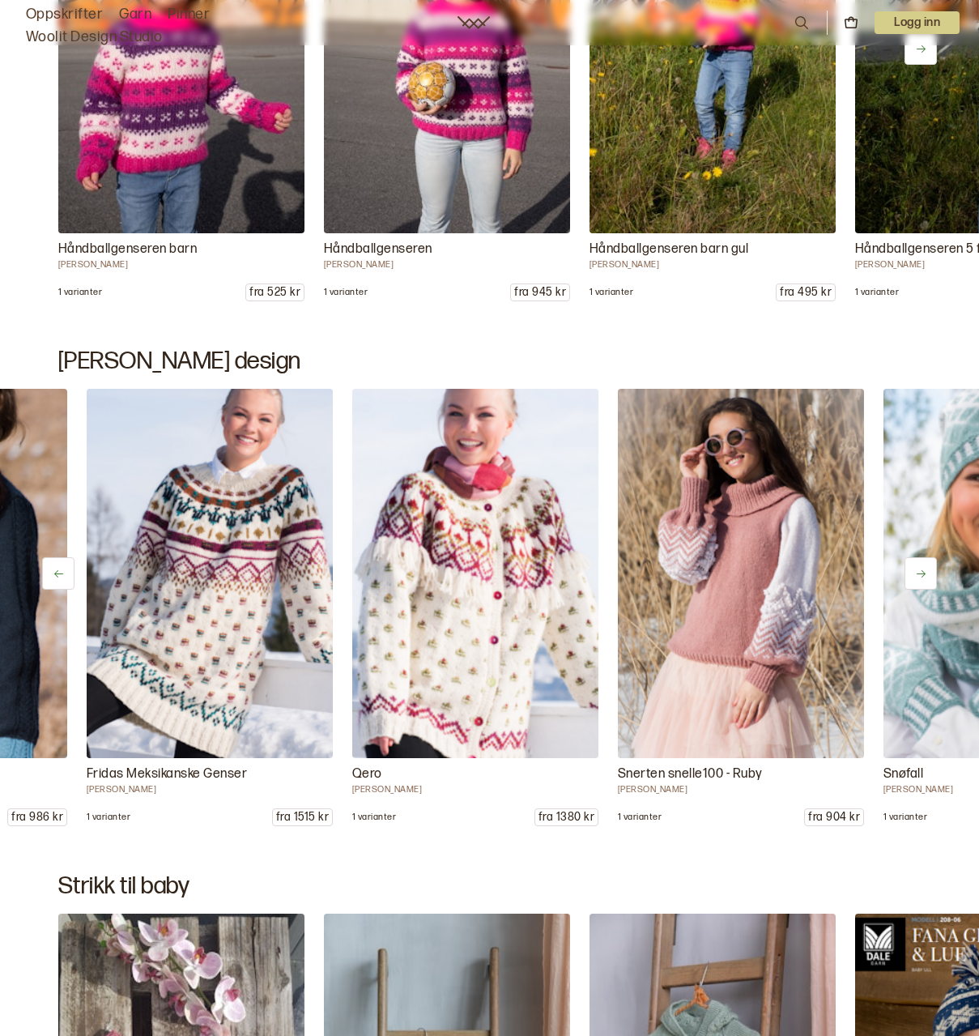
scroll to position [0, 266]
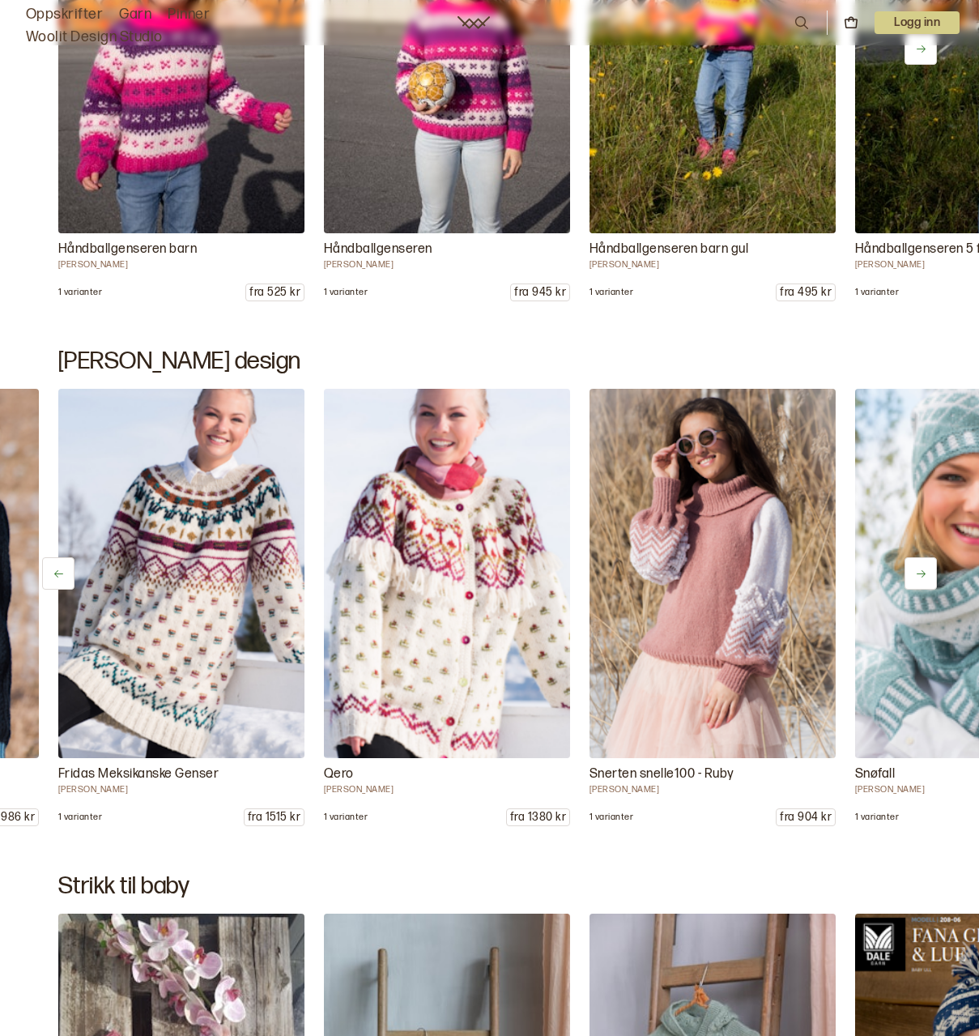
click at [931, 569] on button at bounding box center [921, 573] width 32 height 32
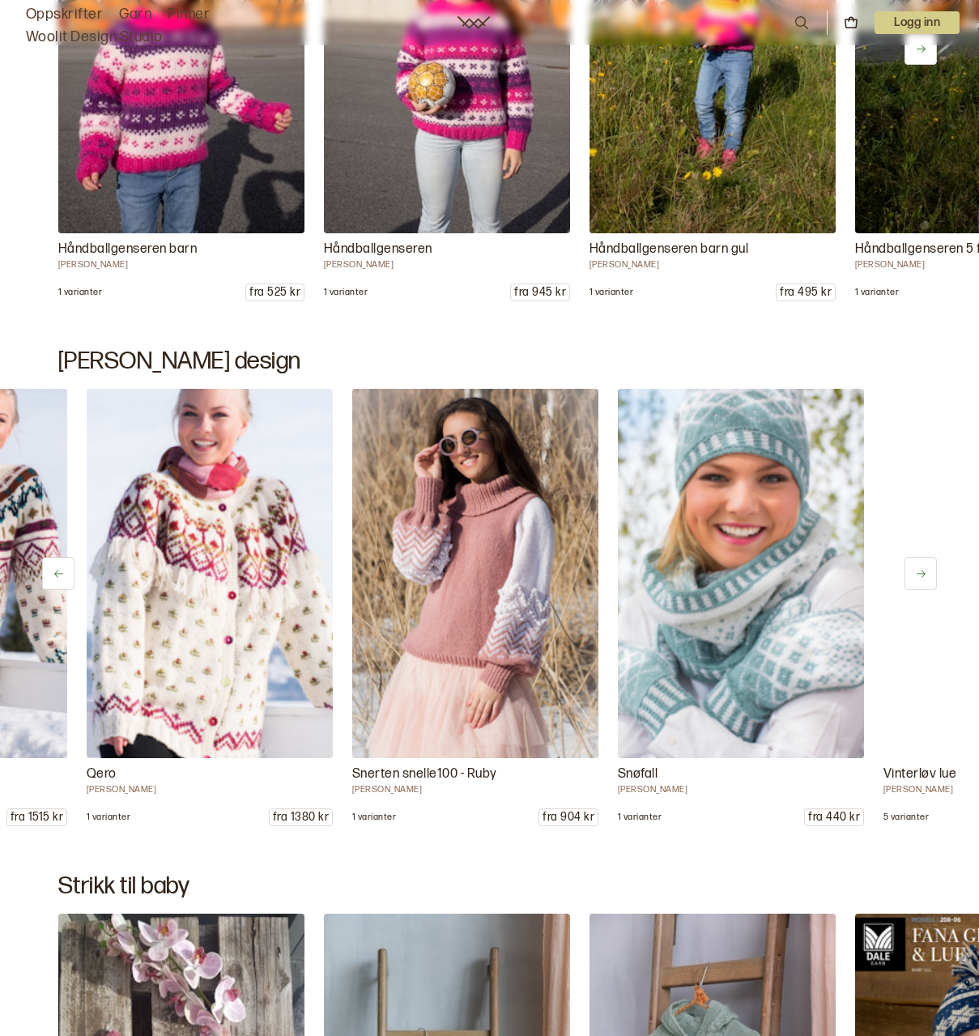
scroll to position [0, 531]
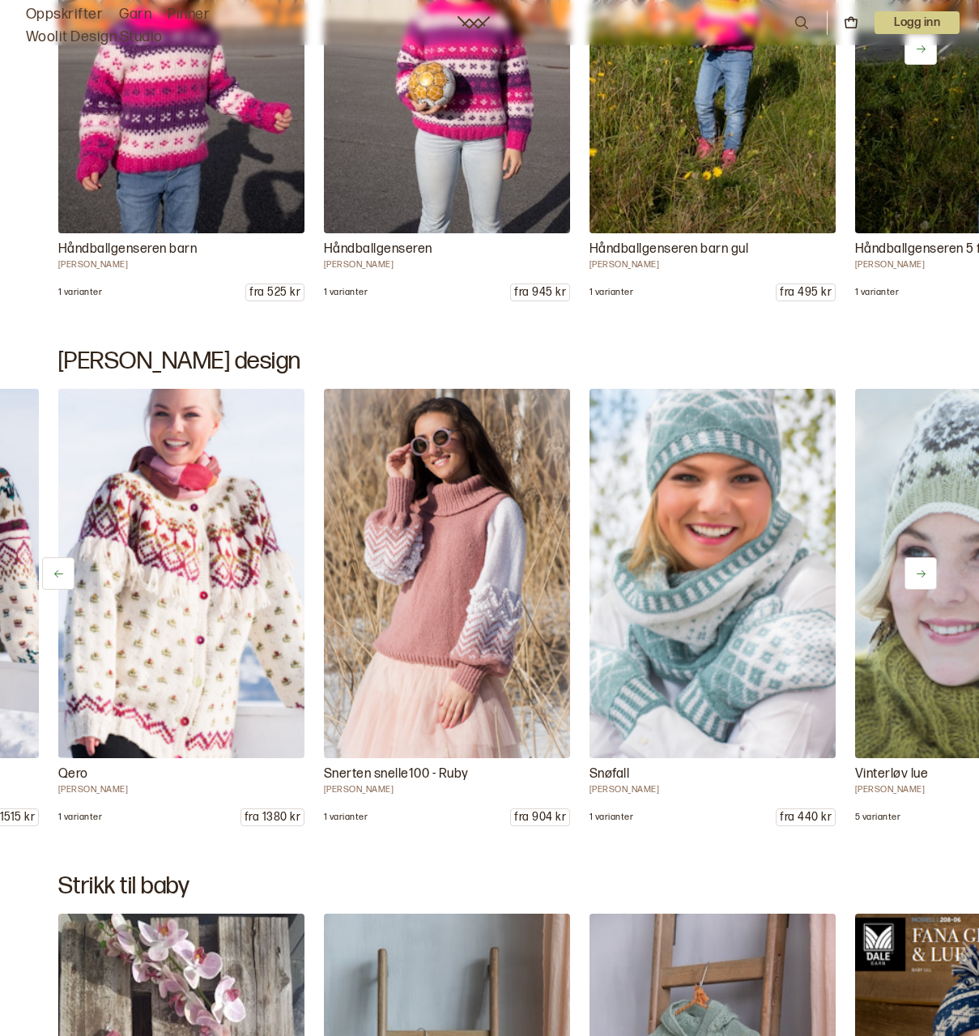
click at [931, 569] on button at bounding box center [921, 573] width 32 height 32
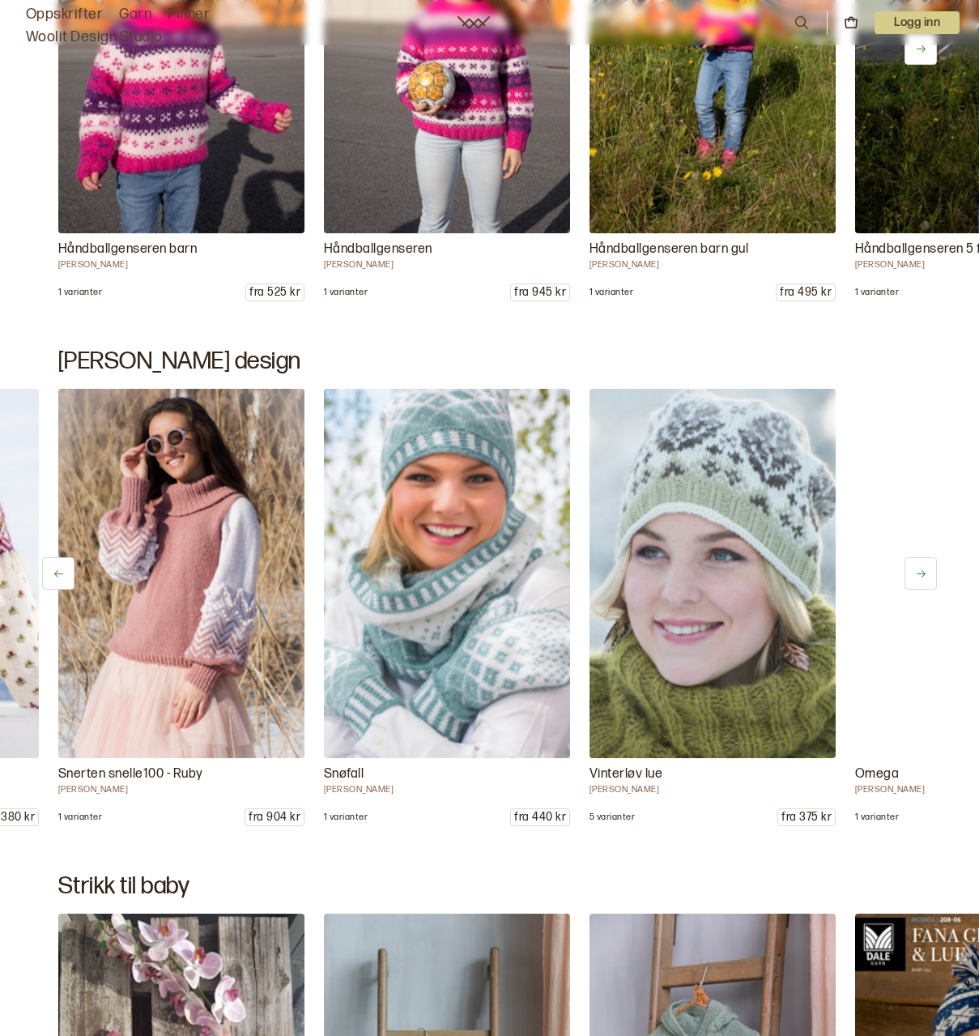
click at [931, 569] on button at bounding box center [921, 573] width 32 height 32
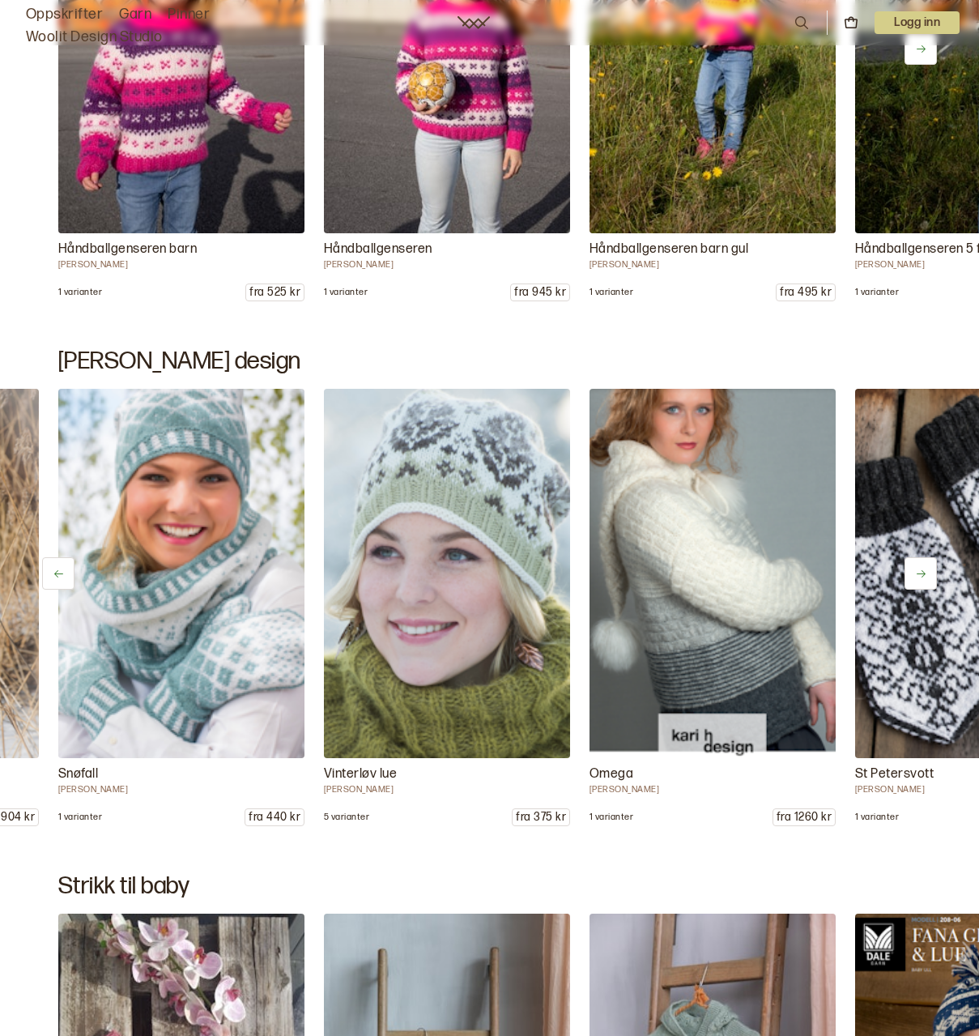
click at [931, 569] on button at bounding box center [921, 573] width 32 height 32
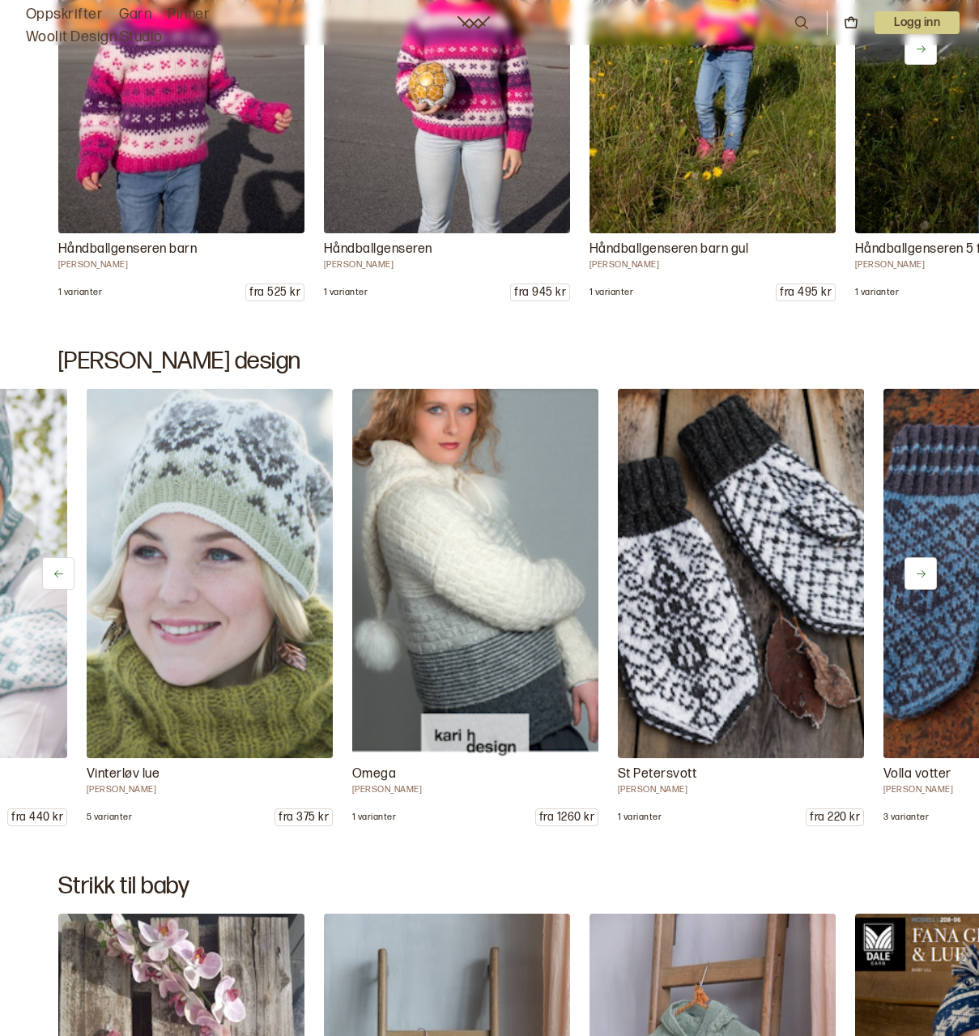
scroll to position [0, 1328]
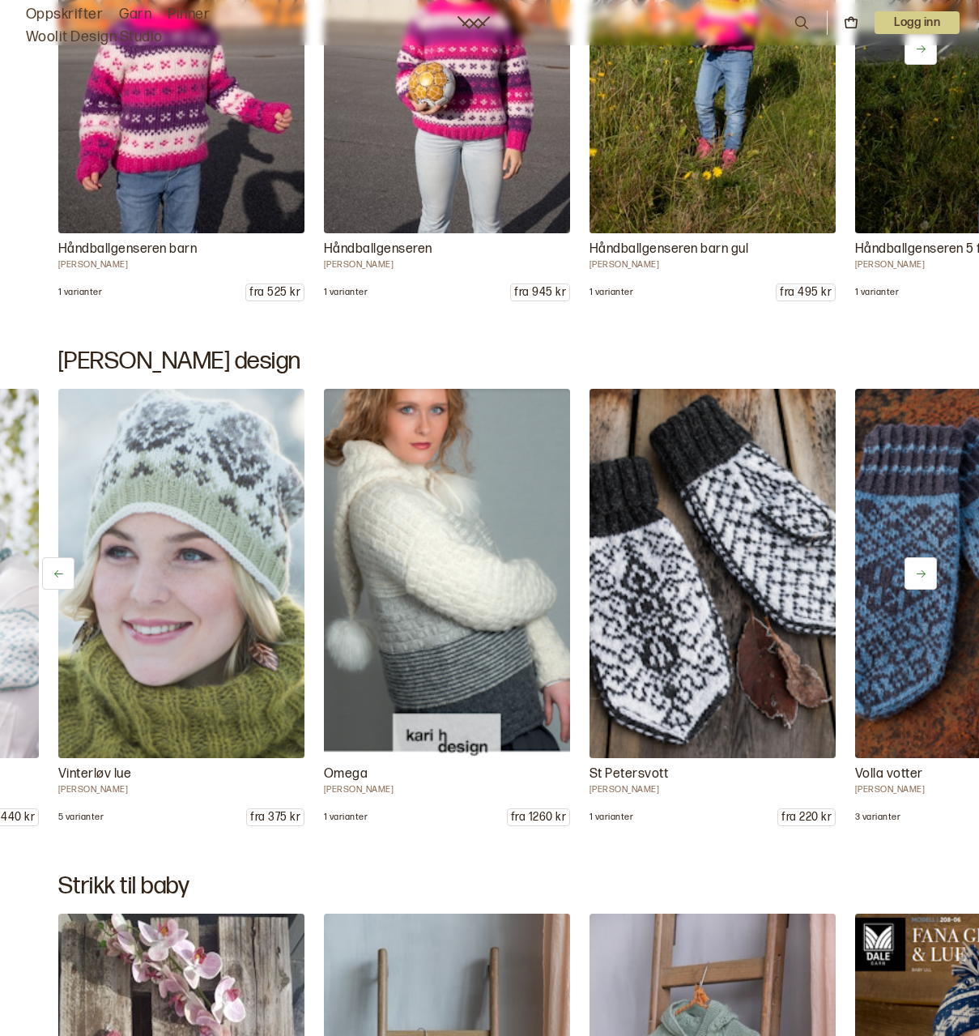
click at [910, 567] on button at bounding box center [921, 573] width 32 height 32
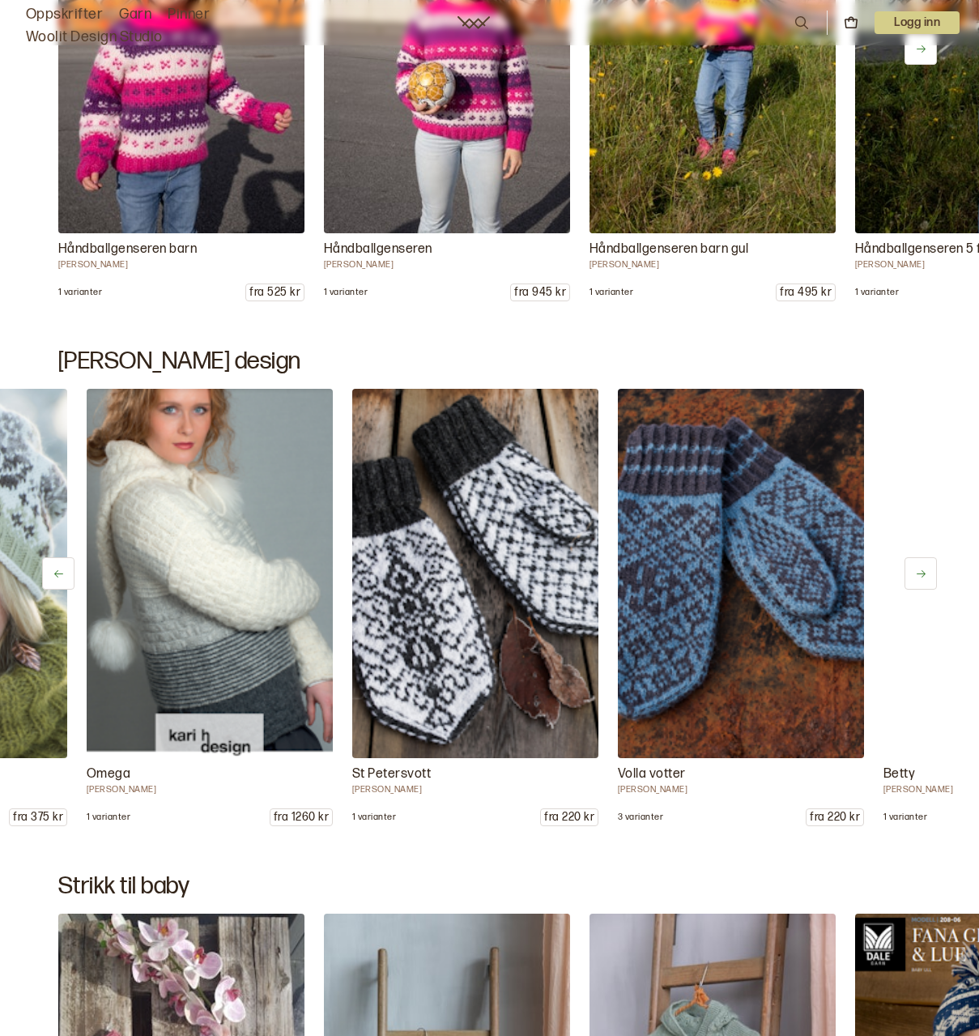
scroll to position [0, 1594]
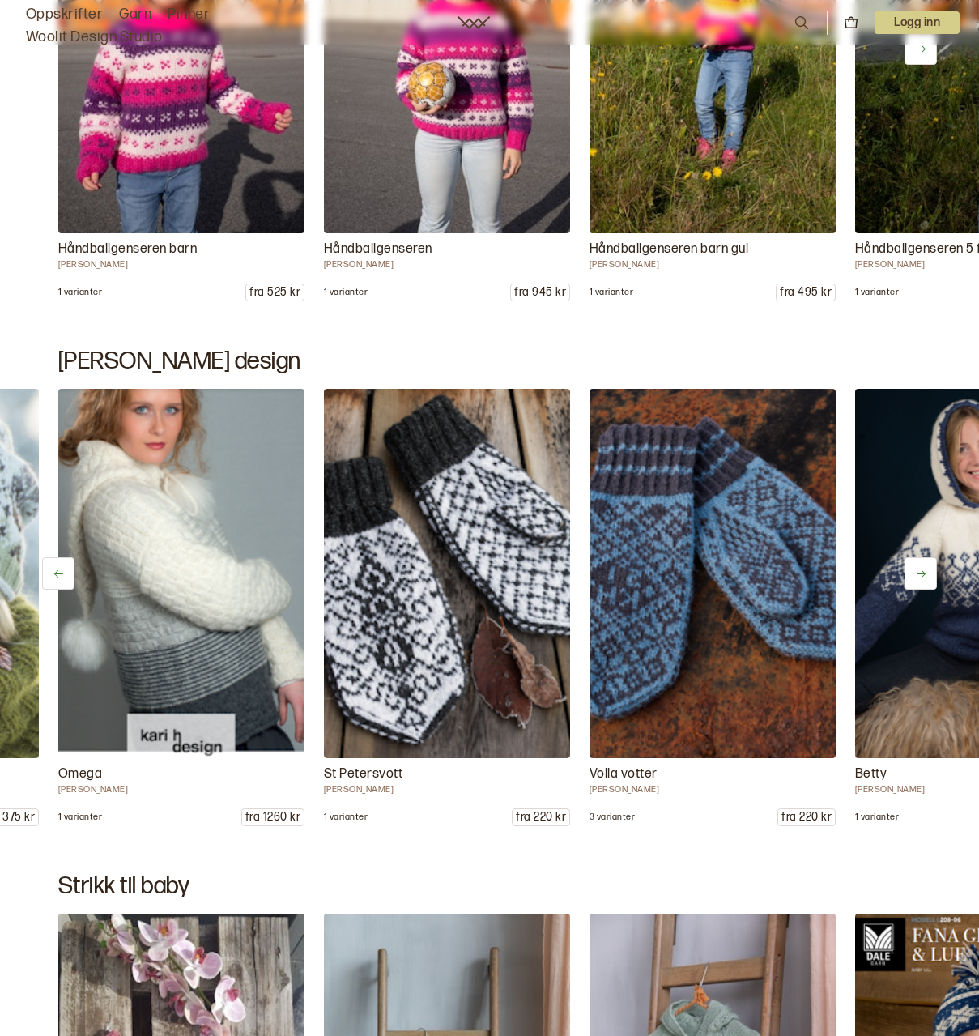
click at [925, 570] on icon at bounding box center [921, 574] width 12 height 12
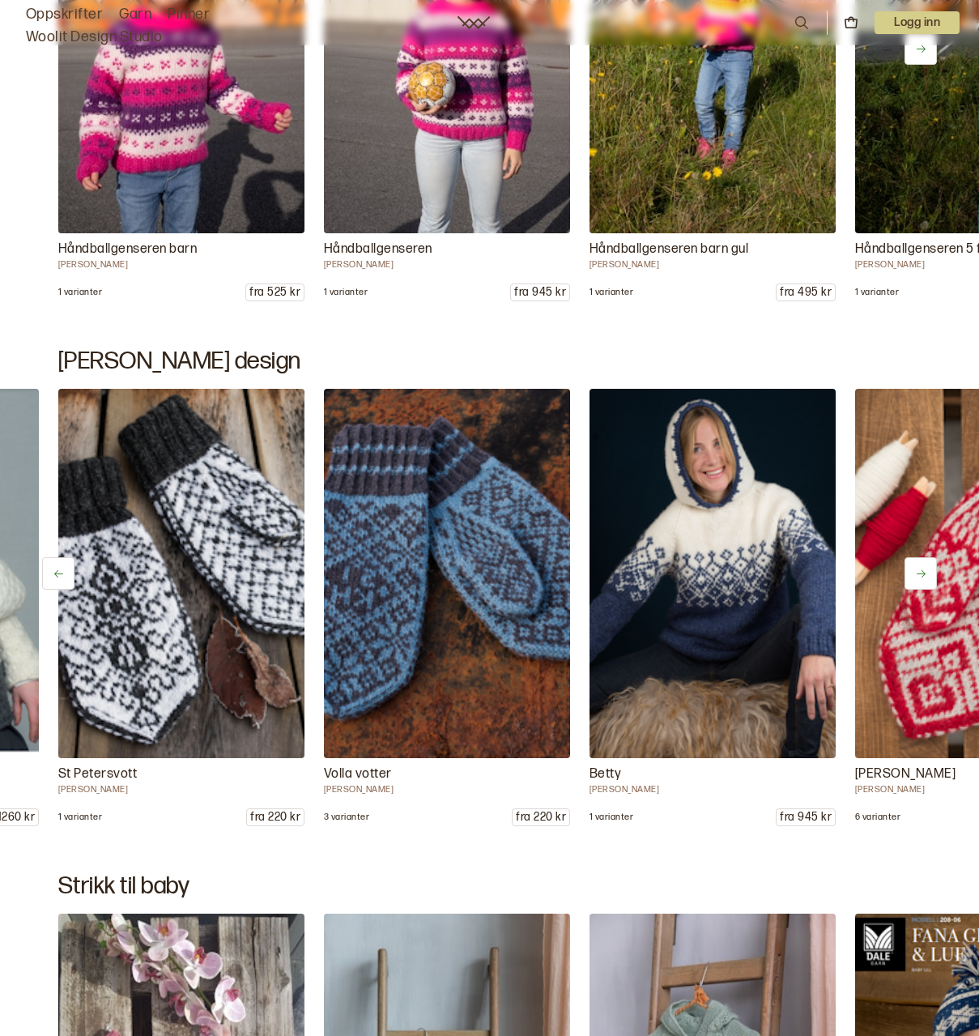
click at [925, 570] on icon at bounding box center [921, 574] width 12 height 12
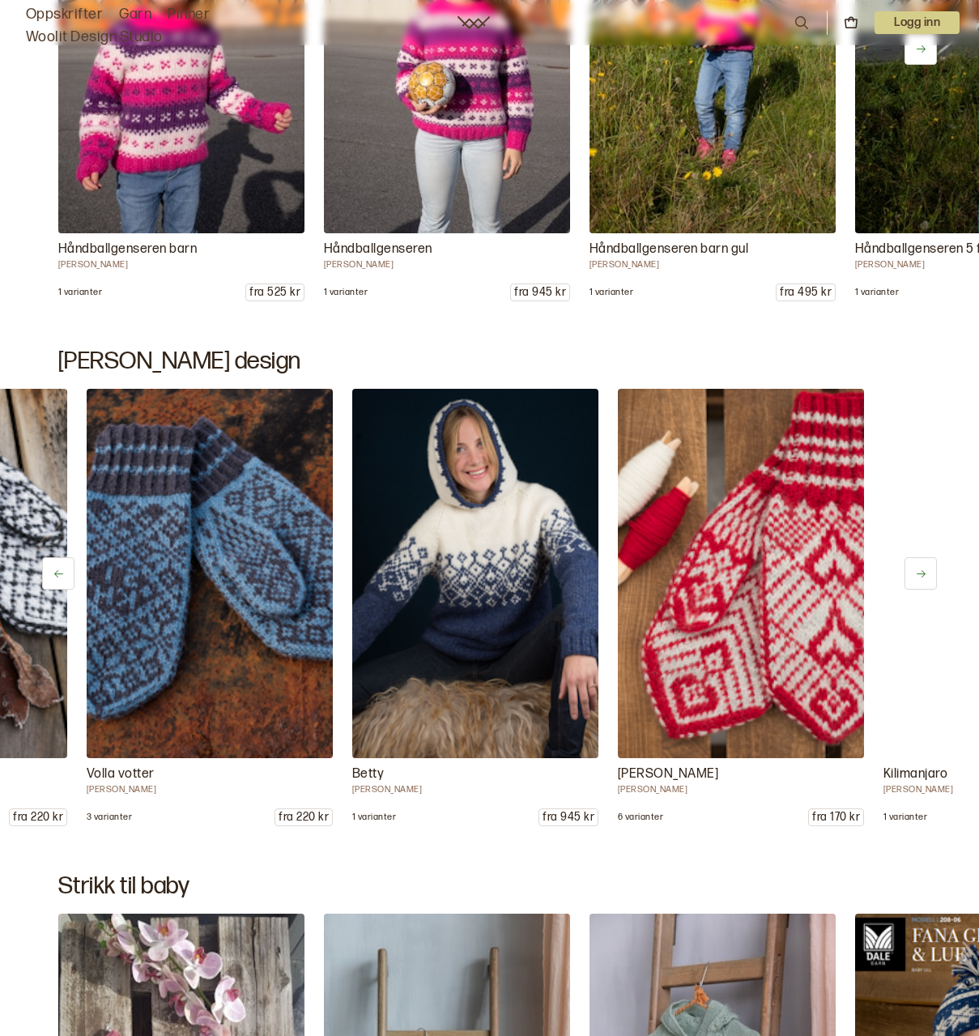
scroll to position [0, 2125]
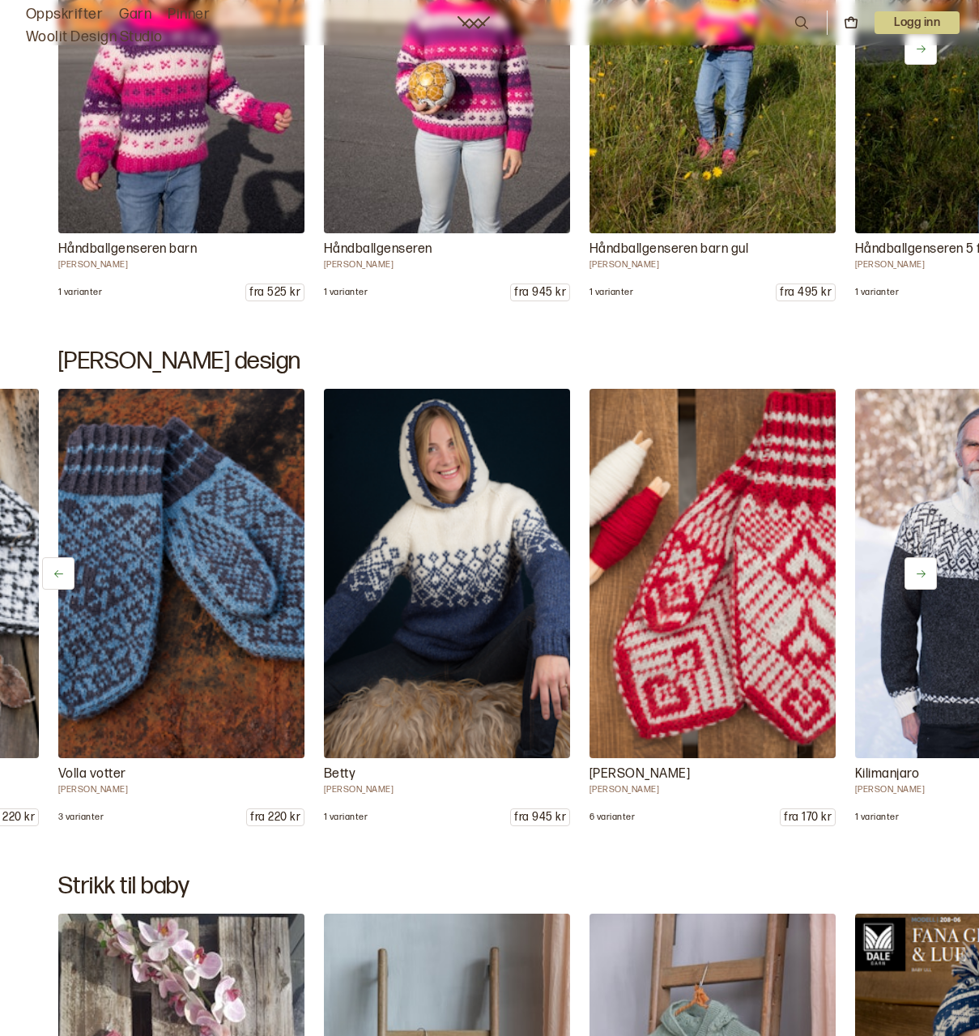
click at [925, 570] on icon at bounding box center [921, 574] width 12 height 12
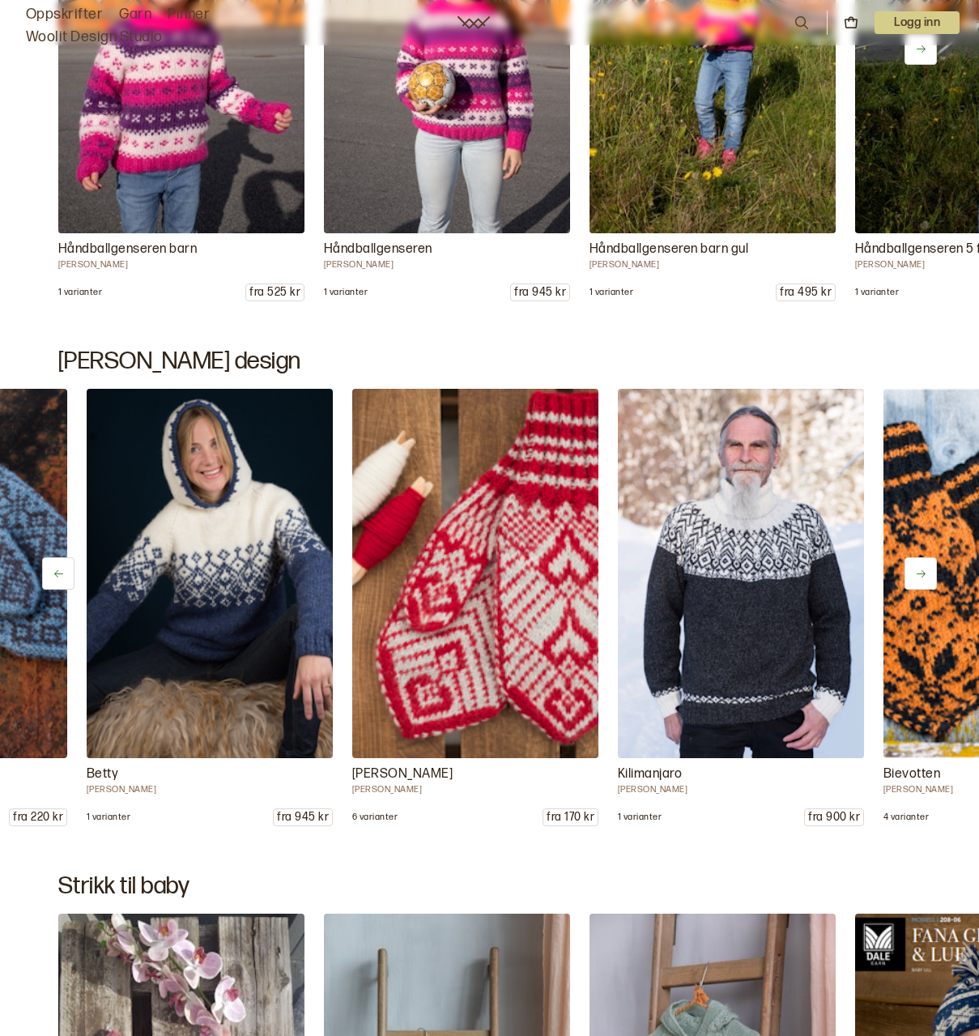
scroll to position [0, 2391]
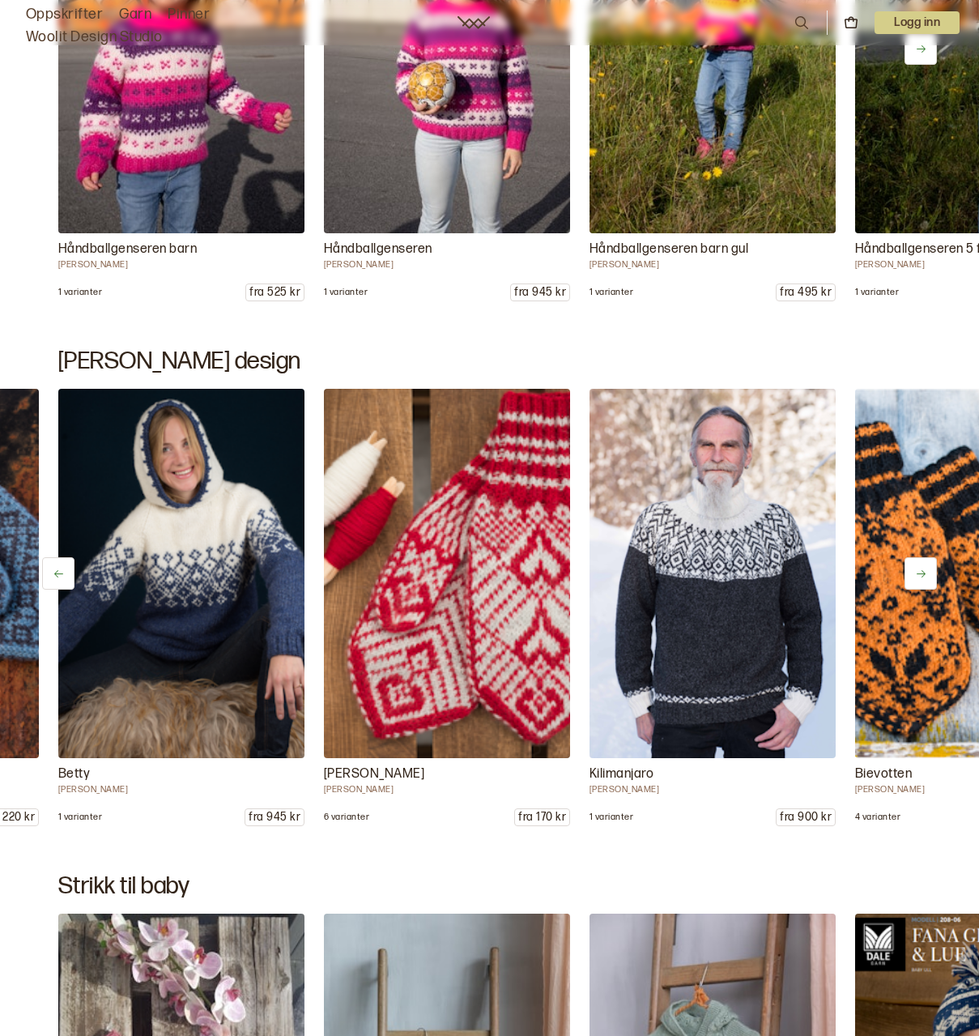
click at [925, 570] on icon at bounding box center [921, 574] width 12 height 12
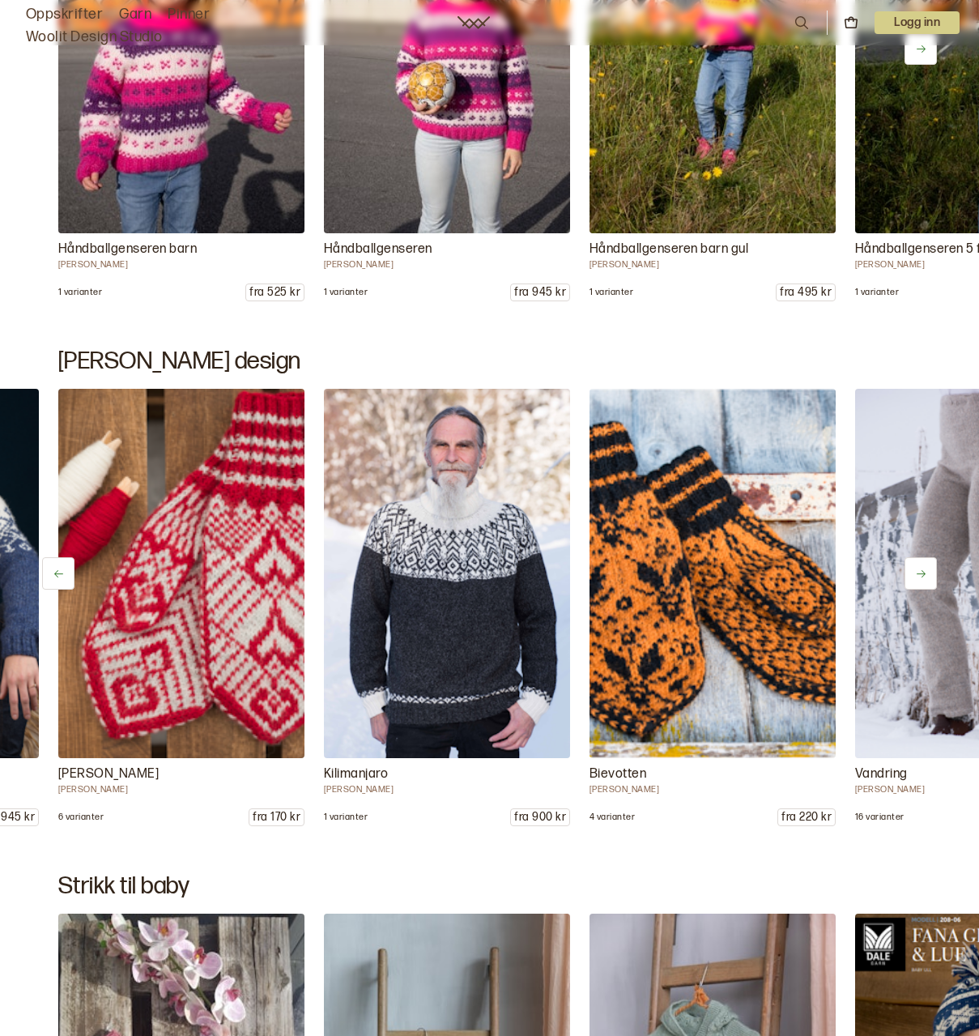
click at [925, 570] on icon at bounding box center [921, 574] width 12 height 12
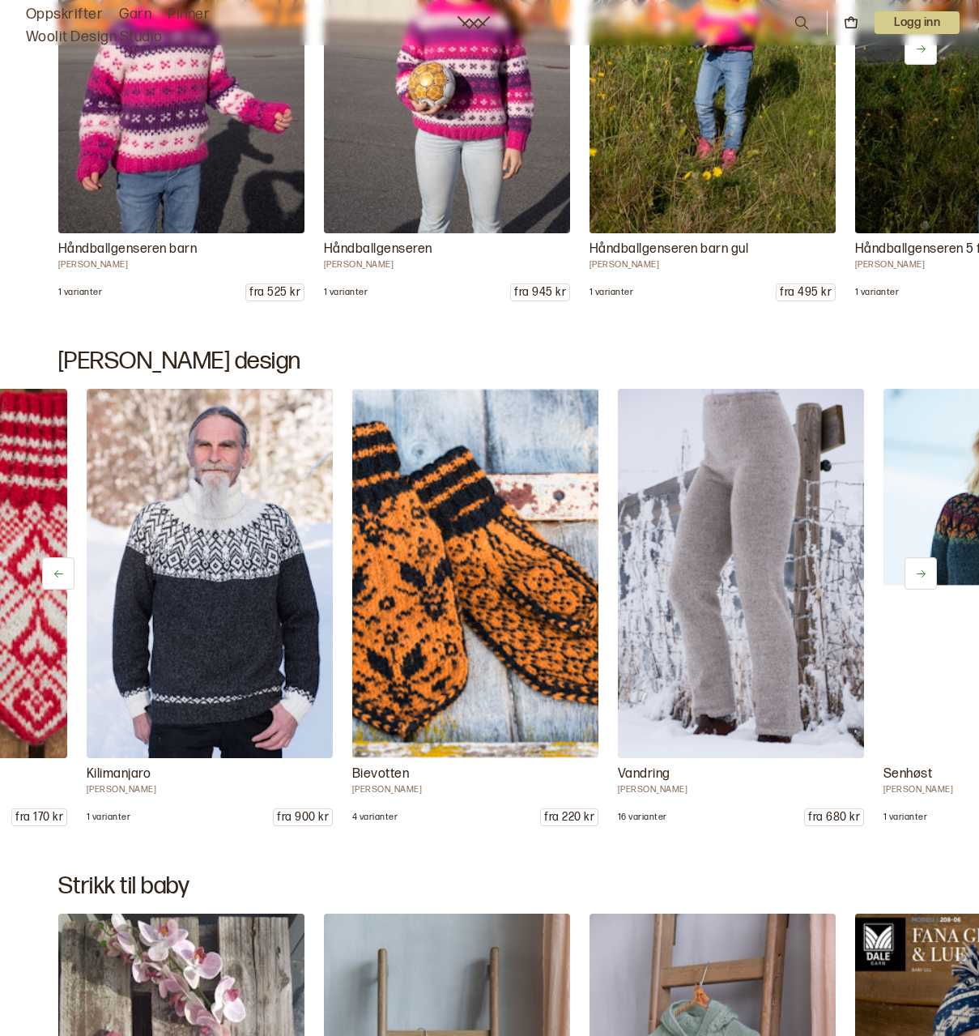
scroll to position [0, 2922]
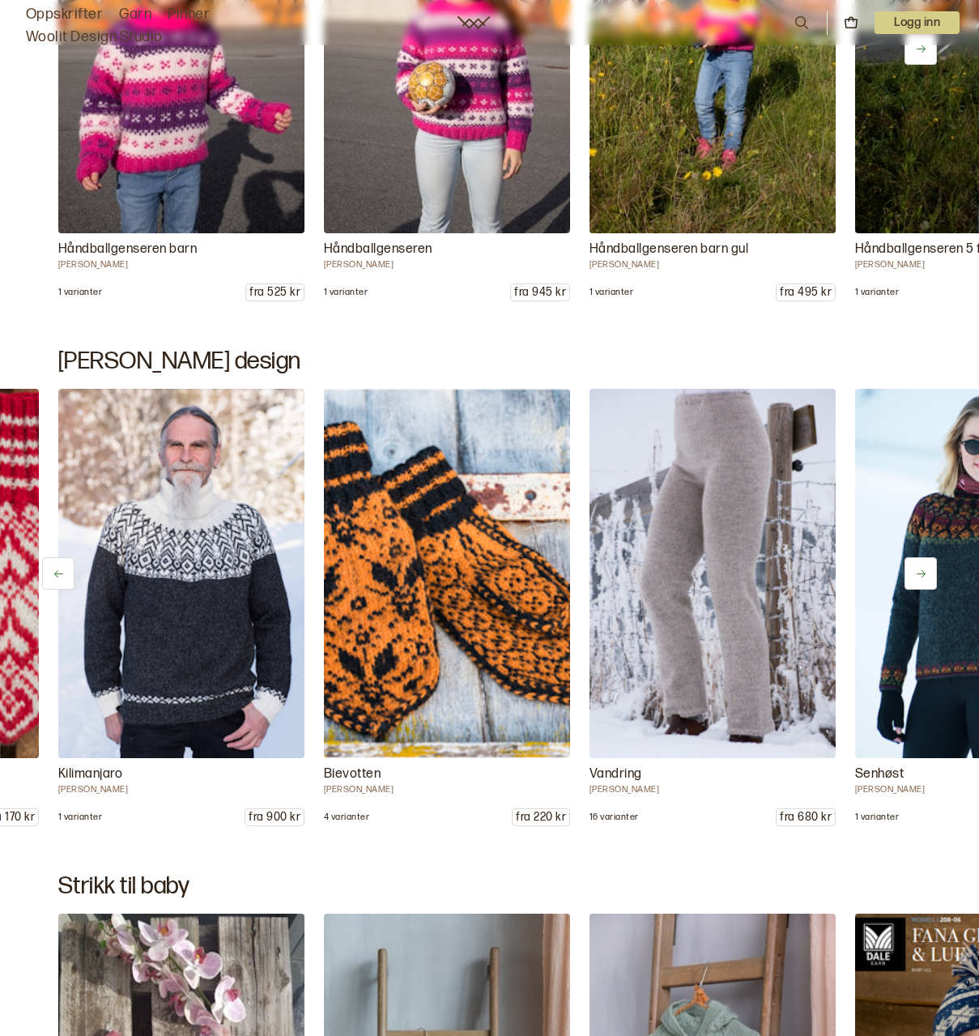
click at [925, 570] on icon at bounding box center [921, 574] width 12 height 12
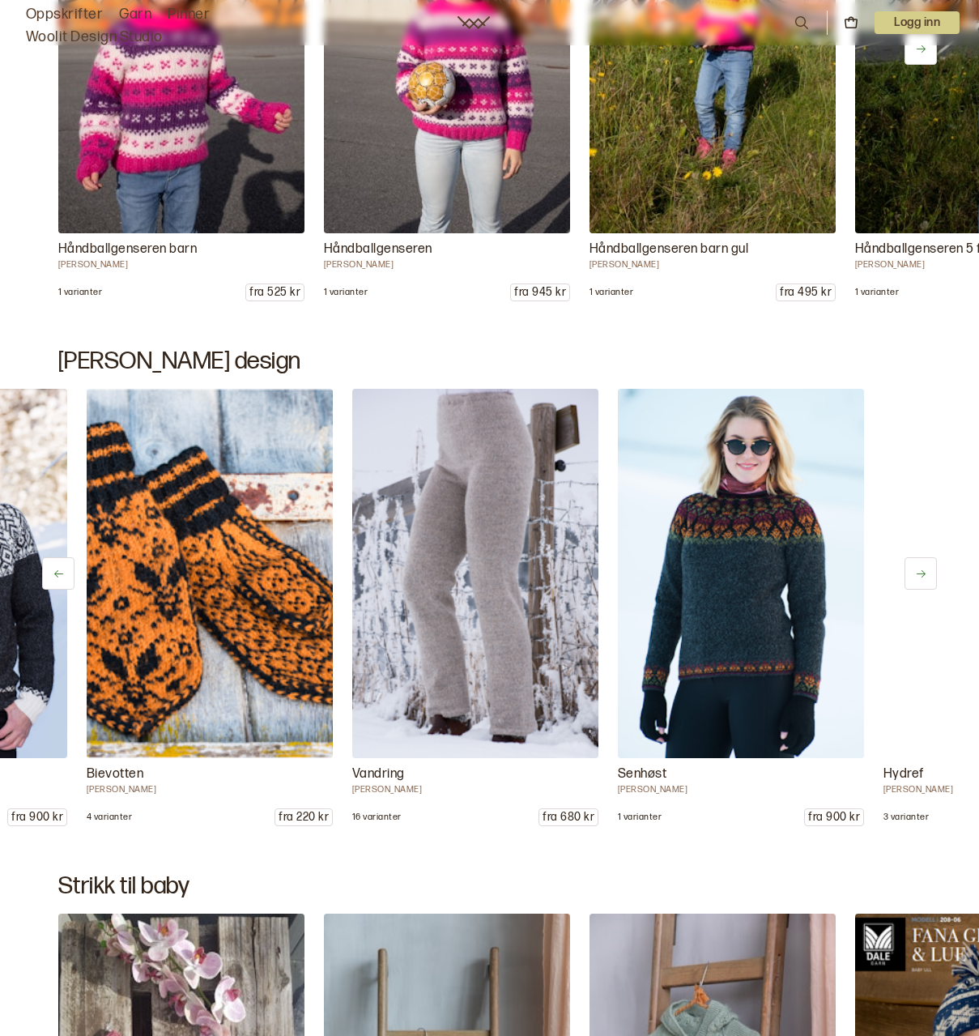
scroll to position [0, 3187]
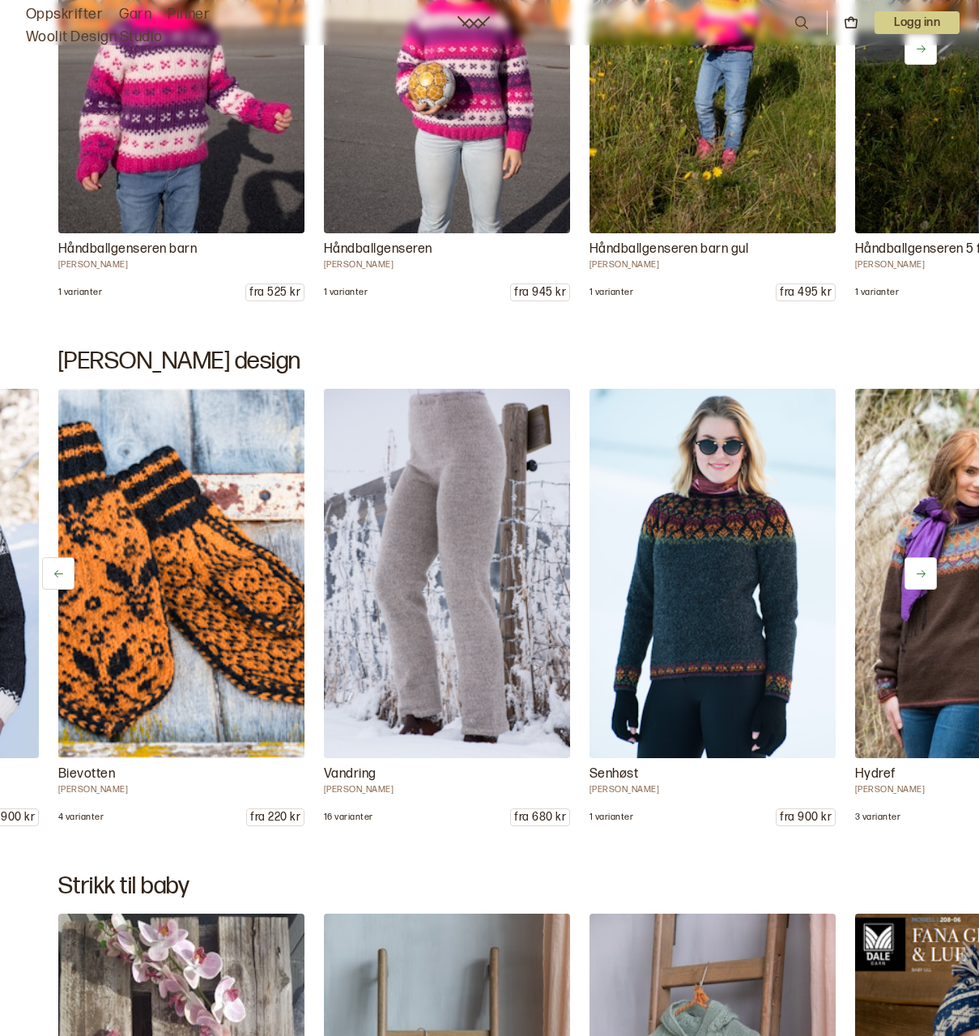
click at [925, 570] on icon at bounding box center [921, 574] width 12 height 12
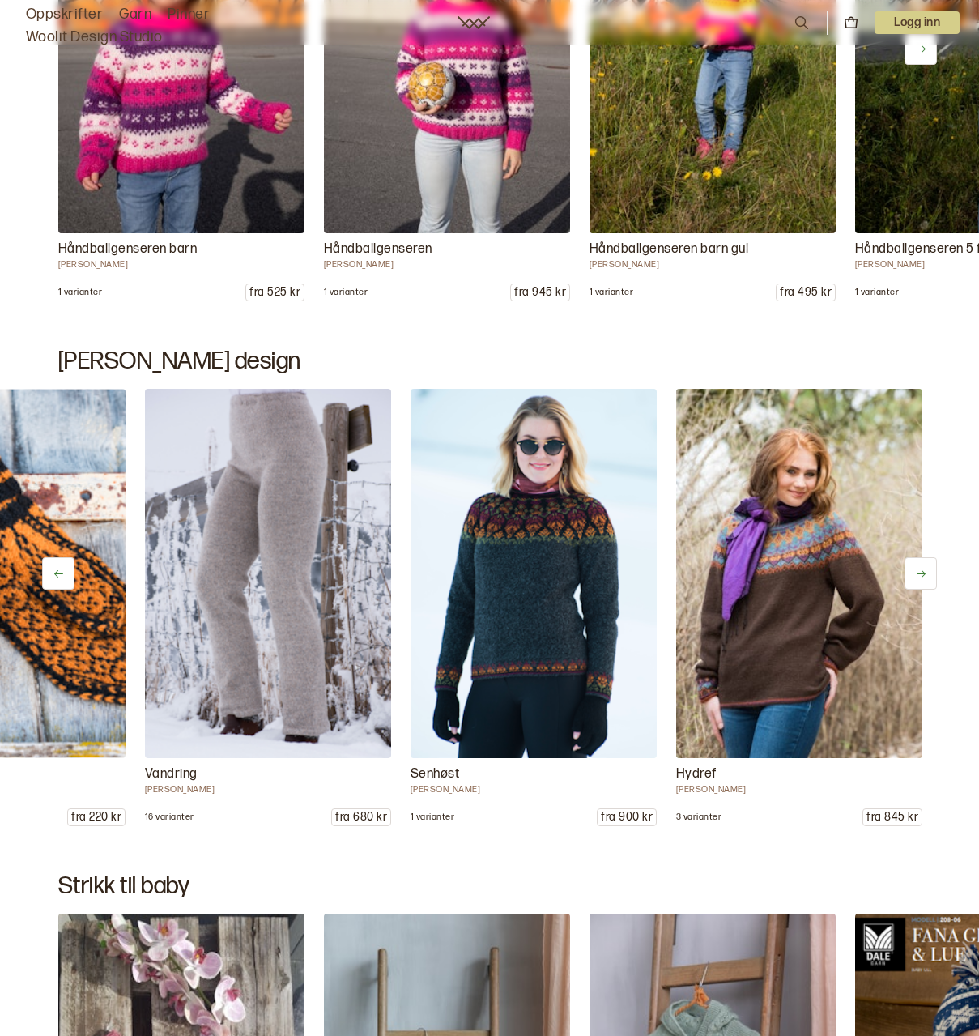
scroll to position [0, 3368]
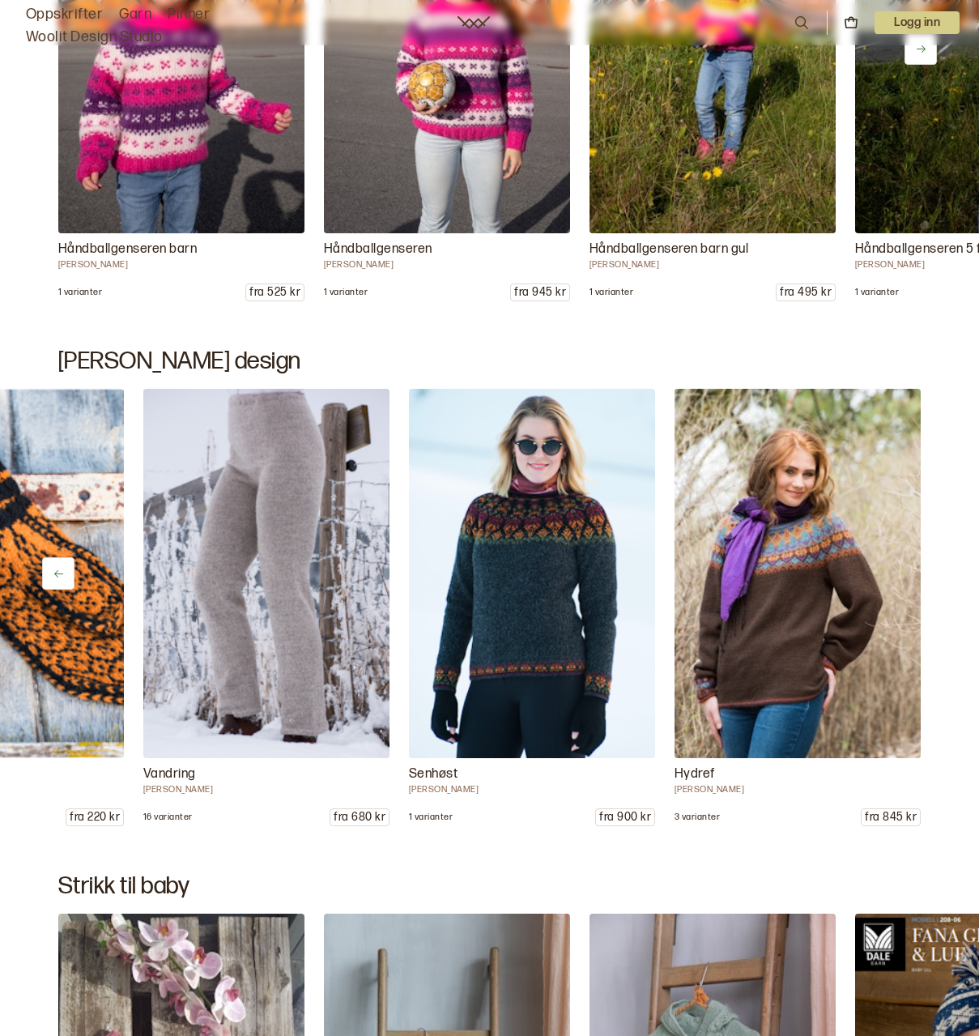
click at [925, 570] on div "Kristina Kari Hestnes 1 varianter fra 986 kr Fridas Meksikanske Genser Kari Hes…" at bounding box center [489, 607] width 979 height 437
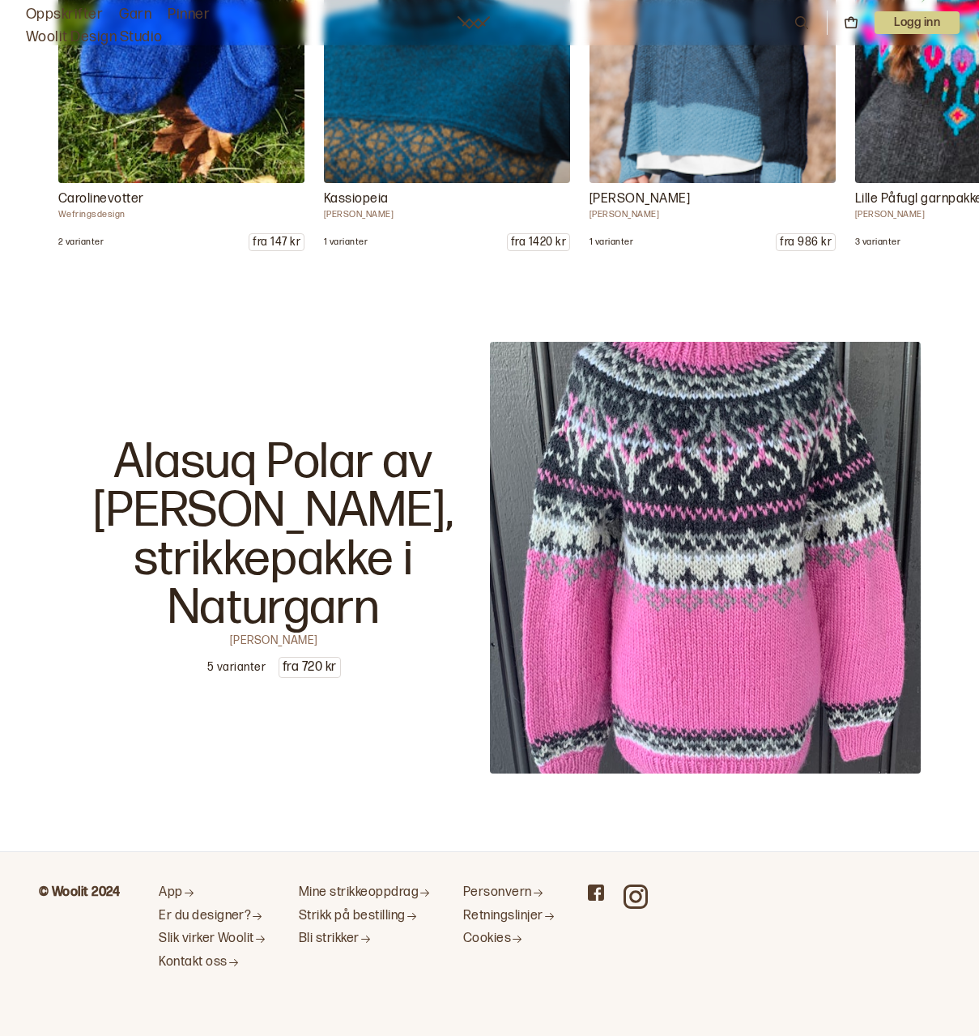
scroll to position [25440, 0]
